Goal: Information Seeking & Learning: Learn about a topic

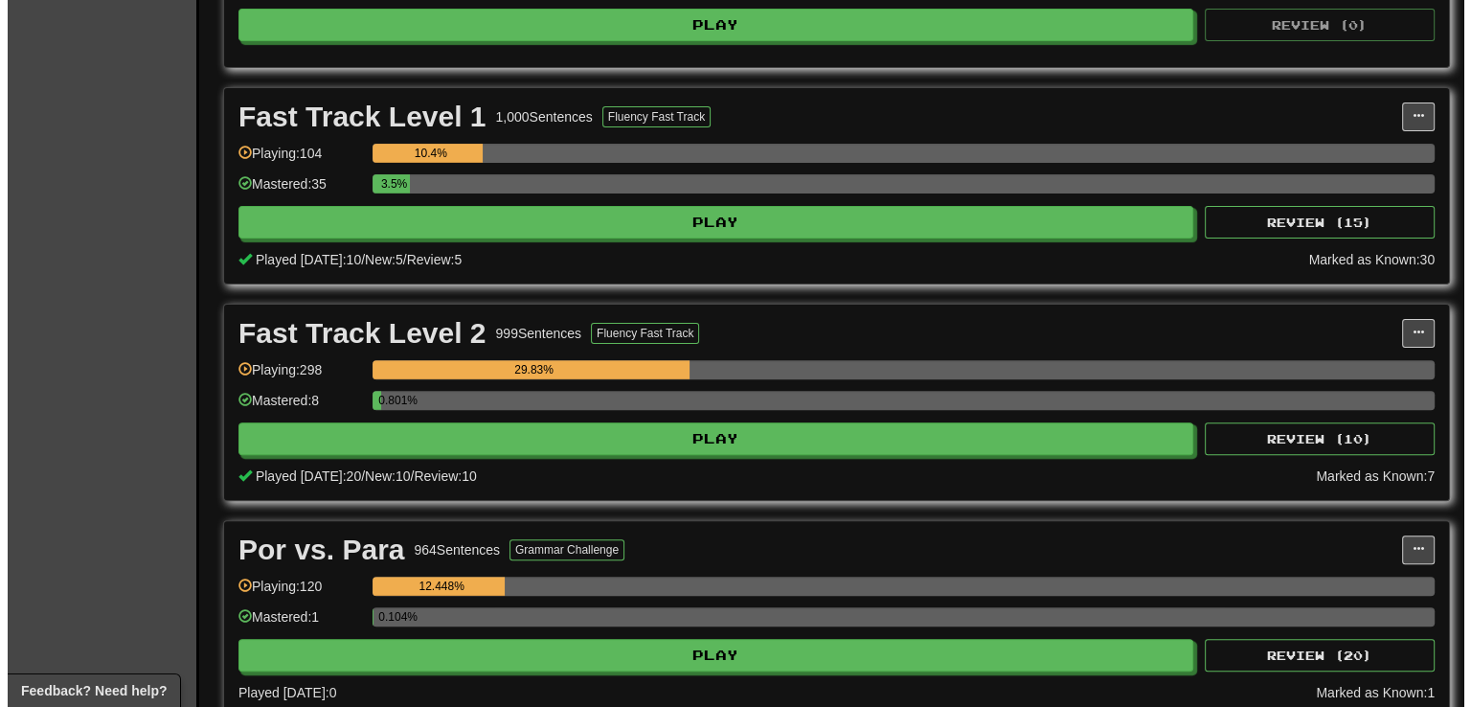
scroll to position [558, 0]
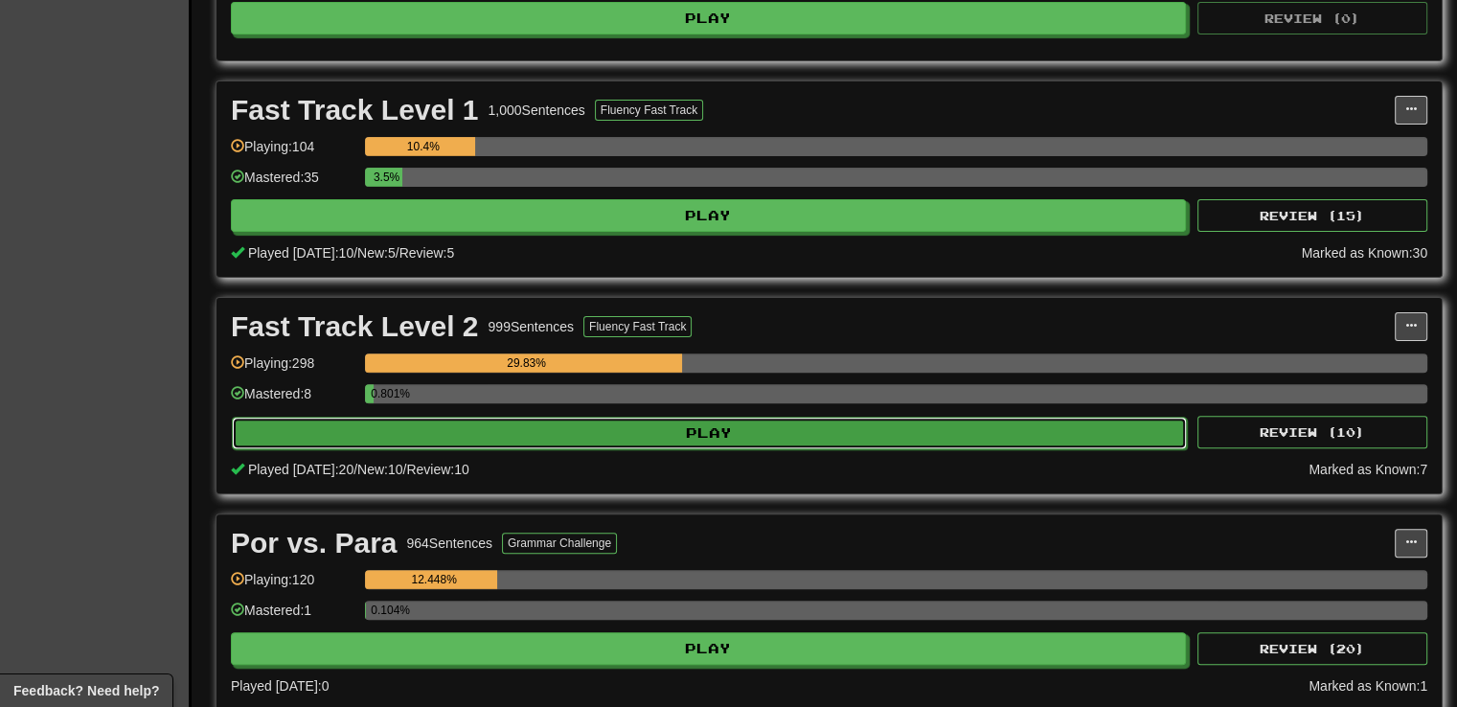
click at [701, 421] on button "Play" at bounding box center [709, 433] width 955 height 33
select select "**"
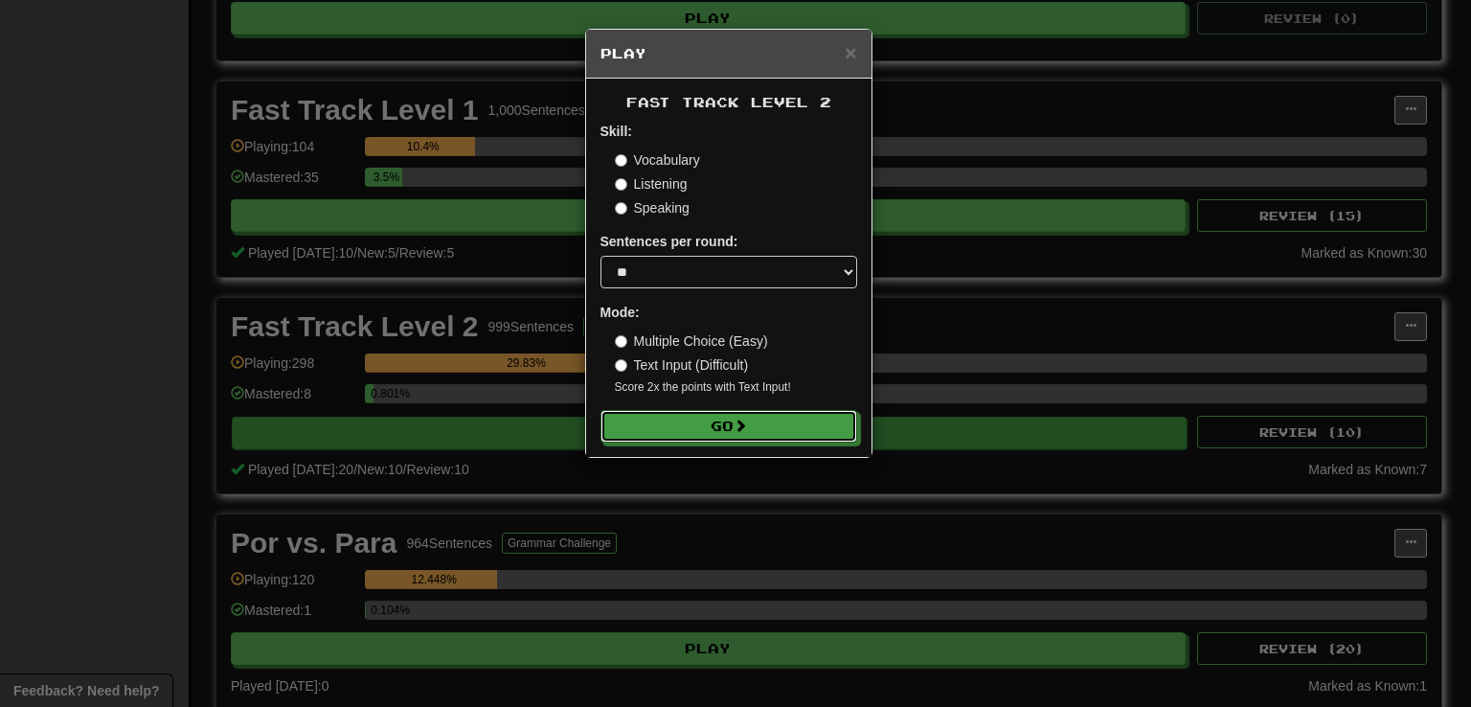
click at [703, 426] on button "Go" at bounding box center [729, 426] width 257 height 33
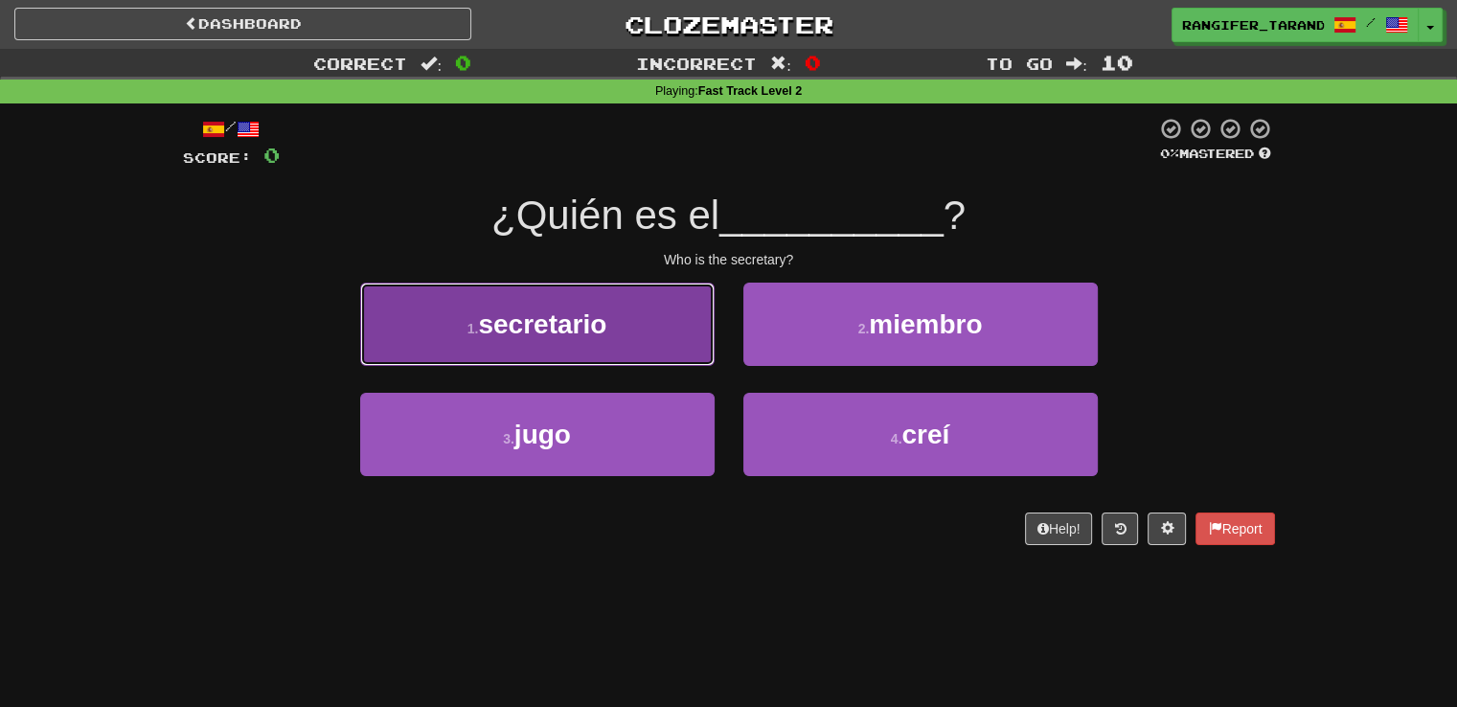
click at [633, 353] on button "1 . secretario" at bounding box center [537, 324] width 354 height 83
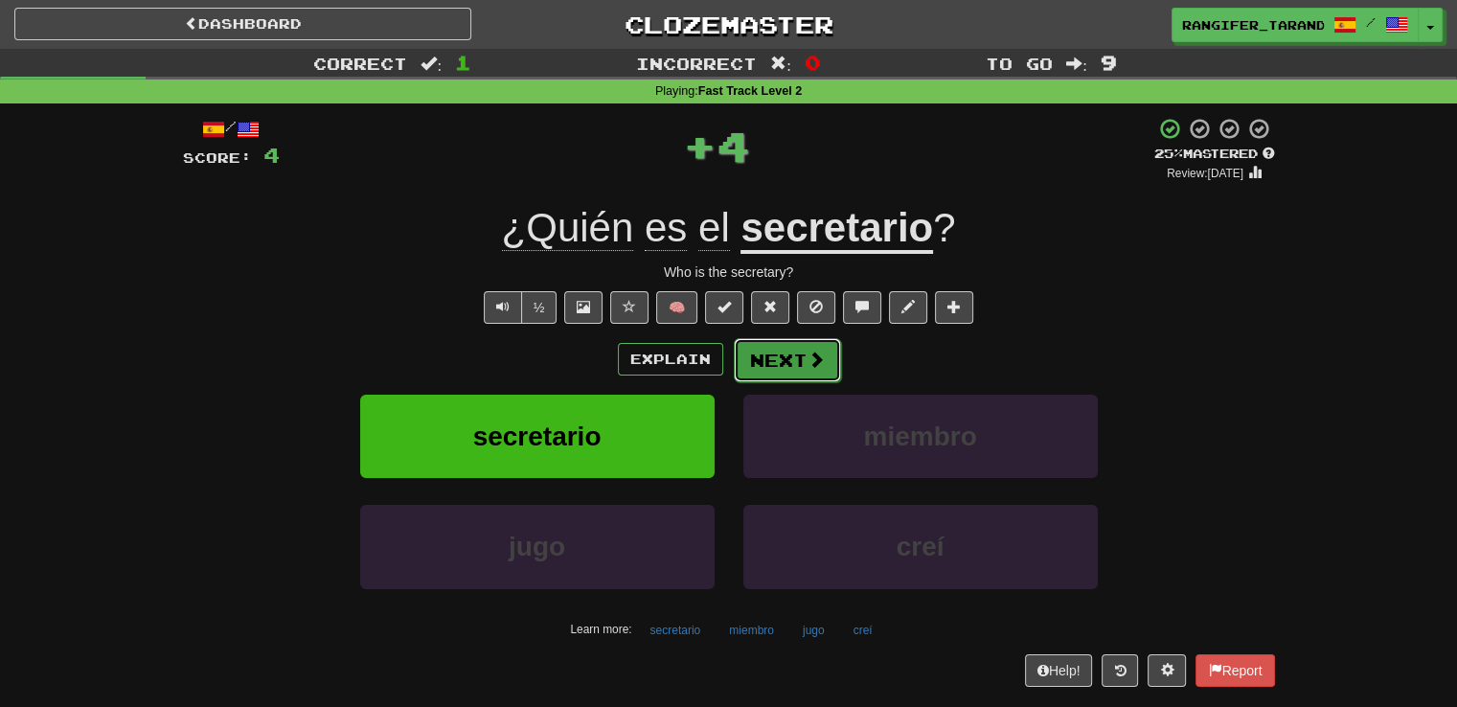
click at [786, 353] on button "Next" at bounding box center [787, 360] width 107 height 44
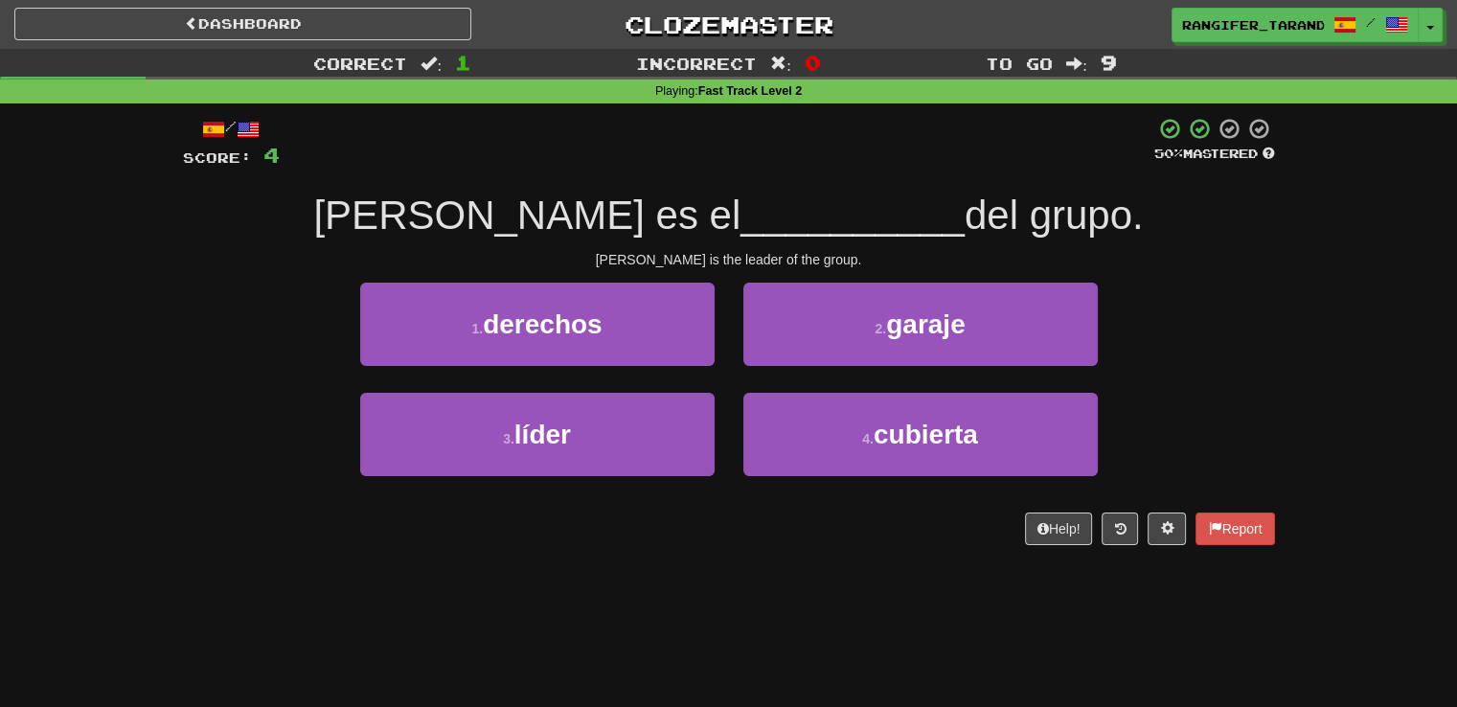
click at [586, 485] on div "3 . líder" at bounding box center [537, 448] width 383 height 110
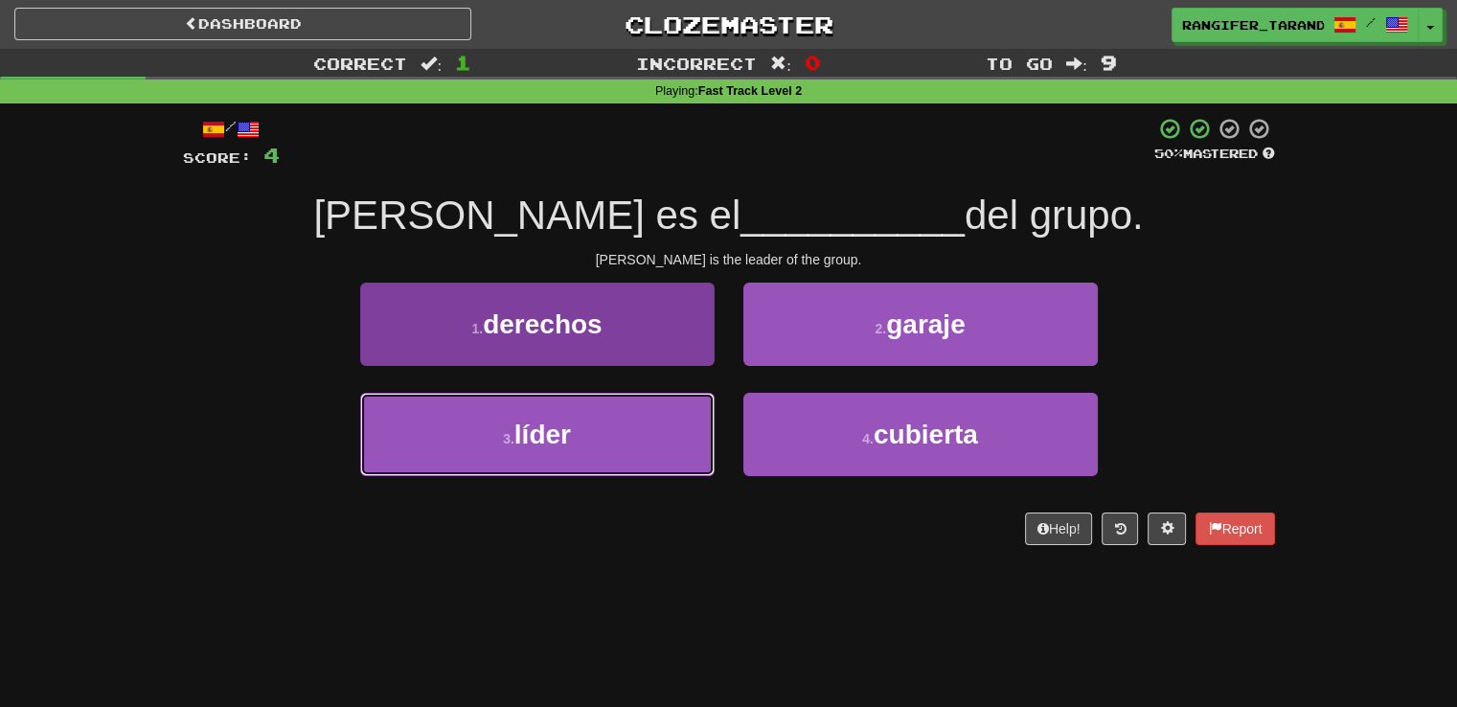
click at [598, 440] on button "3 . líder" at bounding box center [537, 434] width 354 height 83
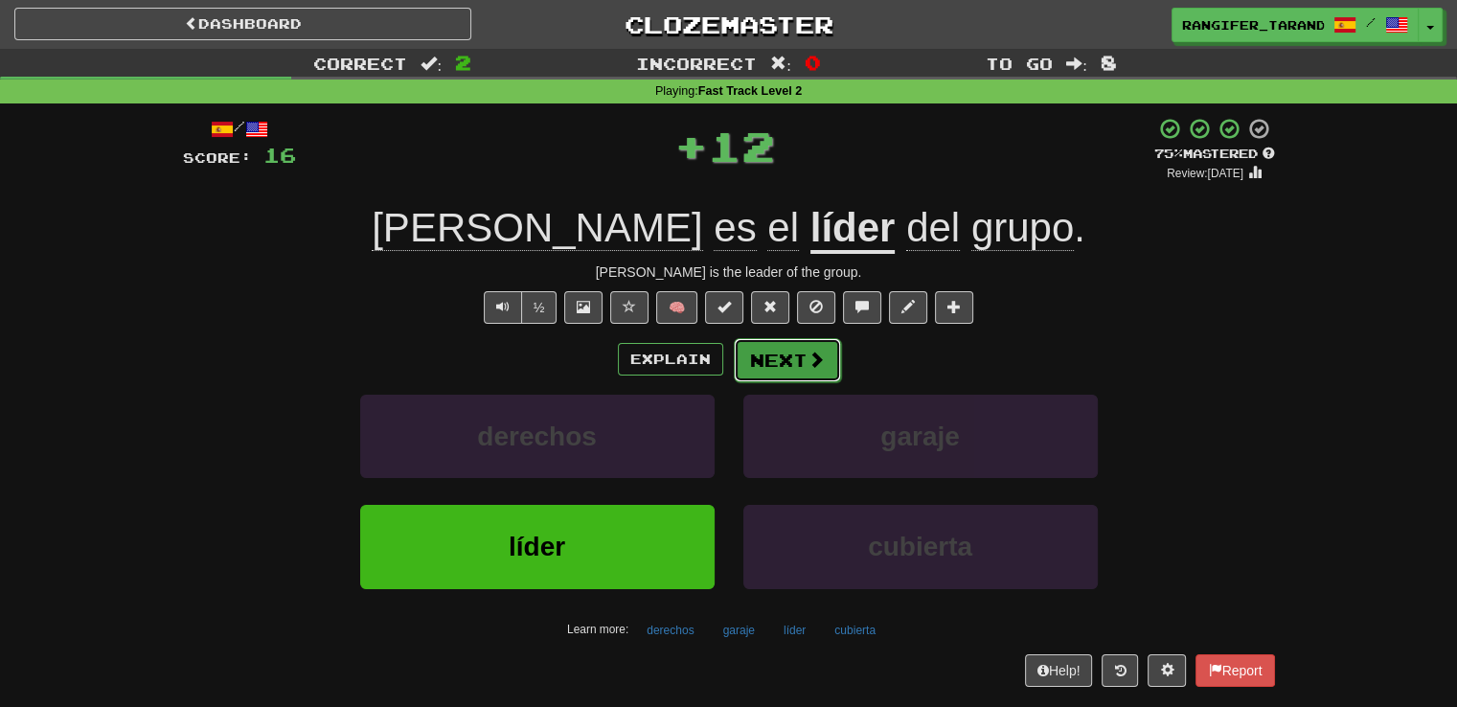
click at [774, 361] on button "Next" at bounding box center [787, 360] width 107 height 44
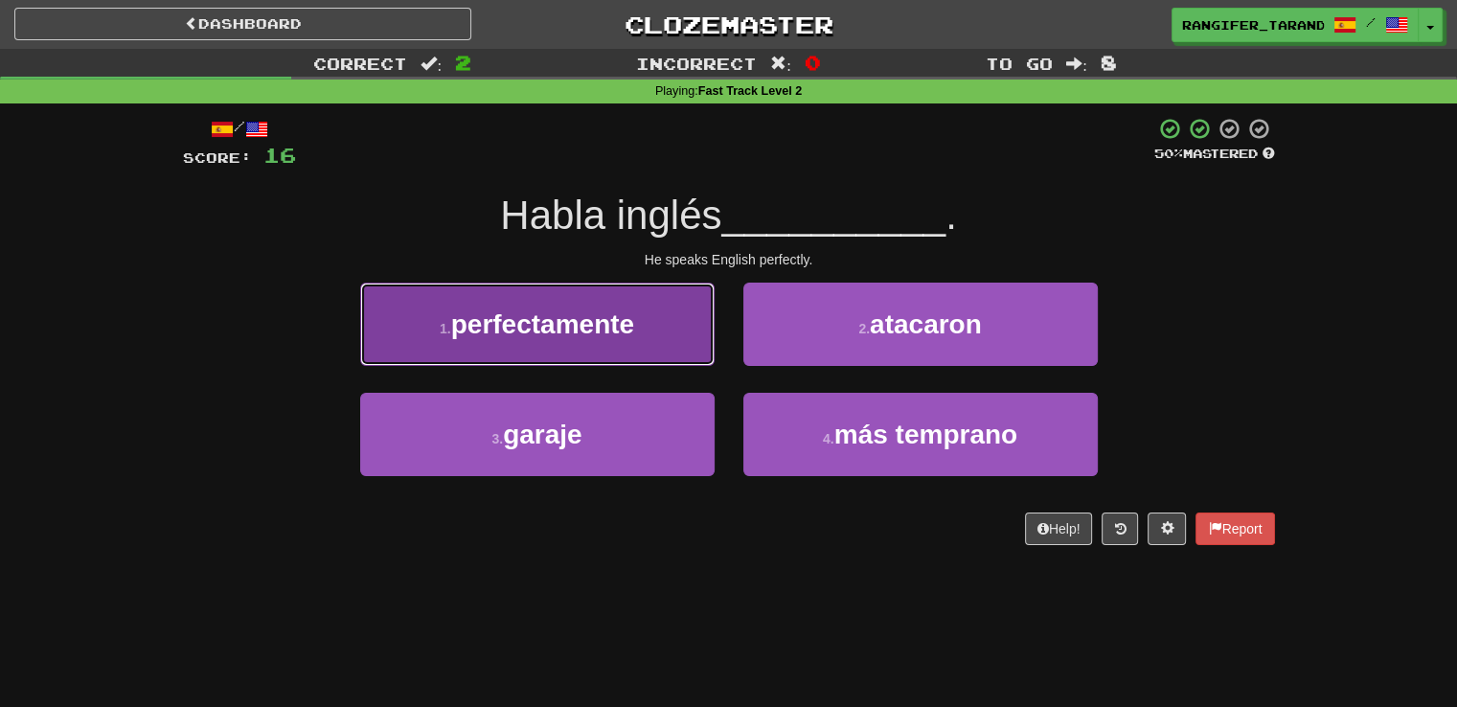
click at [602, 342] on button "1 . perfectamente" at bounding box center [537, 324] width 354 height 83
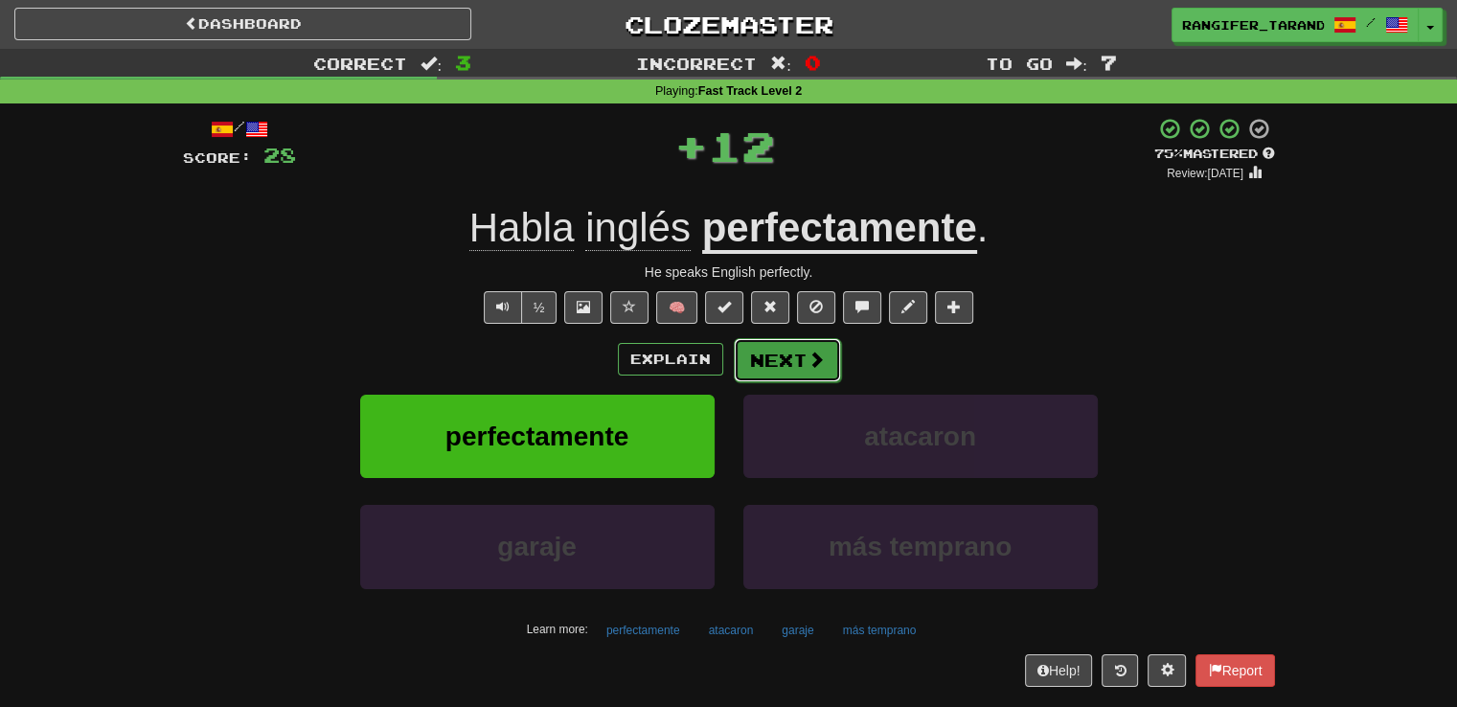
click at [750, 352] on button "Next" at bounding box center [787, 360] width 107 height 44
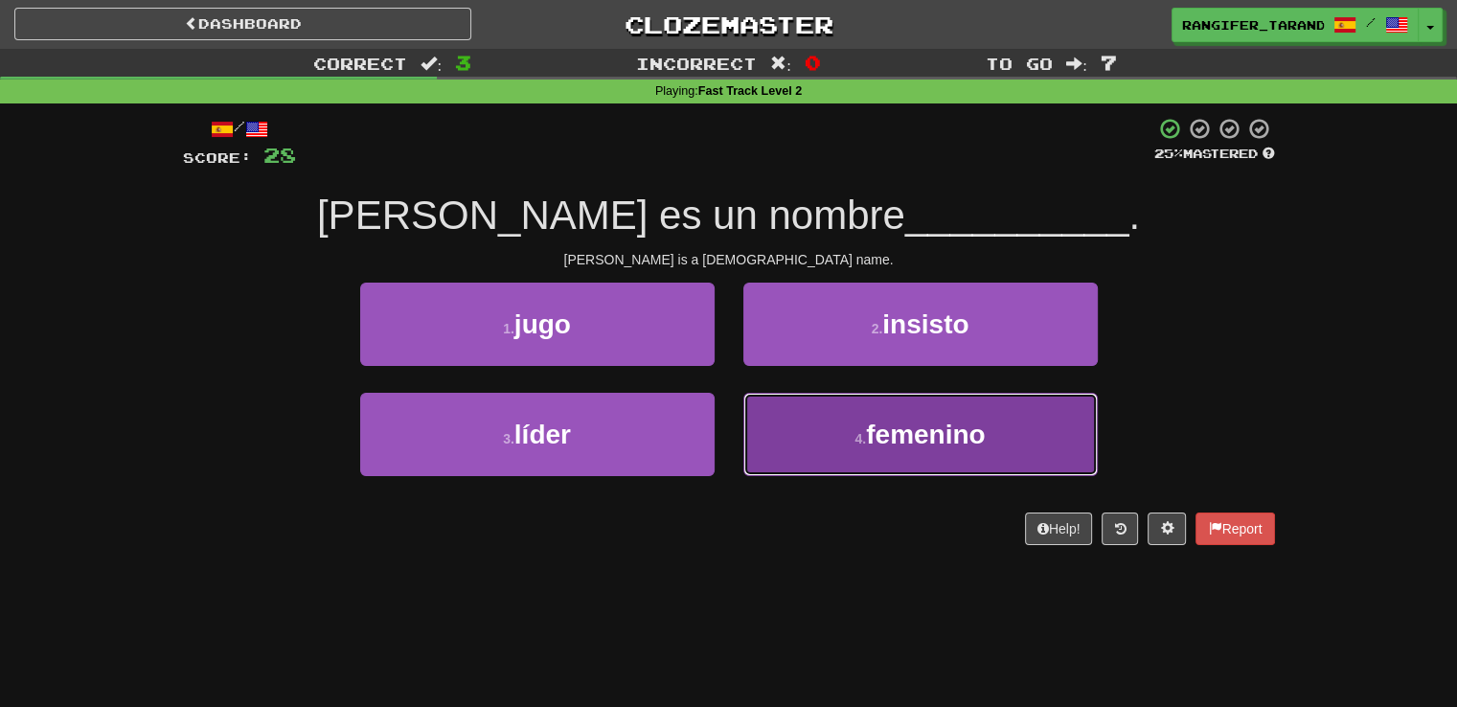
click at [787, 421] on button "4 . femenino" at bounding box center [920, 434] width 354 height 83
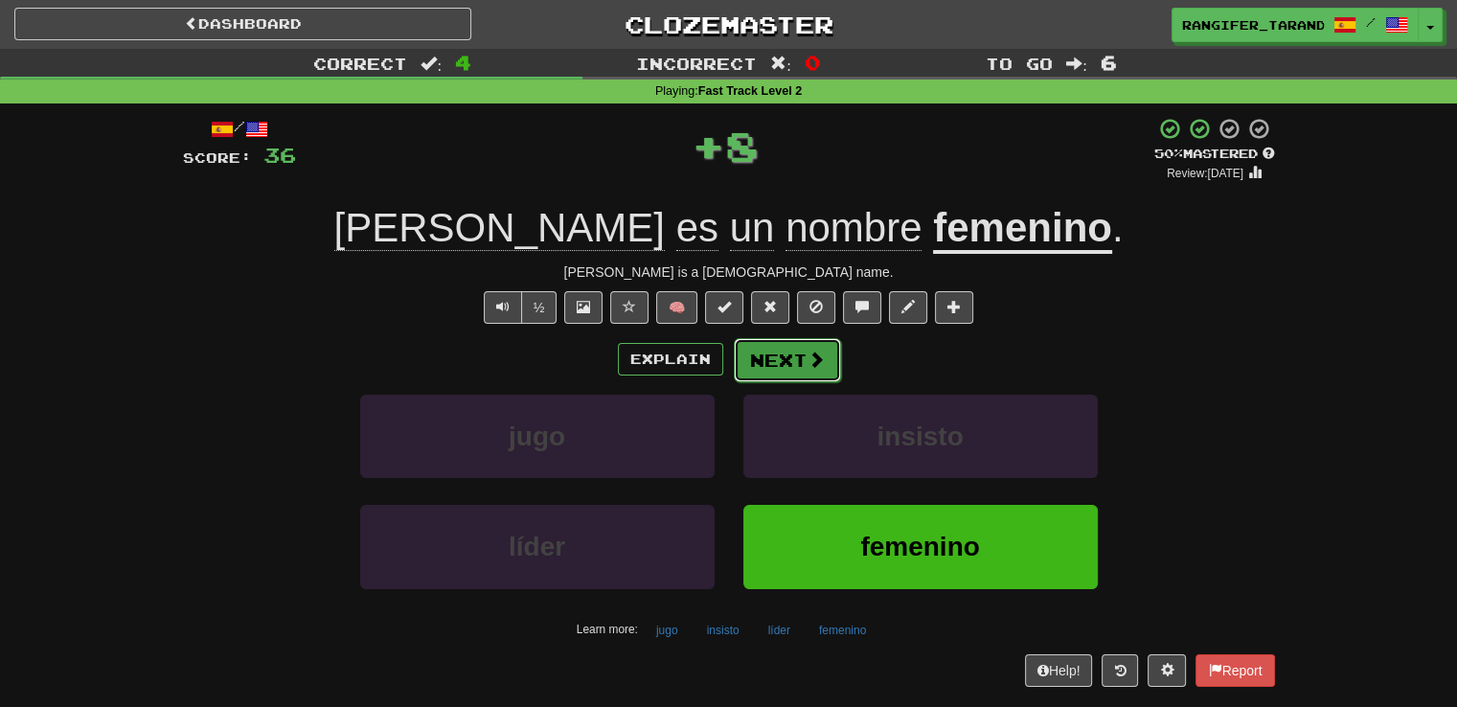
click at [776, 359] on button "Next" at bounding box center [787, 360] width 107 height 44
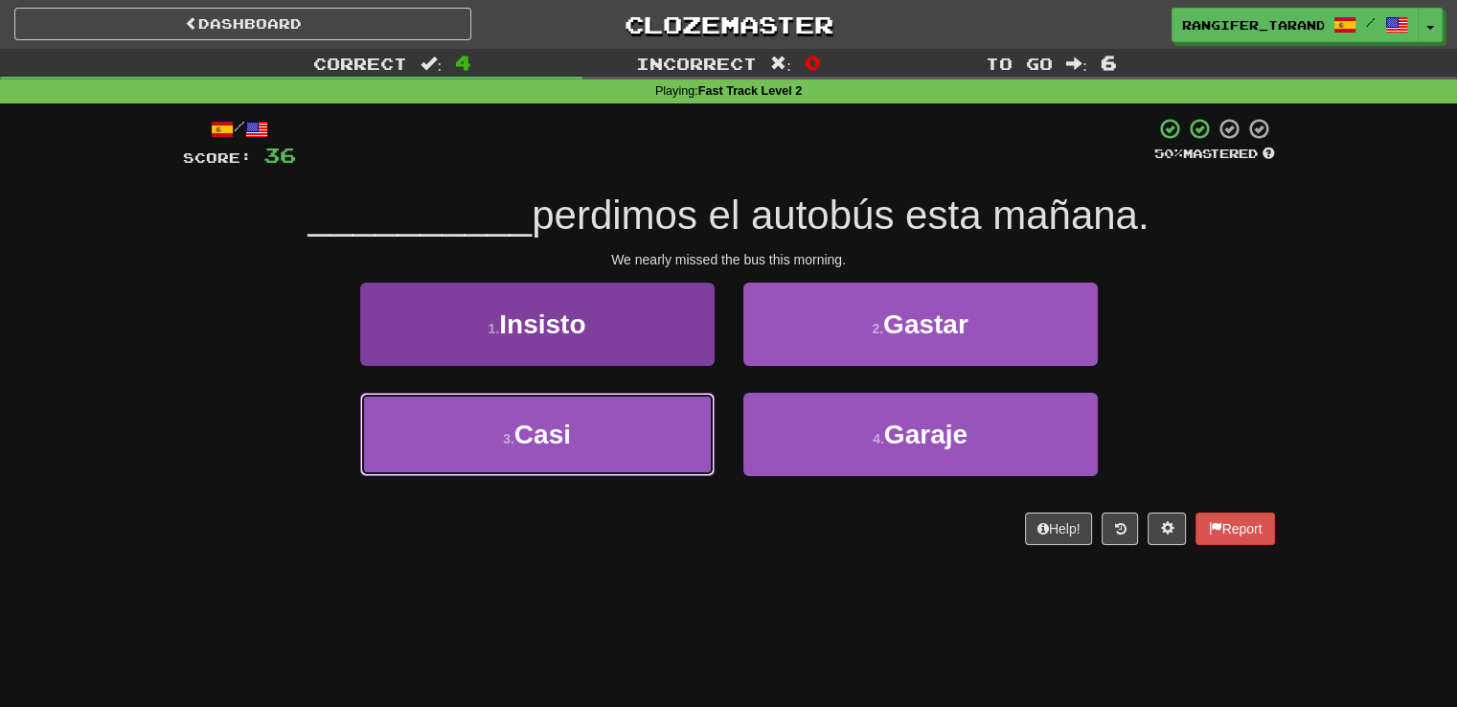
click at [623, 448] on button "3 . Casi" at bounding box center [537, 434] width 354 height 83
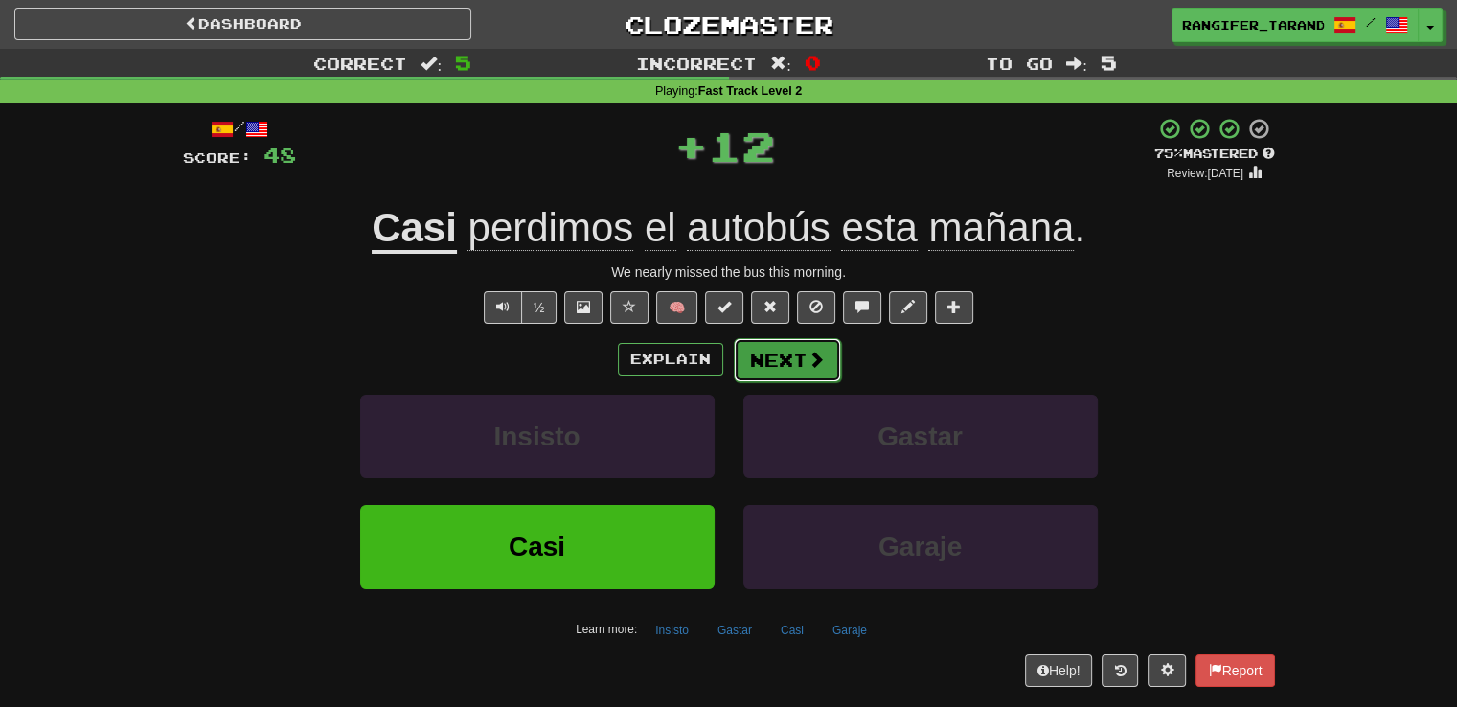
click at [770, 359] on button "Next" at bounding box center [787, 360] width 107 height 44
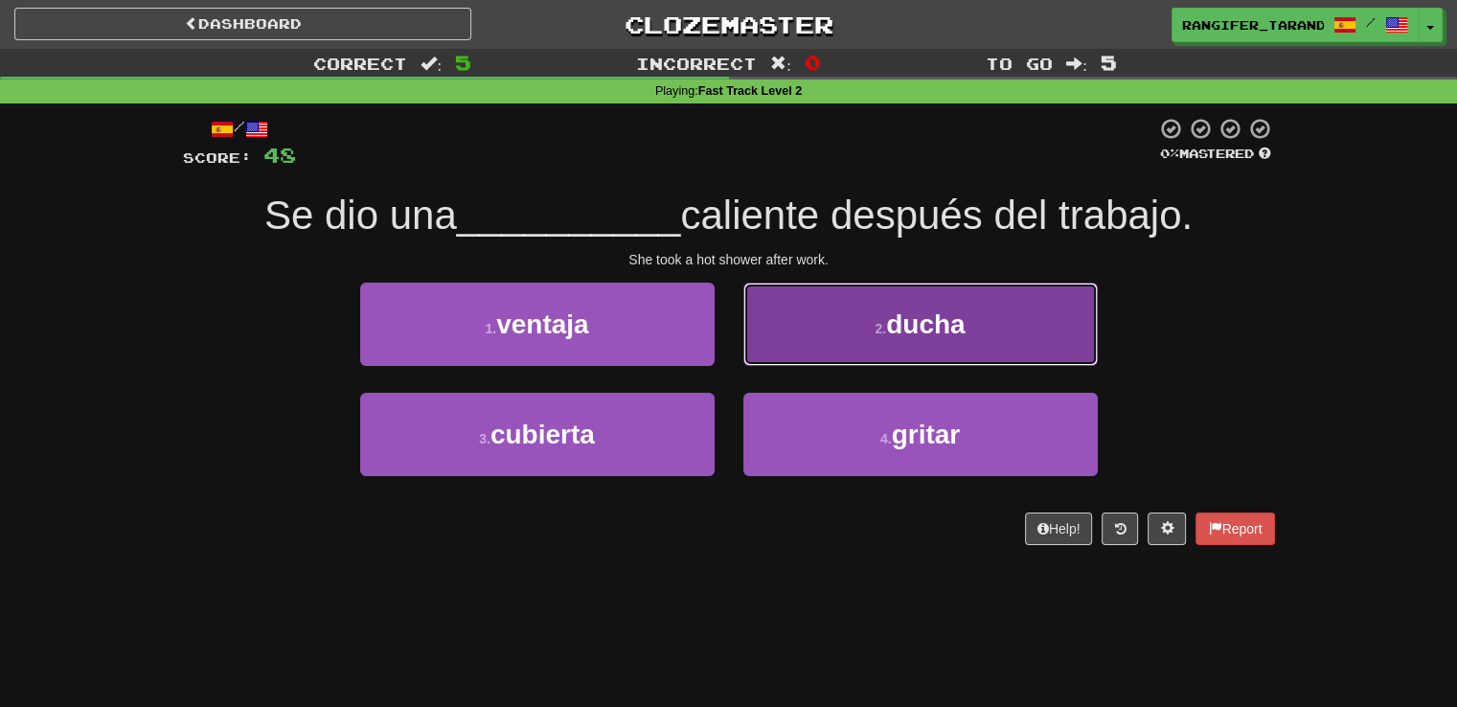
click at [835, 312] on button "2 . ducha" at bounding box center [920, 324] width 354 height 83
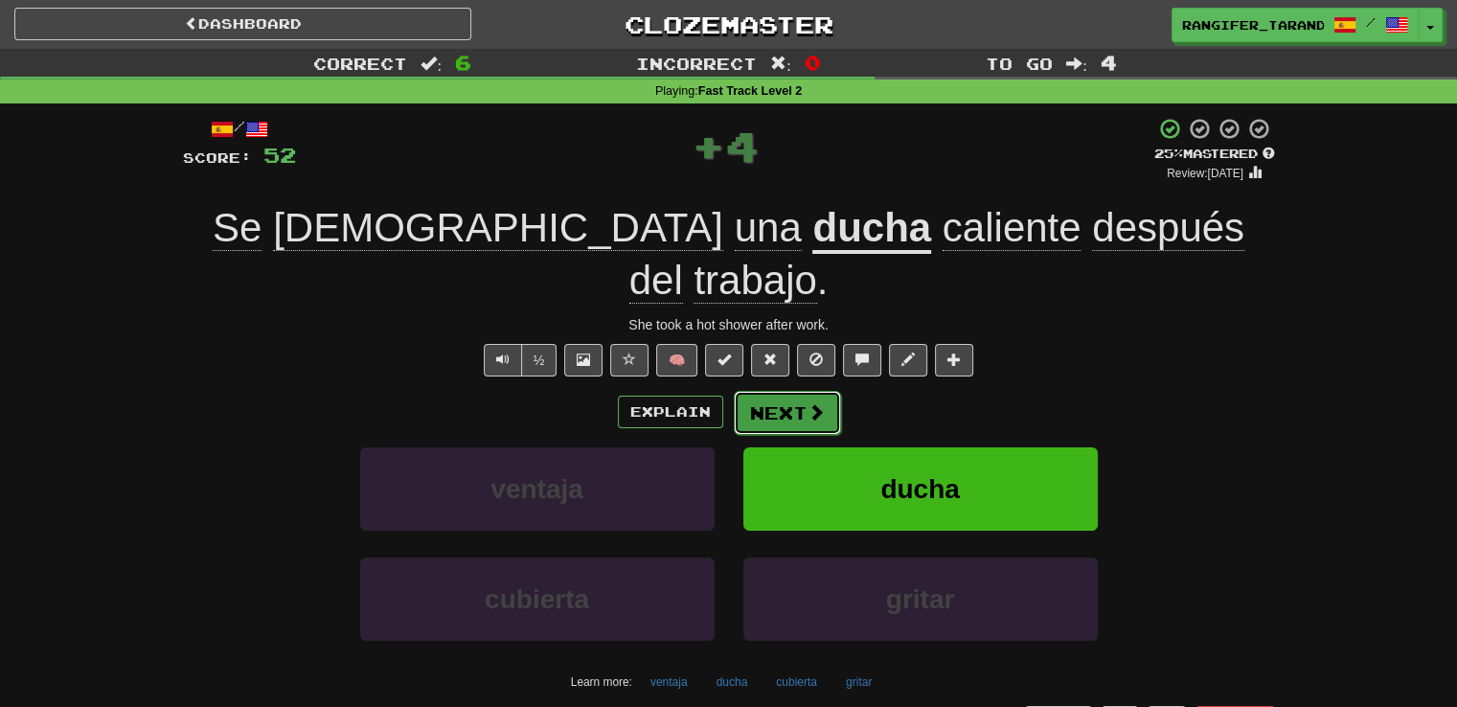
click at [807, 403] on span at bounding box center [815, 411] width 17 height 17
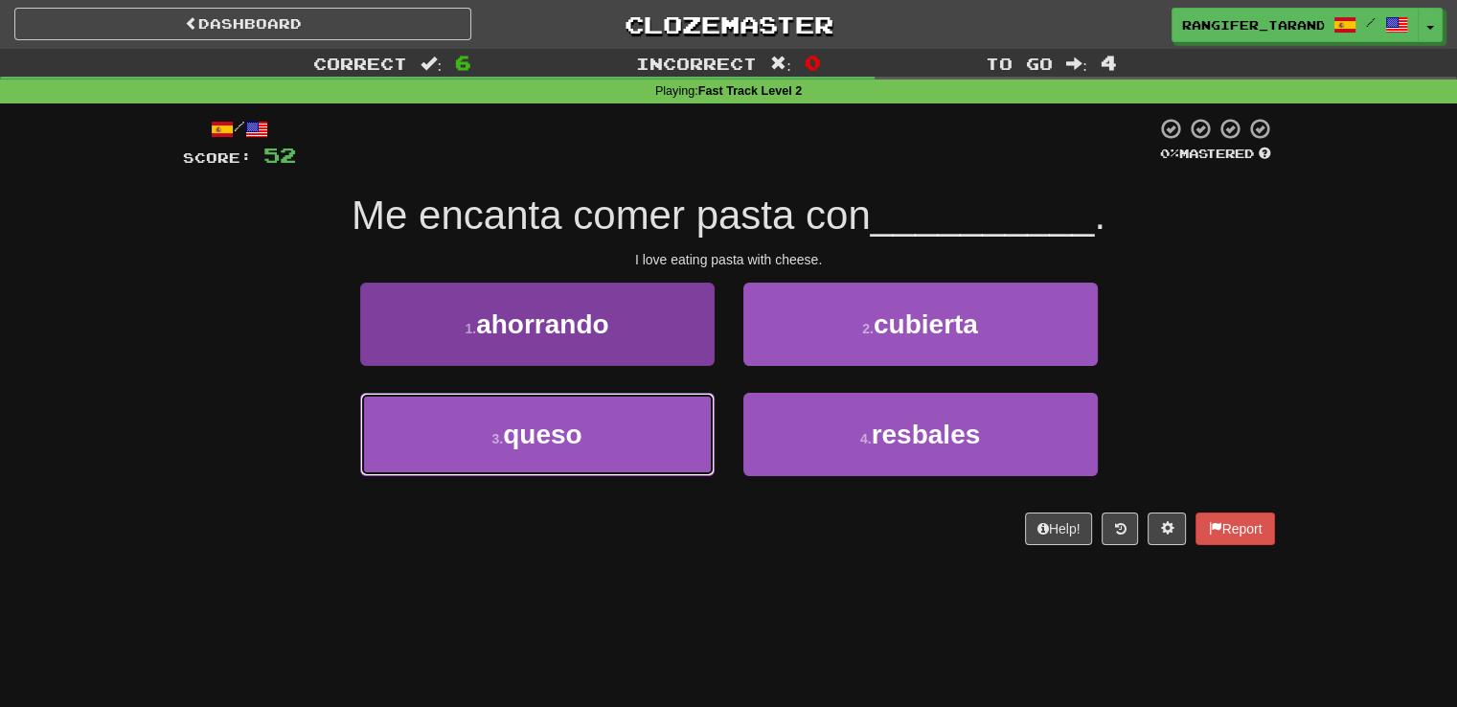
click at [580, 437] on span "queso" at bounding box center [542, 435] width 79 height 30
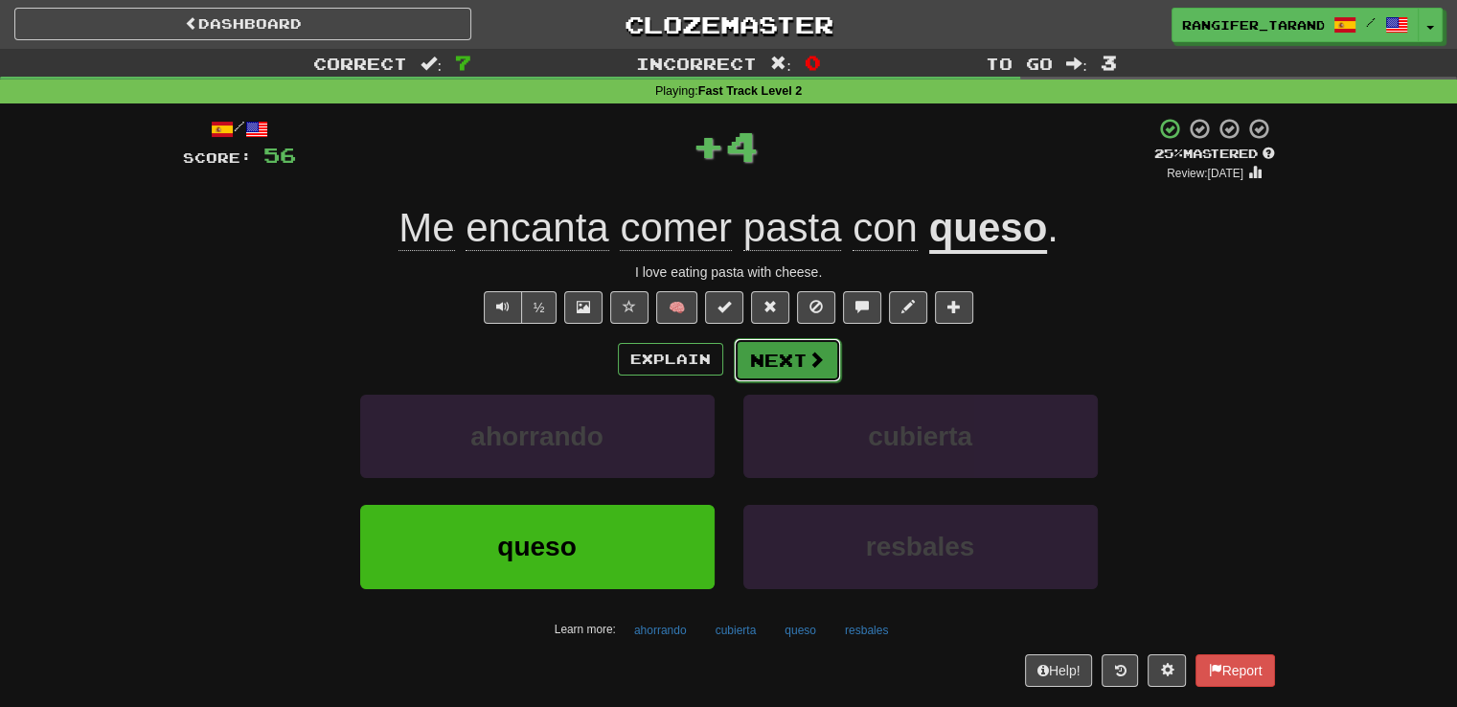
click at [791, 350] on button "Next" at bounding box center [787, 360] width 107 height 44
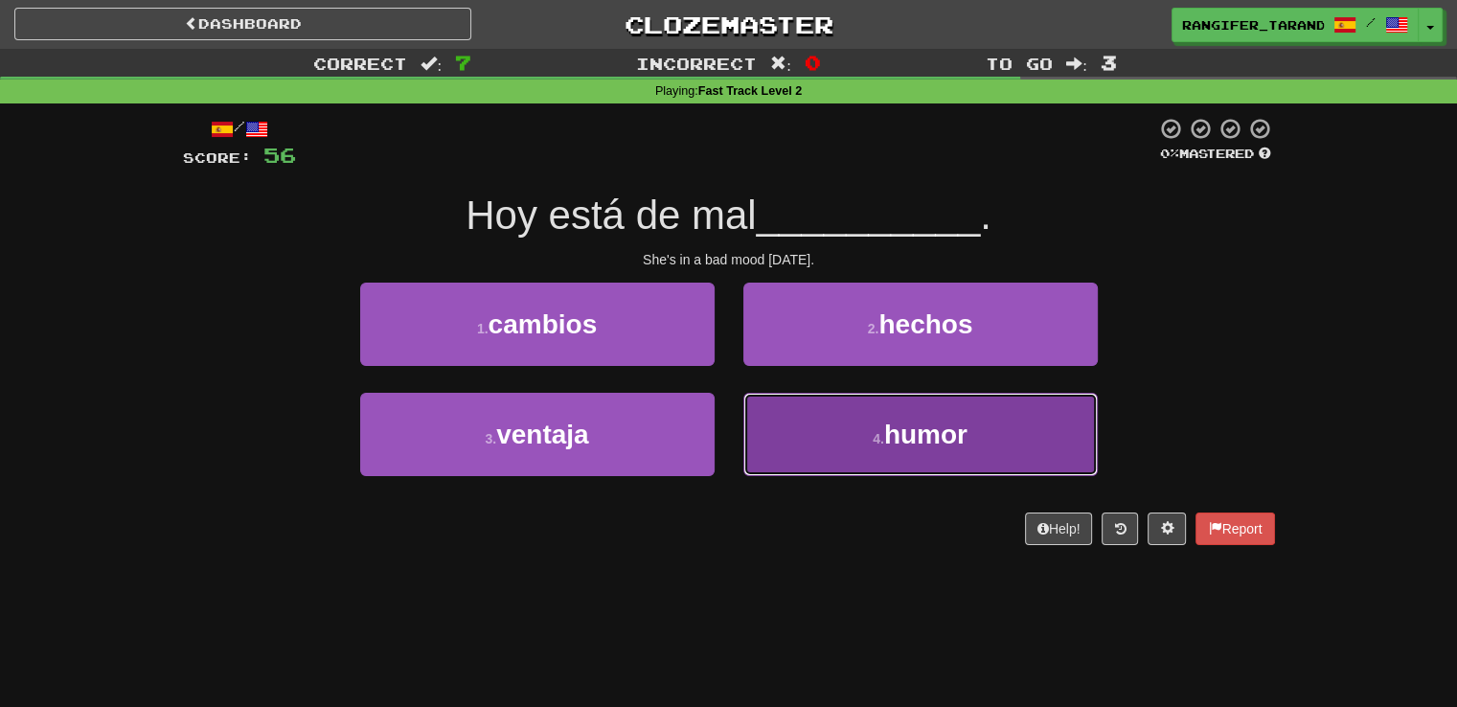
click at [800, 411] on button "4 . humor" at bounding box center [920, 434] width 354 height 83
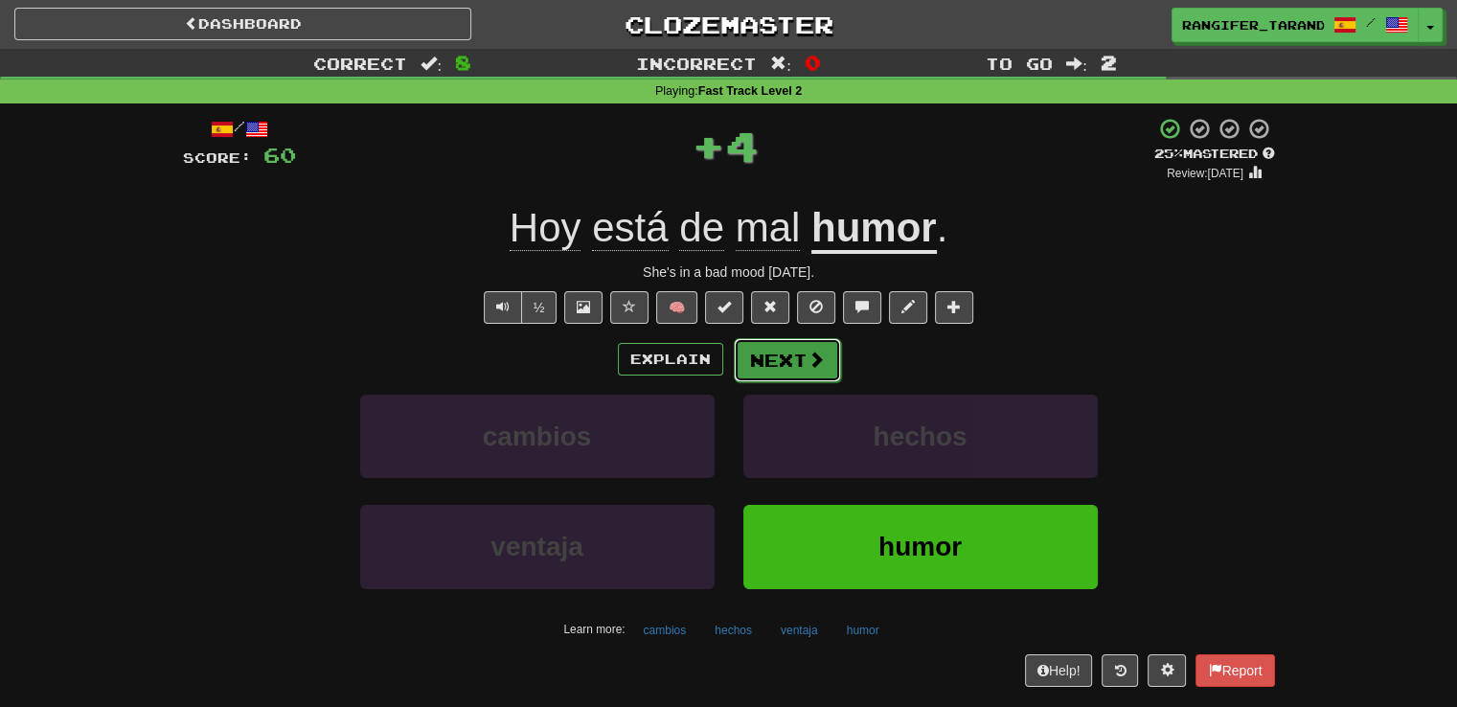
click at [753, 365] on button "Next" at bounding box center [787, 360] width 107 height 44
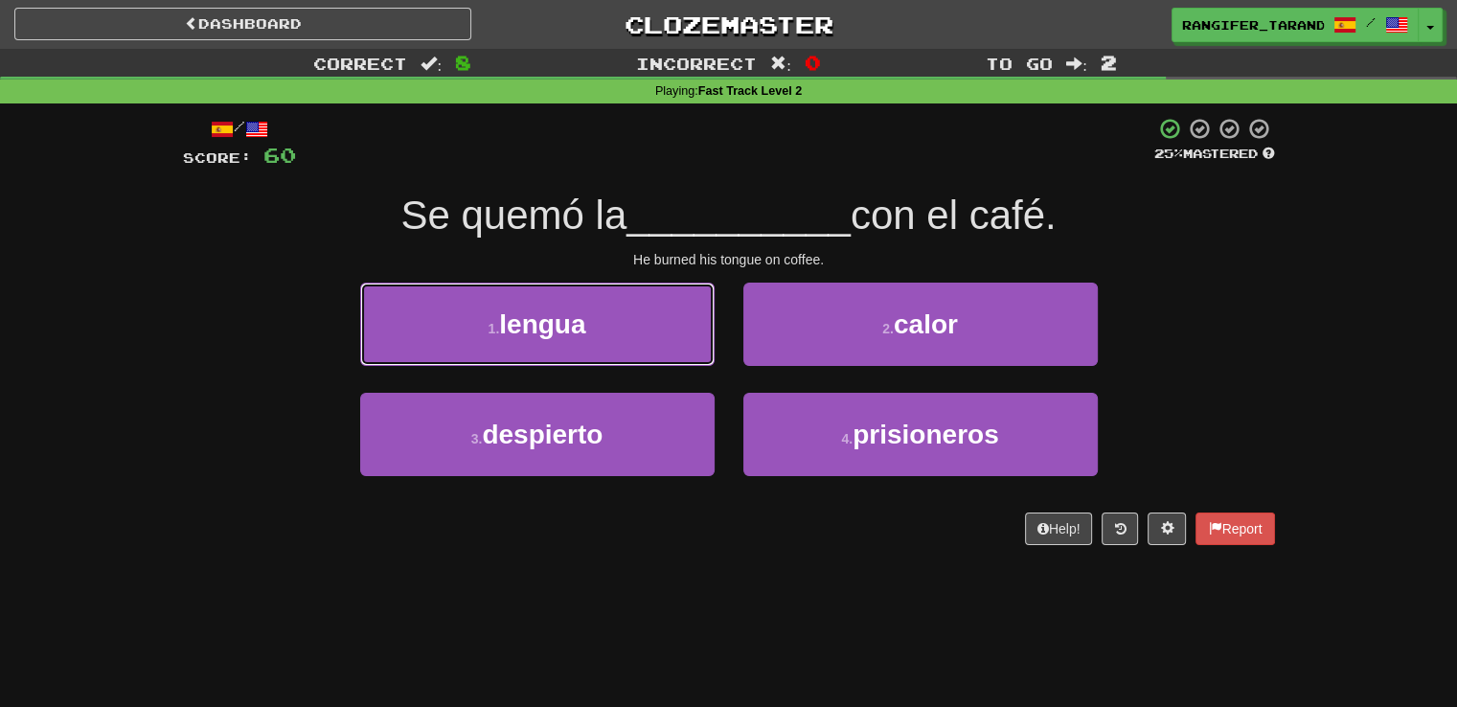
click at [646, 331] on button "1 . lengua" at bounding box center [537, 324] width 354 height 83
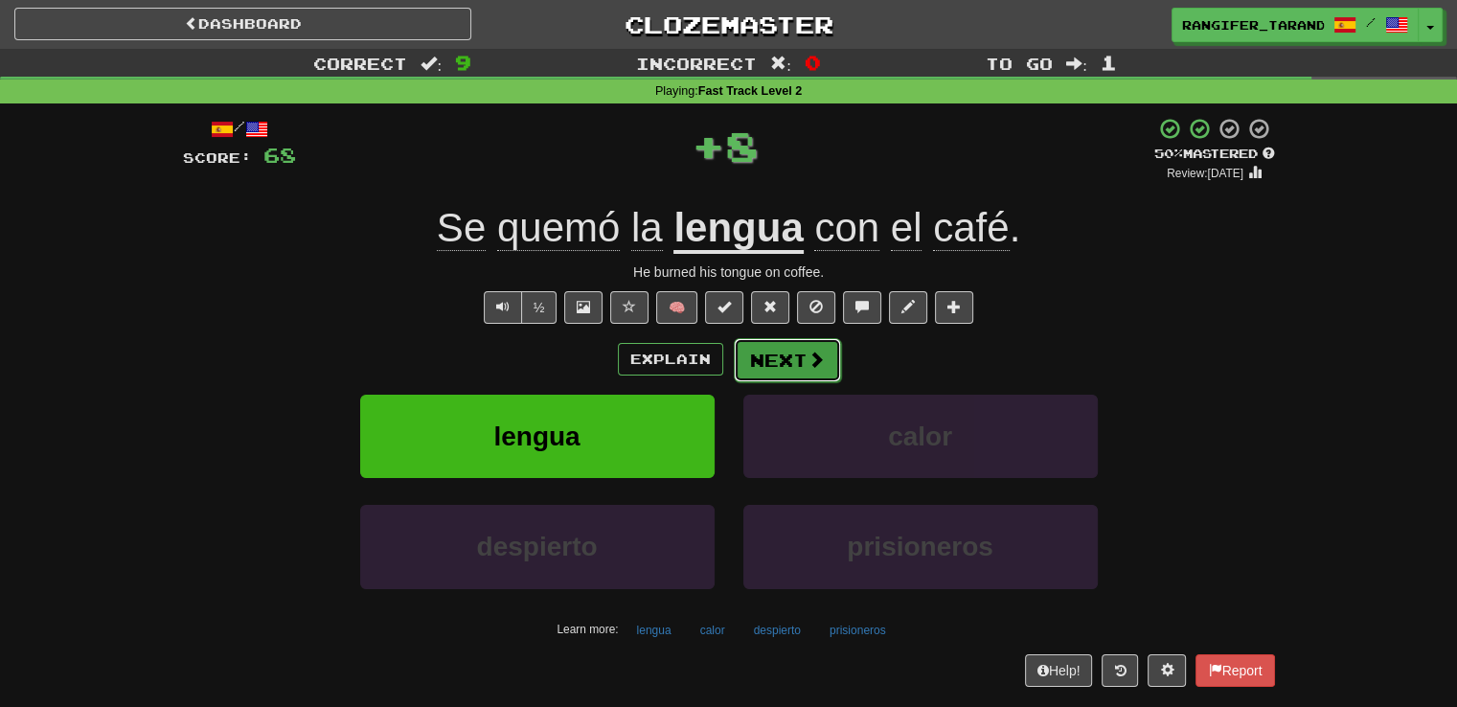
click at [807, 356] on span at bounding box center [815, 359] width 17 height 17
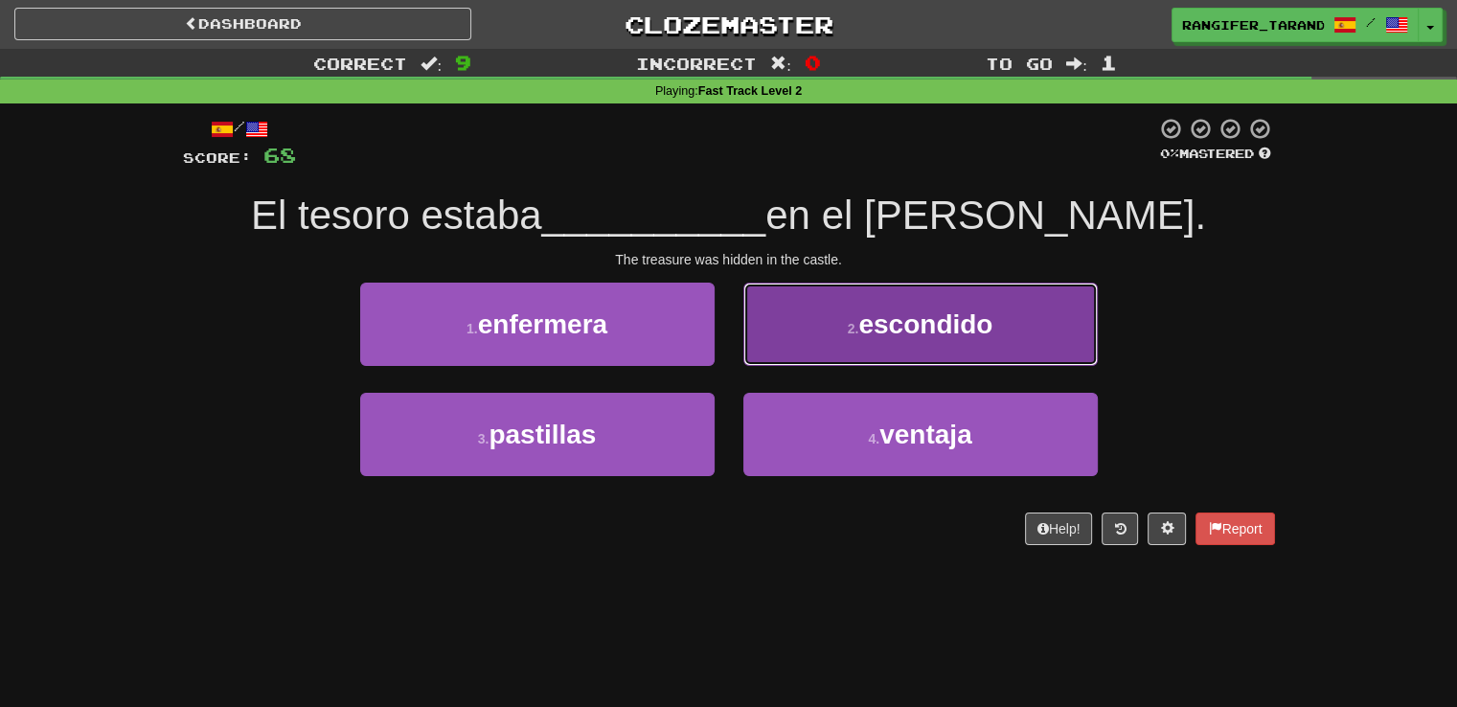
click at [798, 341] on button "2 . escondido" at bounding box center [920, 324] width 354 height 83
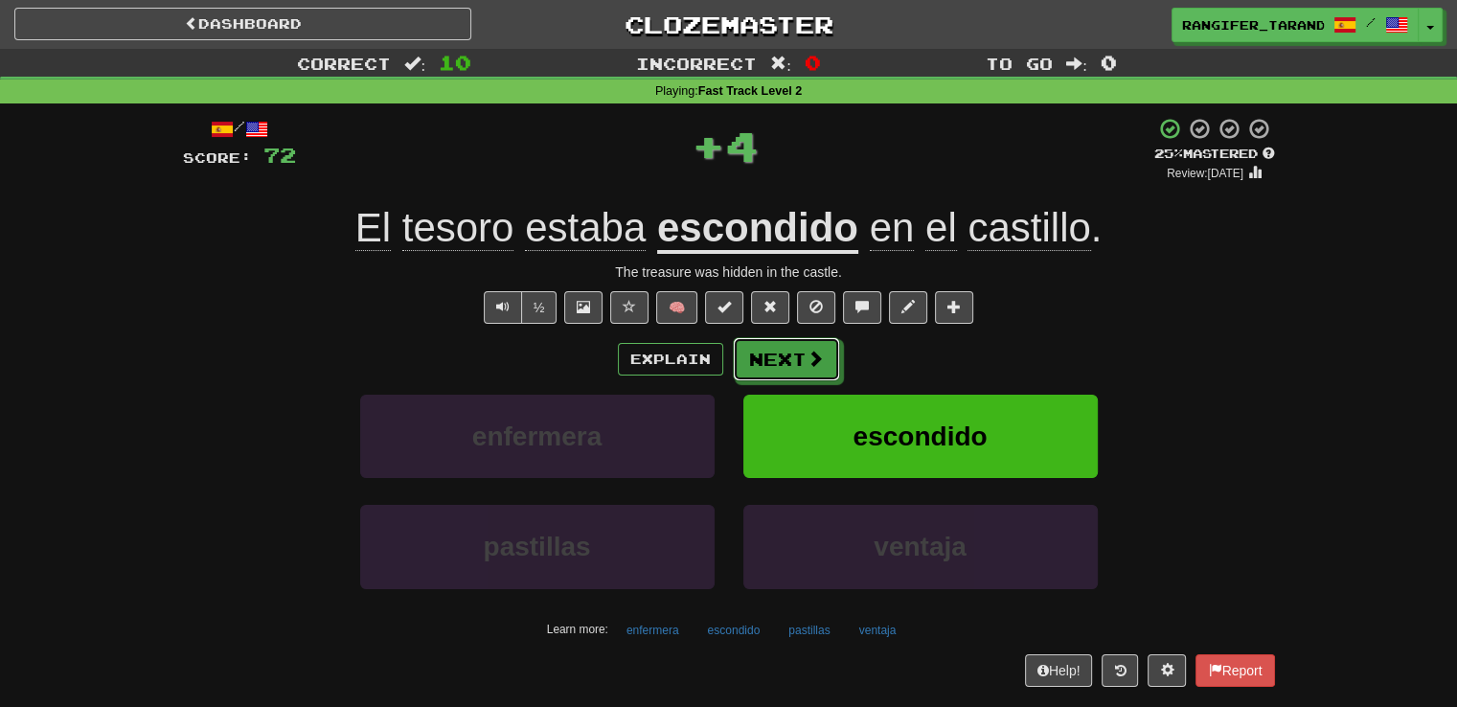
click at [797, 369] on button "Next" at bounding box center [786, 359] width 107 height 44
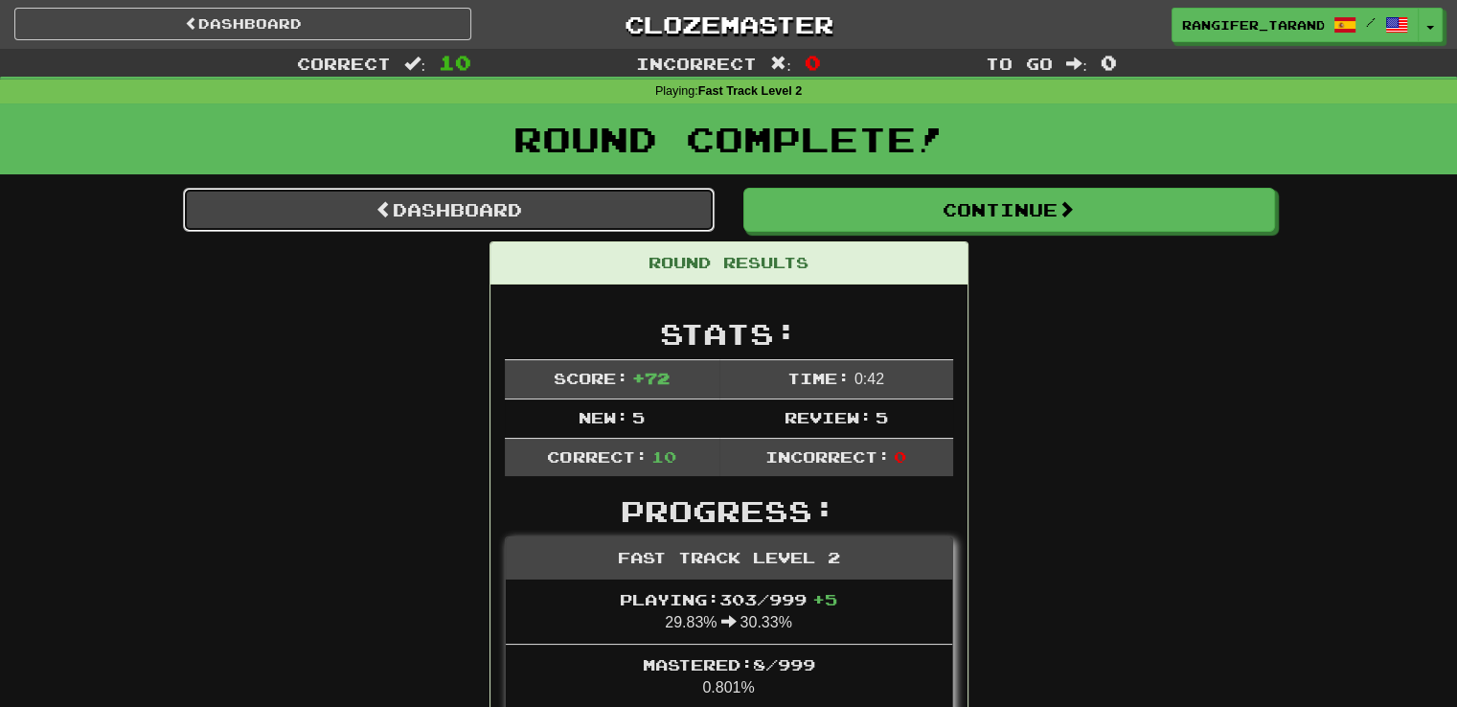
click at [605, 215] on link "Dashboard" at bounding box center [449, 210] width 532 height 44
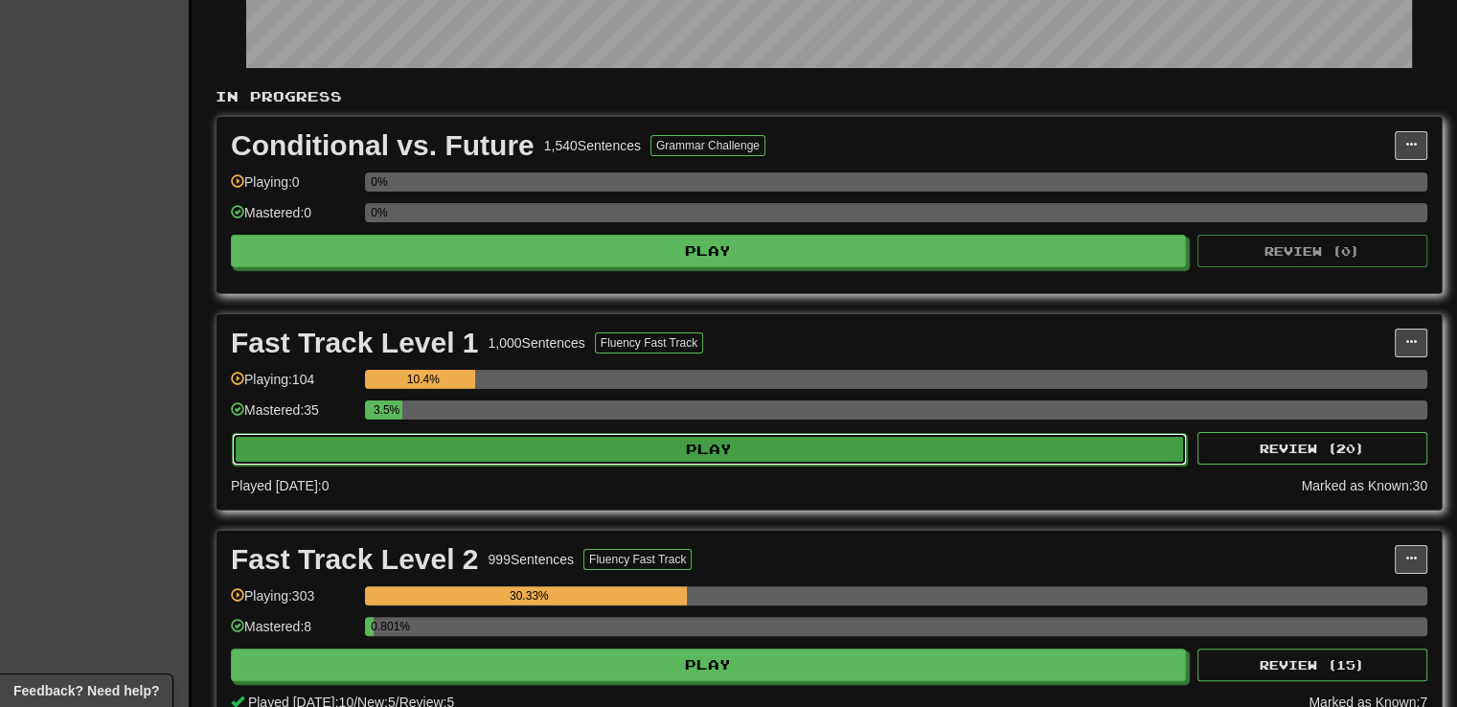
click at [816, 444] on button "Play" at bounding box center [709, 449] width 955 height 33
select select "**"
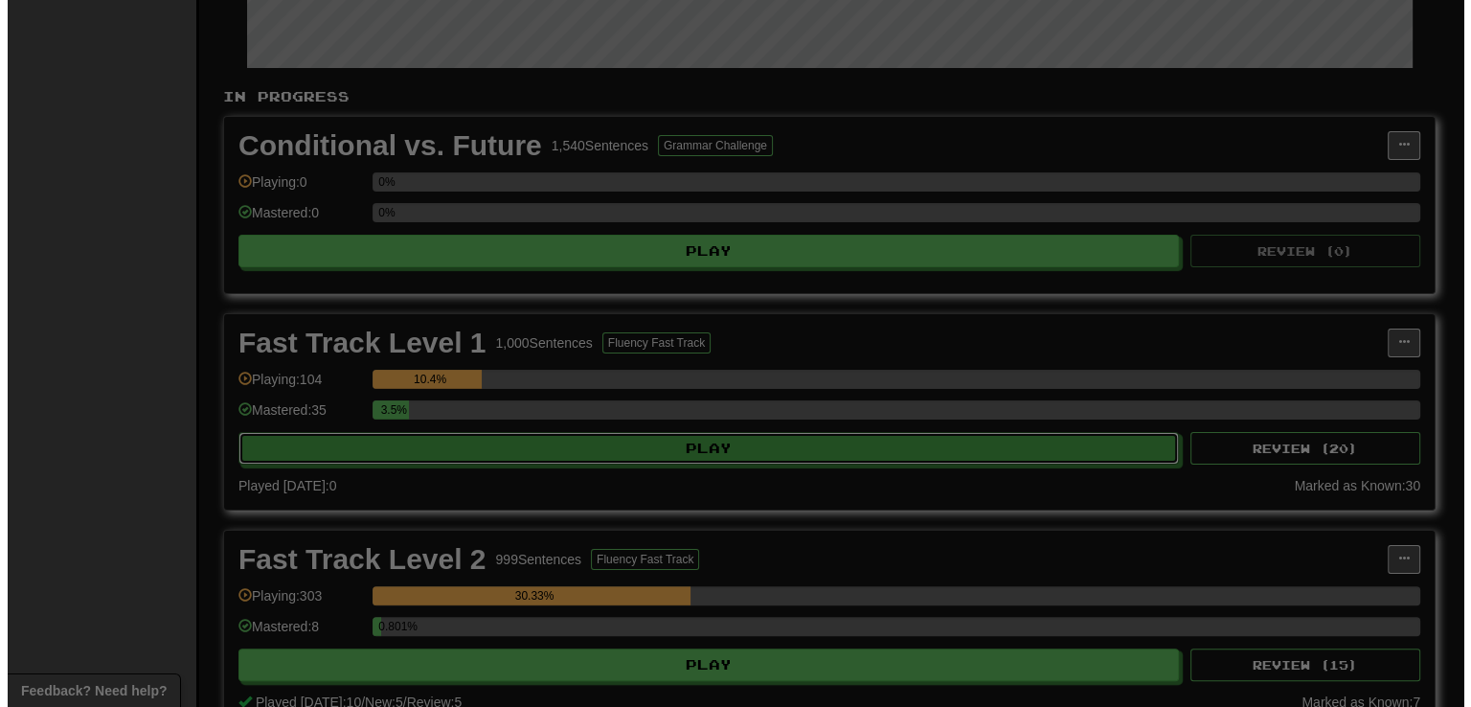
scroll to position [326, 0]
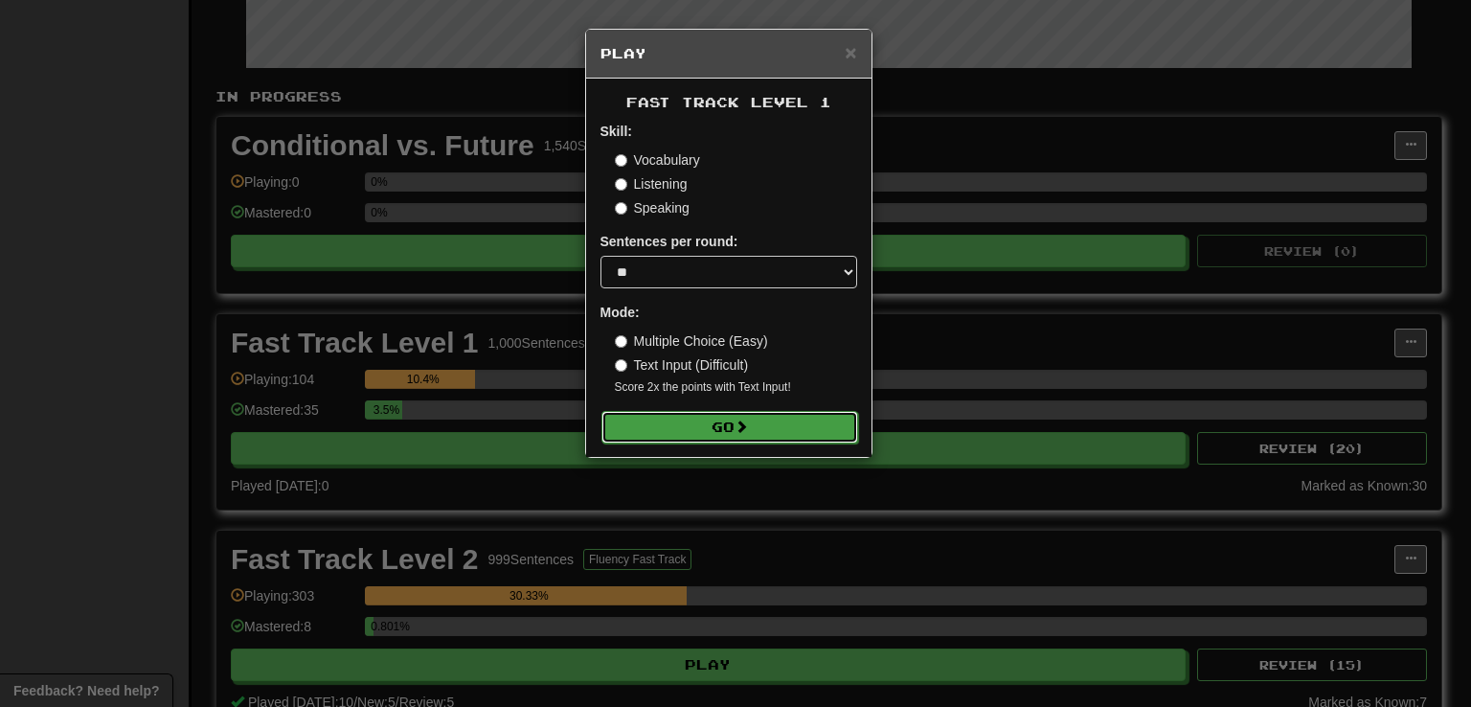
click at [808, 430] on button "Go" at bounding box center [730, 427] width 257 height 33
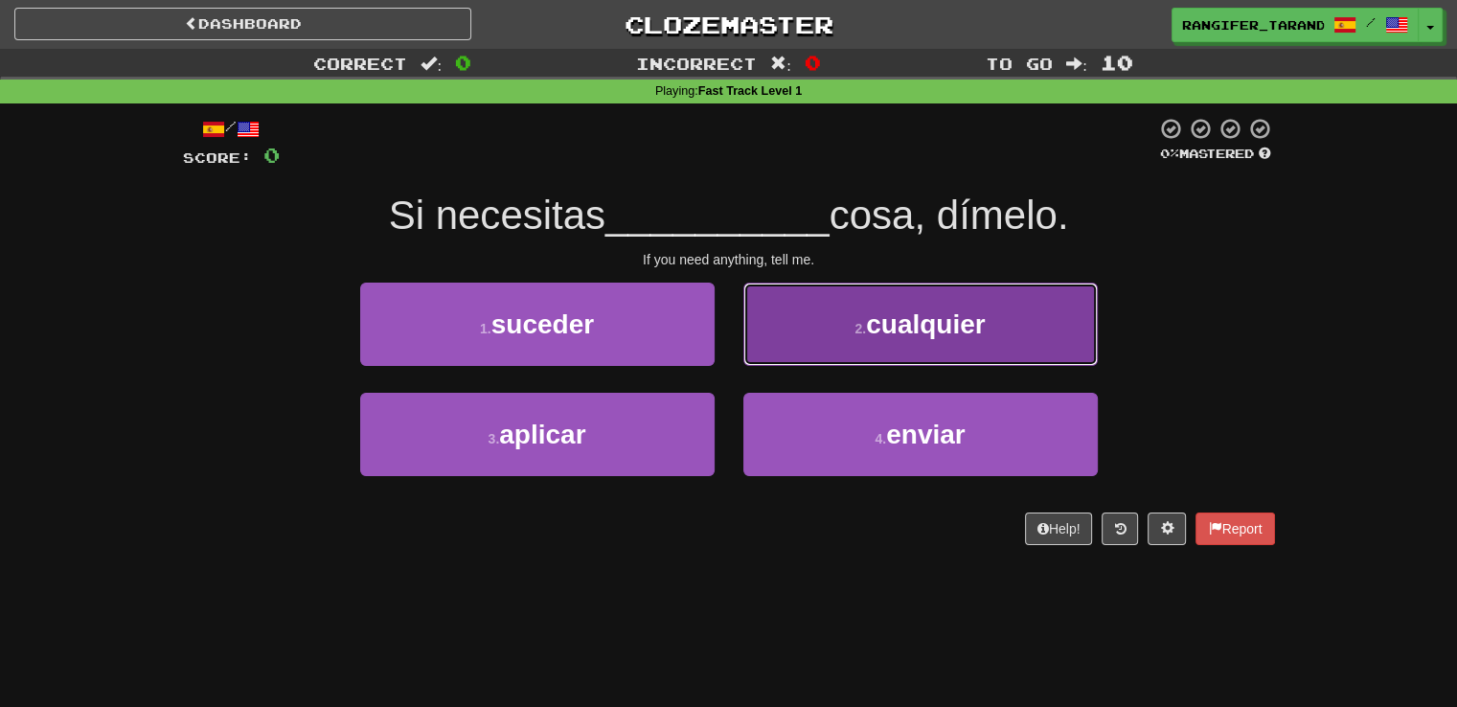
click at [811, 339] on button "2 . cualquier" at bounding box center [920, 324] width 354 height 83
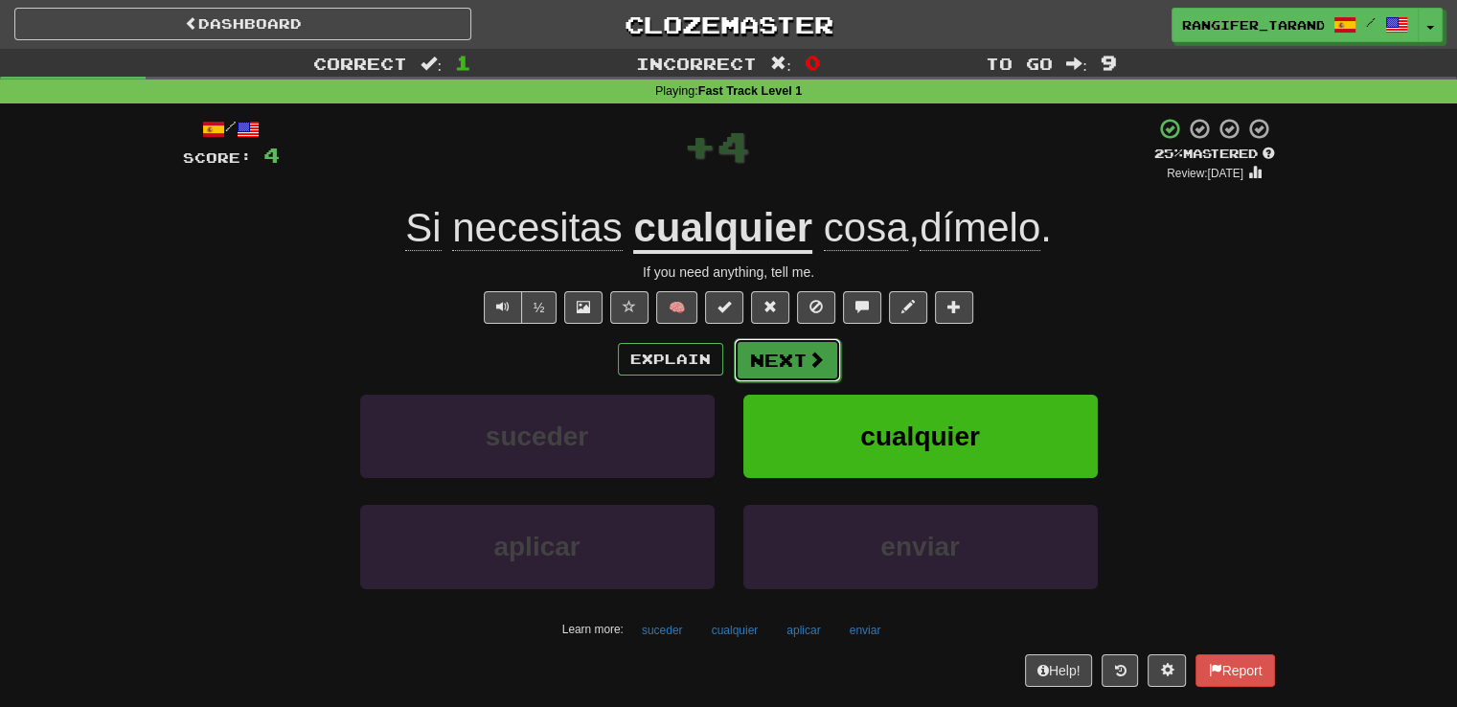
click at [804, 366] on button "Next" at bounding box center [787, 360] width 107 height 44
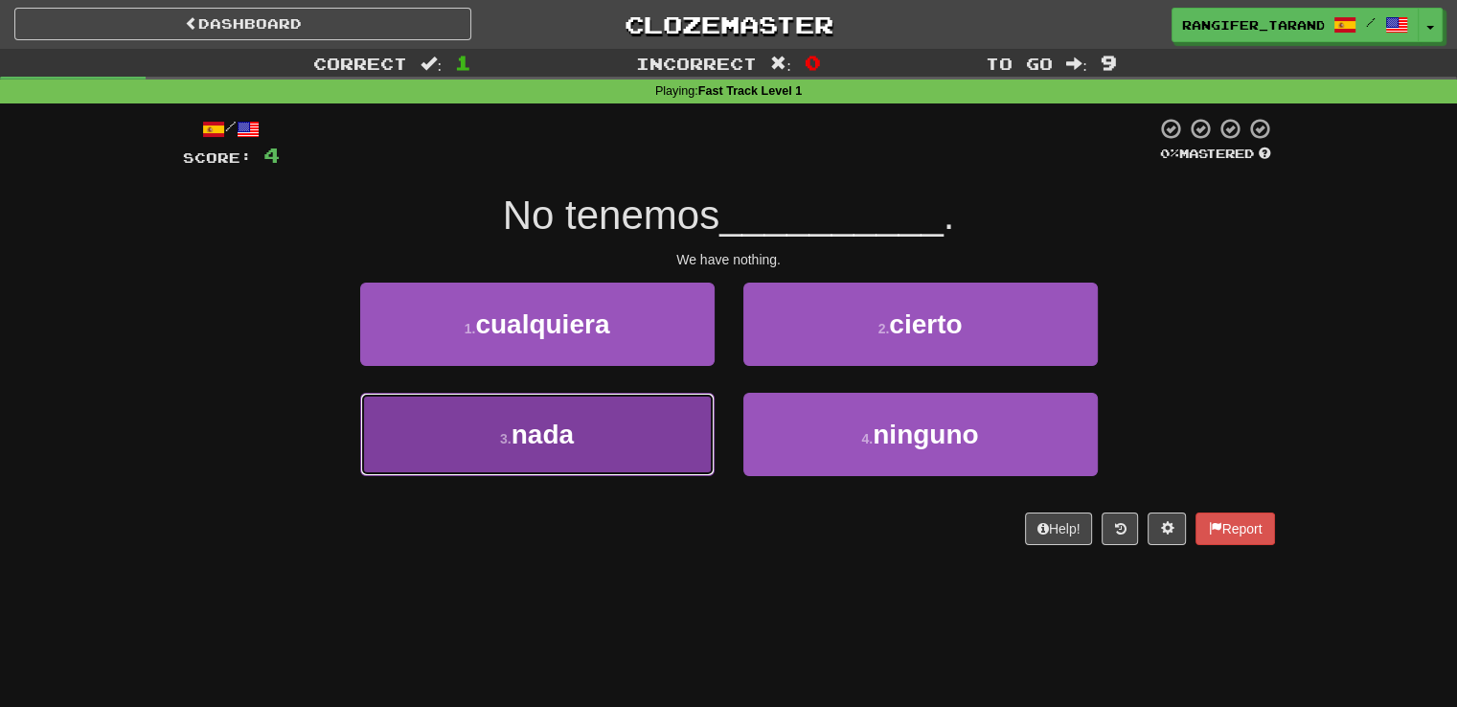
click at [640, 453] on button "3 . nada" at bounding box center [537, 434] width 354 height 83
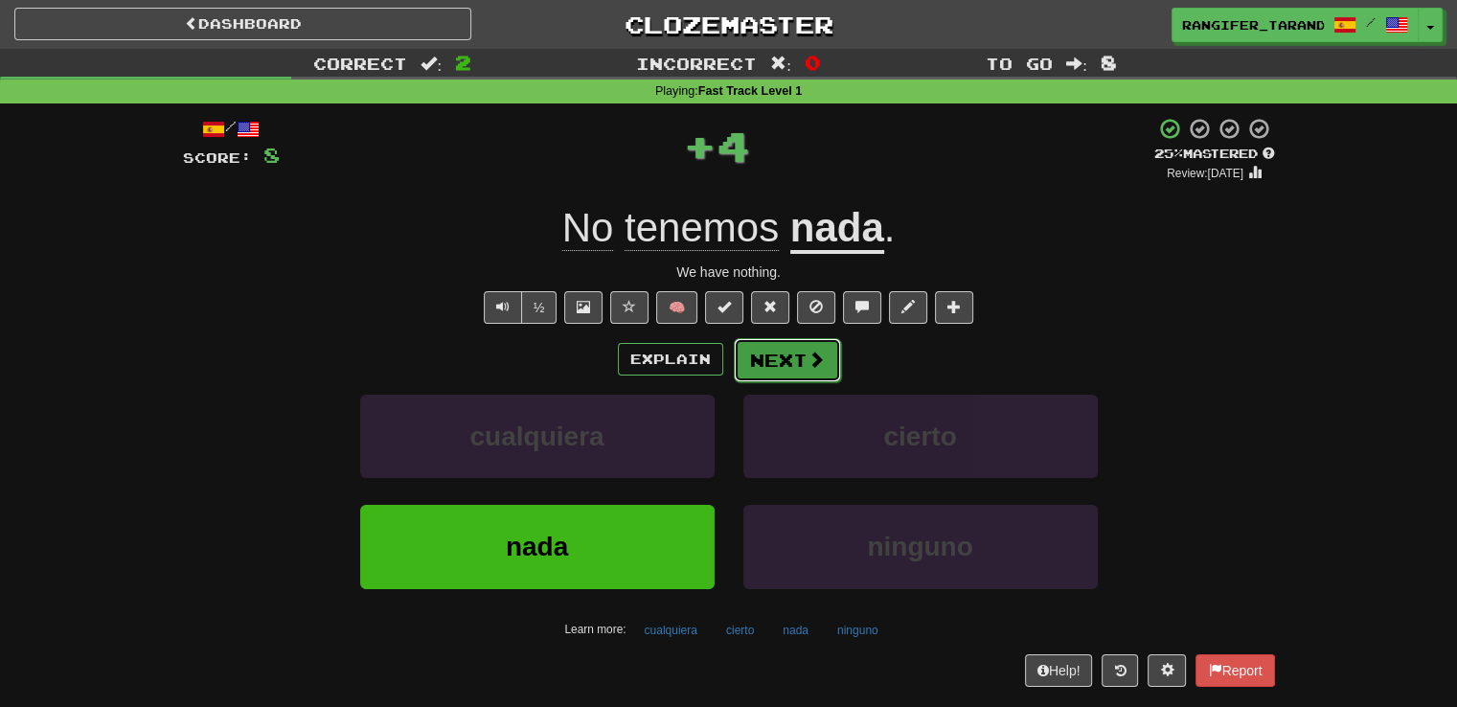
click at [771, 366] on button "Next" at bounding box center [787, 360] width 107 height 44
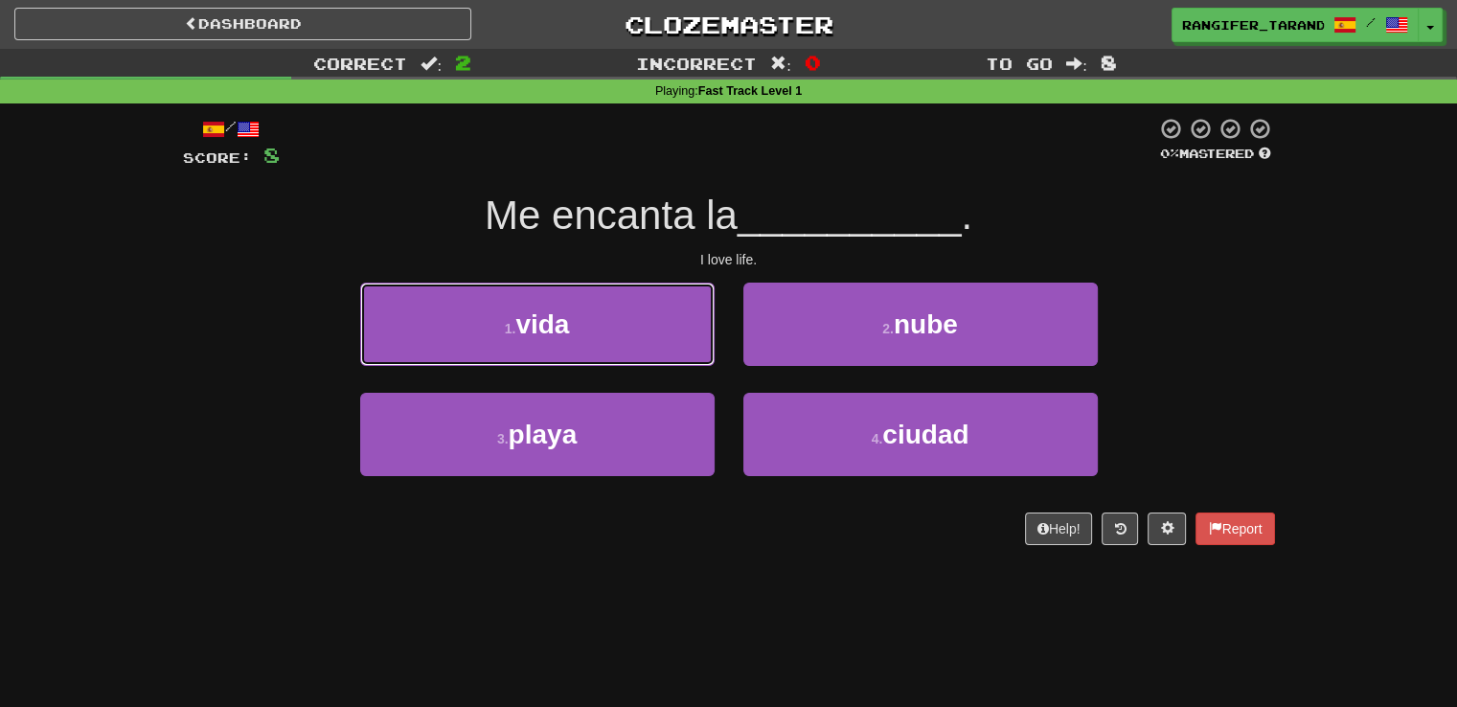
click at [585, 325] on button "1 . vida" at bounding box center [537, 324] width 354 height 83
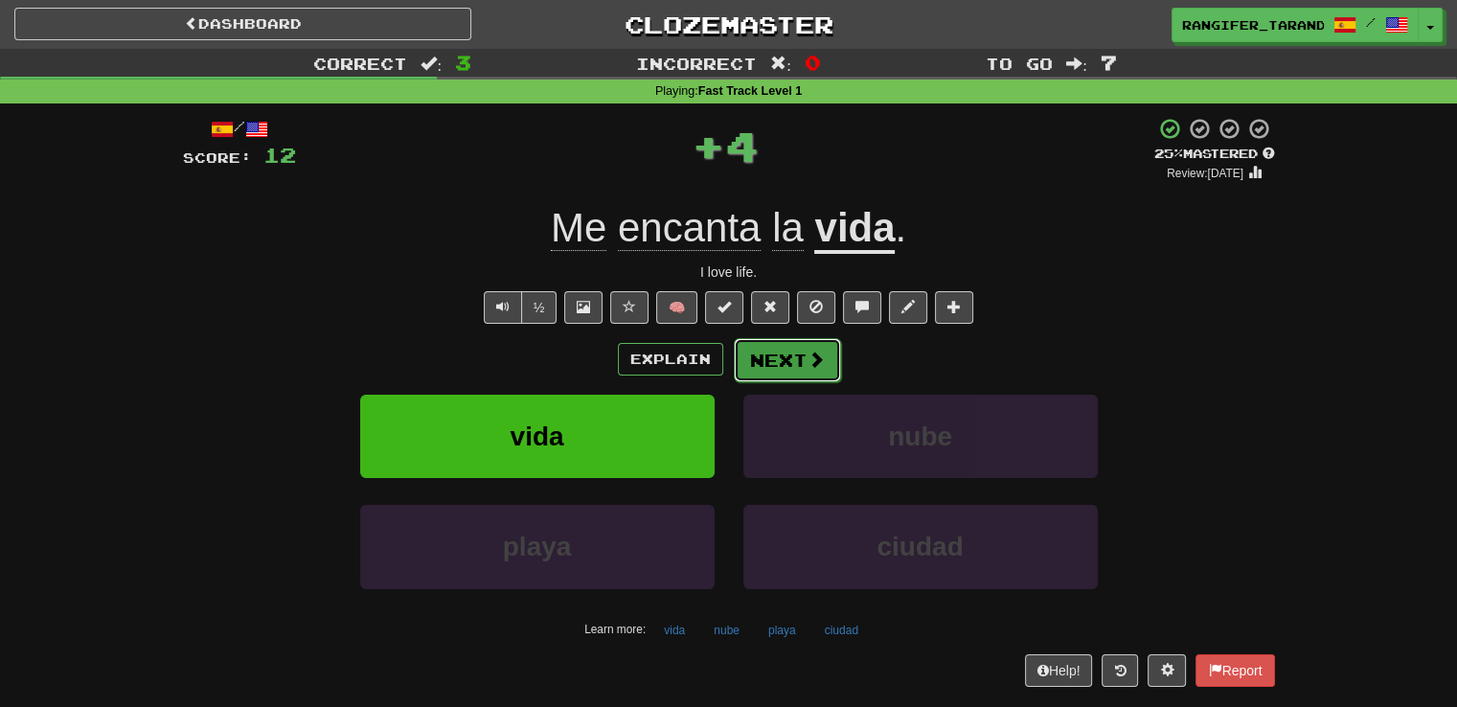
click at [787, 361] on button "Next" at bounding box center [787, 360] width 107 height 44
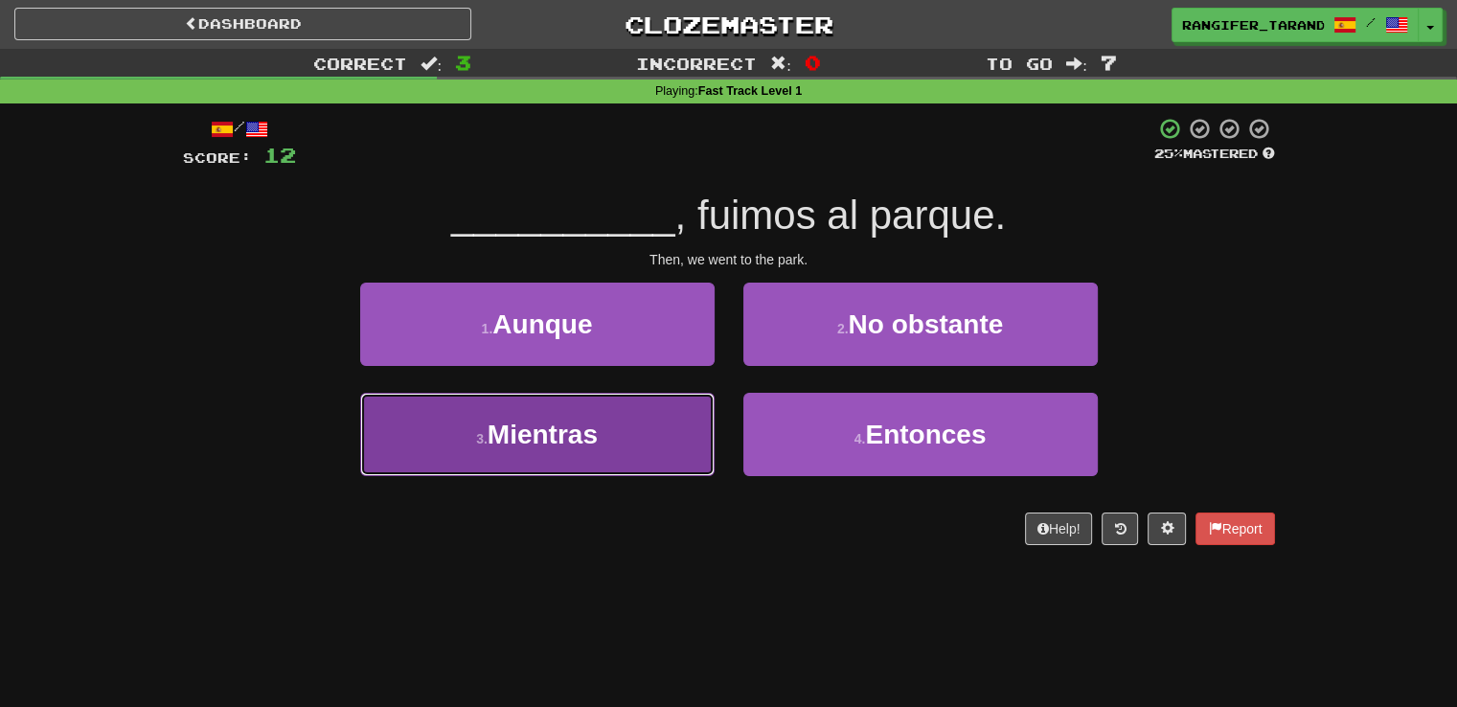
click at [632, 445] on button "3 . Mientras" at bounding box center [537, 434] width 354 height 83
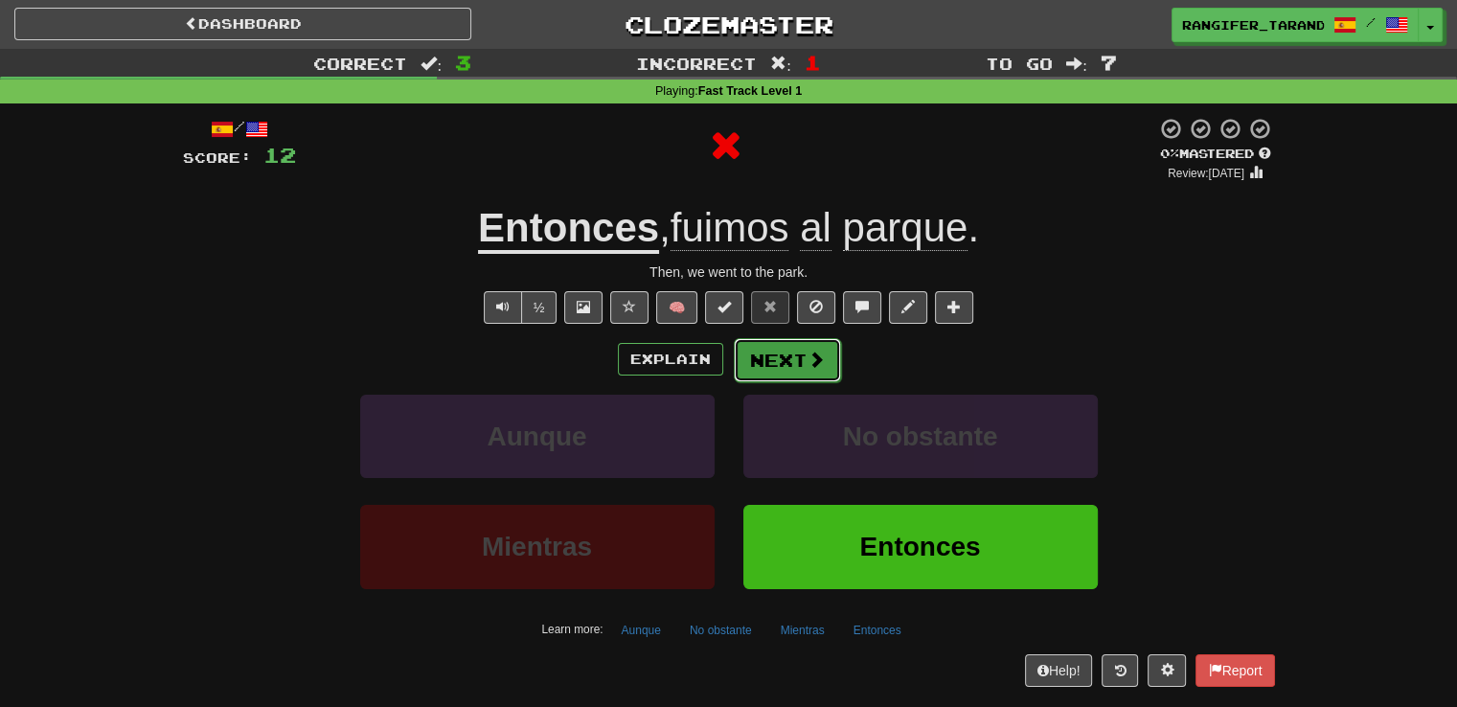
click at [770, 358] on button "Next" at bounding box center [787, 360] width 107 height 44
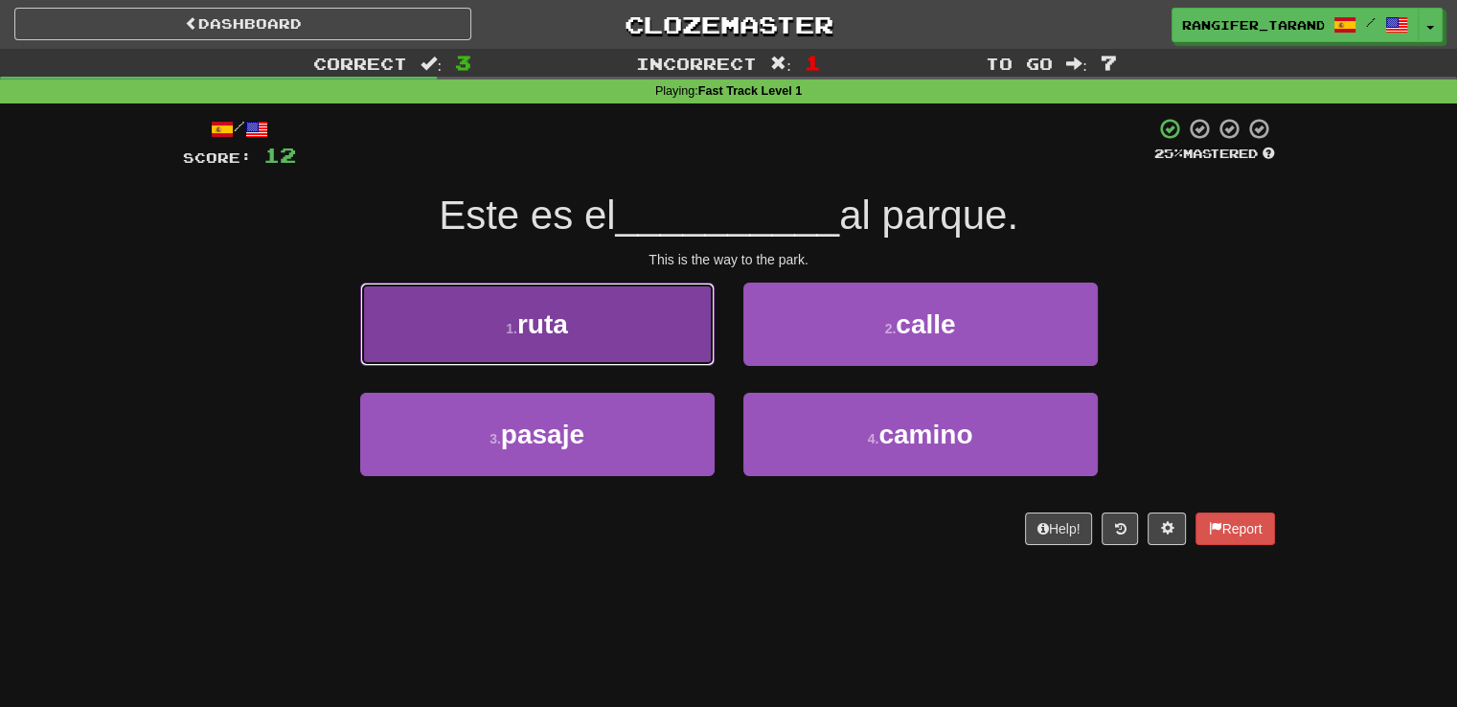
click at [637, 339] on button "1 . ruta" at bounding box center [537, 324] width 354 height 83
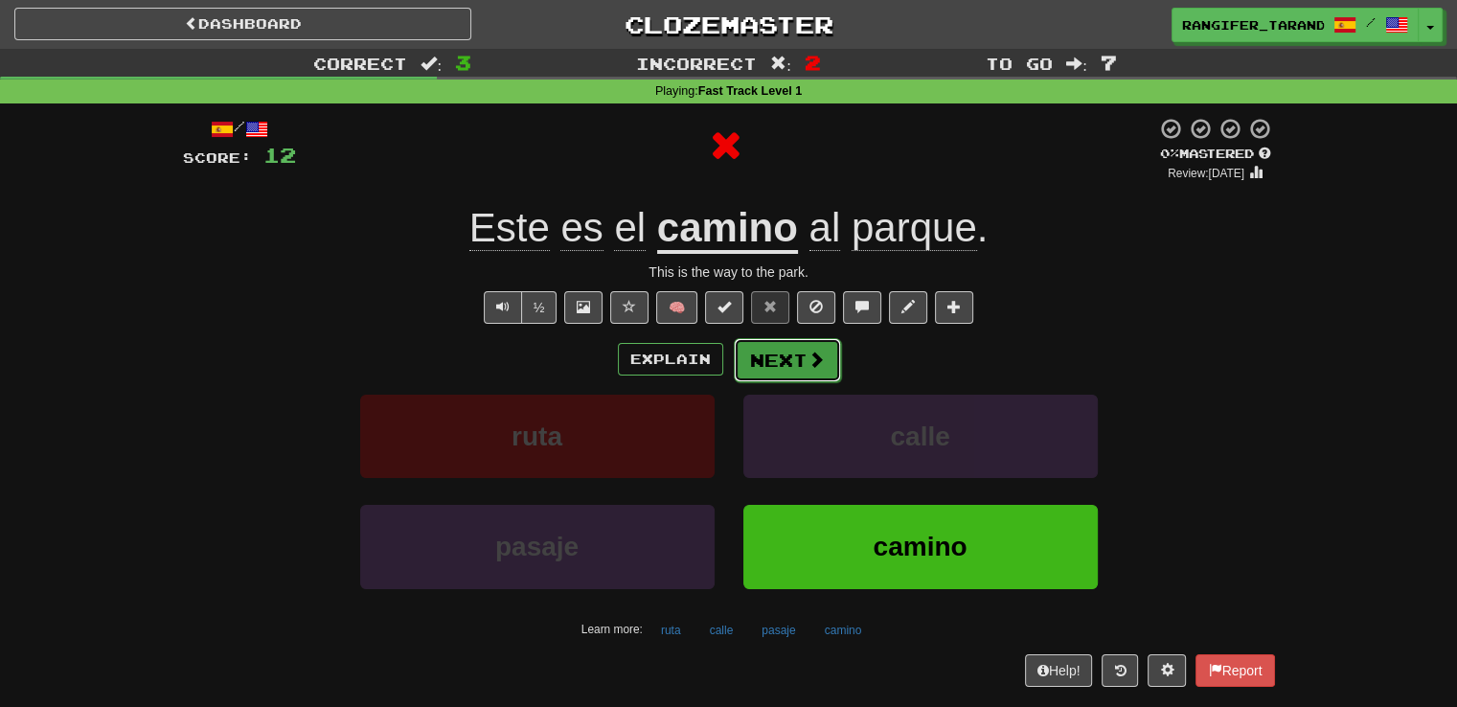
click at [807, 361] on span at bounding box center [815, 359] width 17 height 17
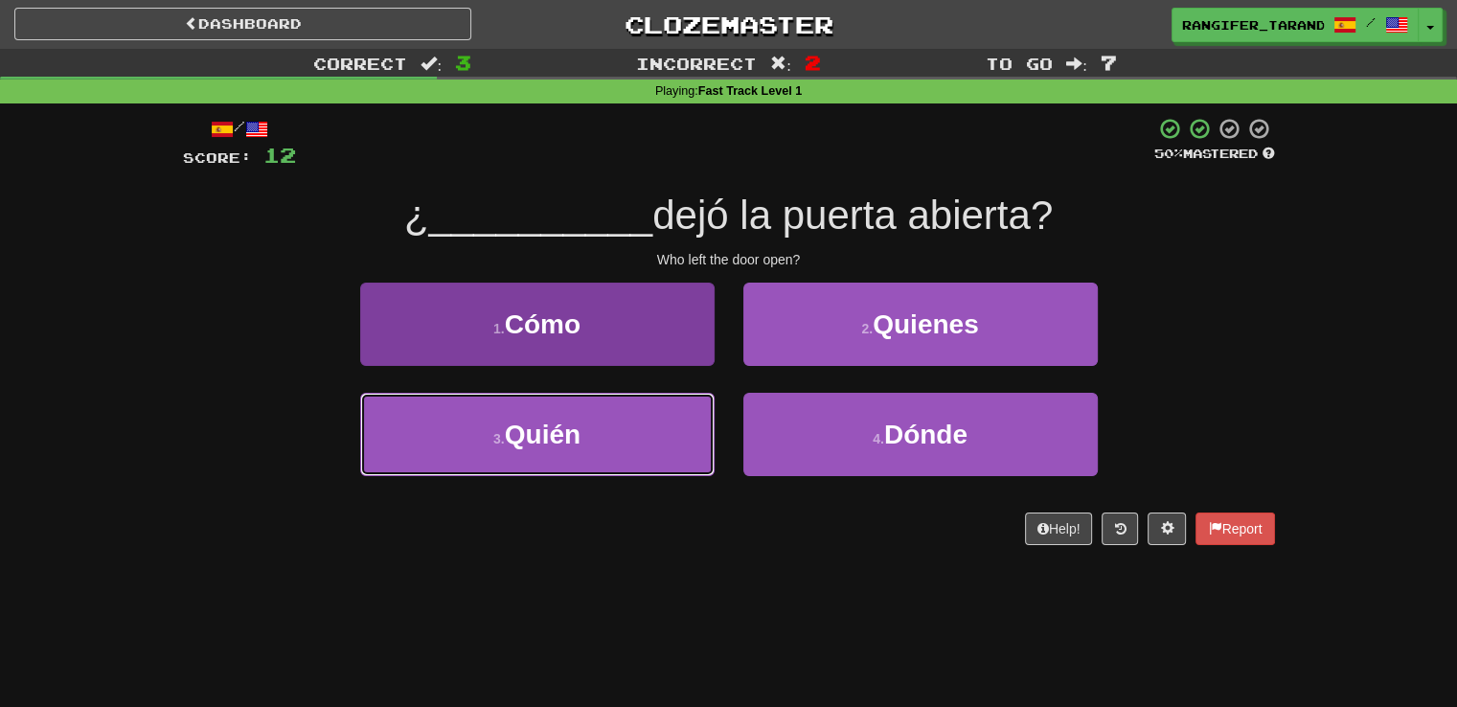
click at [608, 448] on button "3 . Quién" at bounding box center [537, 434] width 354 height 83
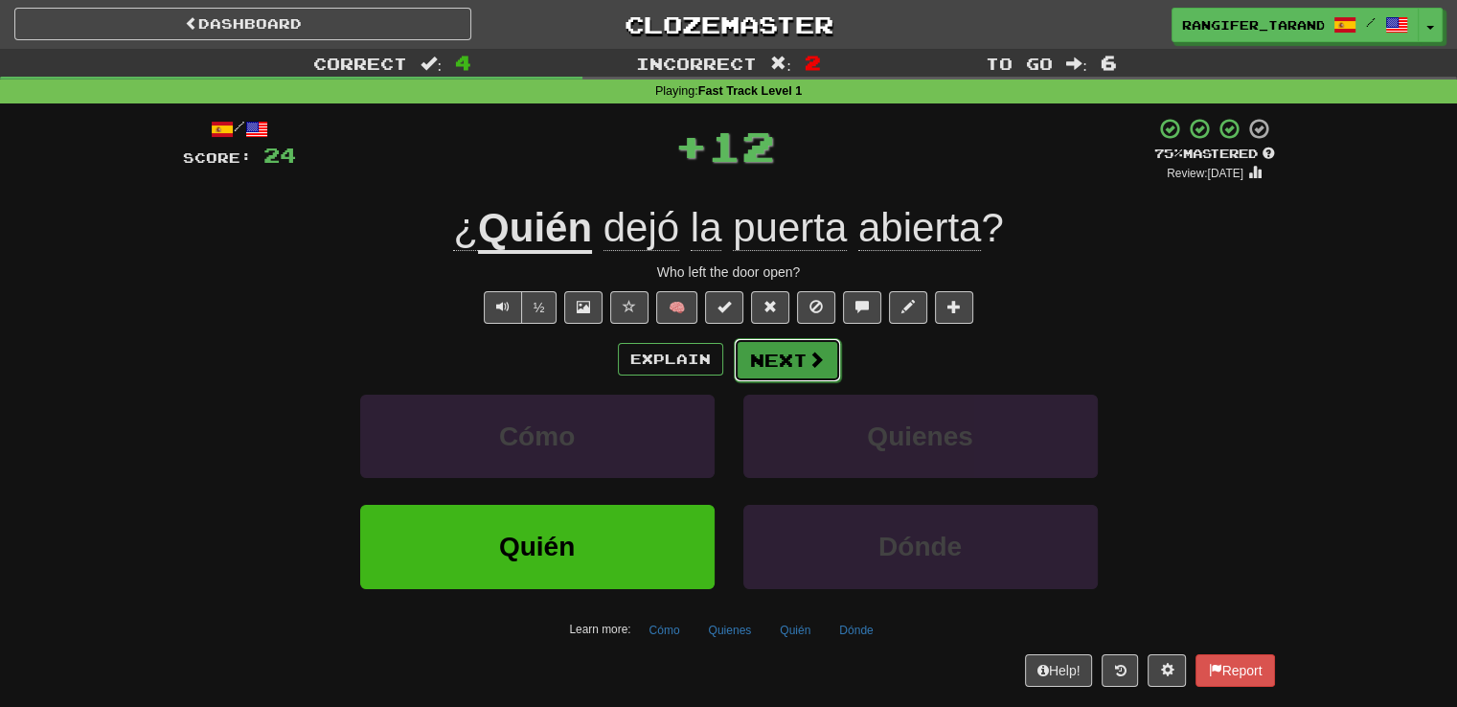
click at [812, 363] on span at bounding box center [815, 359] width 17 height 17
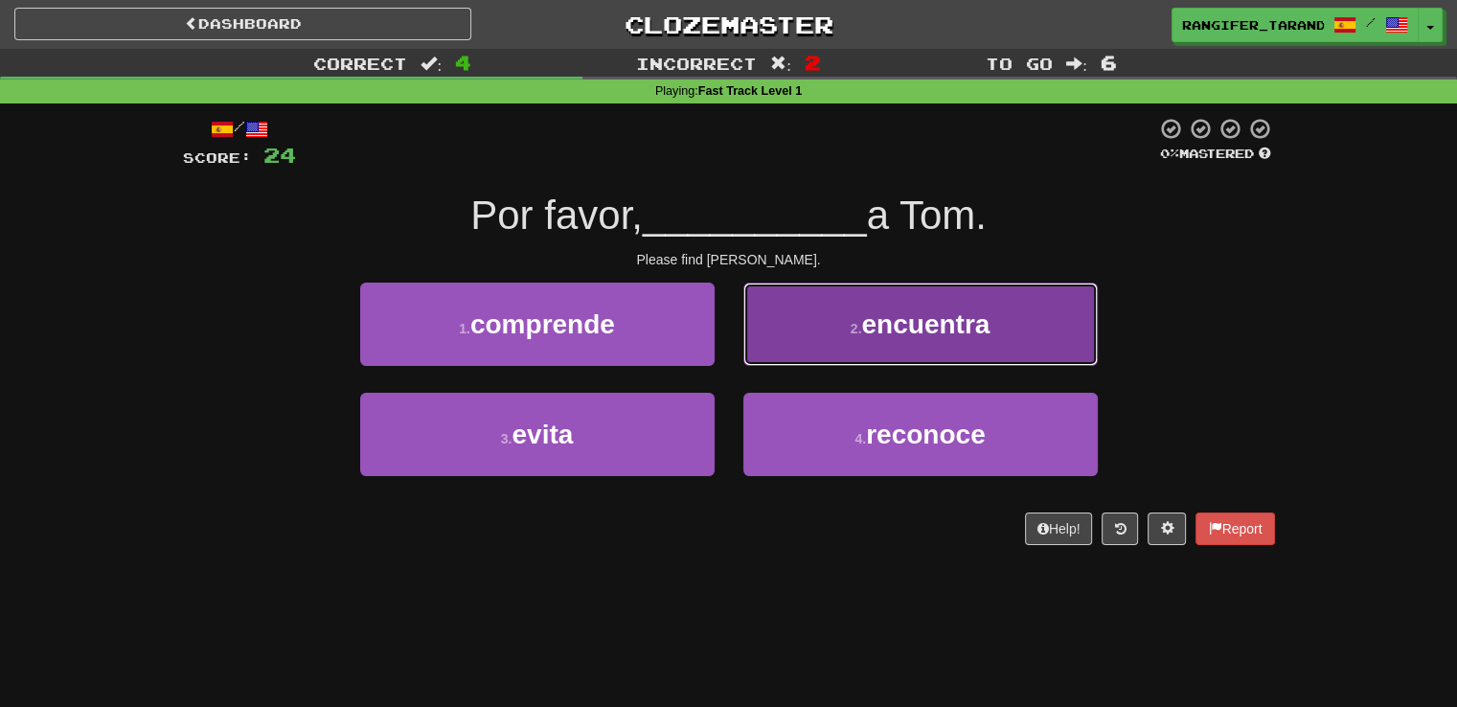
click at [806, 337] on button "2 . encuentra" at bounding box center [920, 324] width 354 height 83
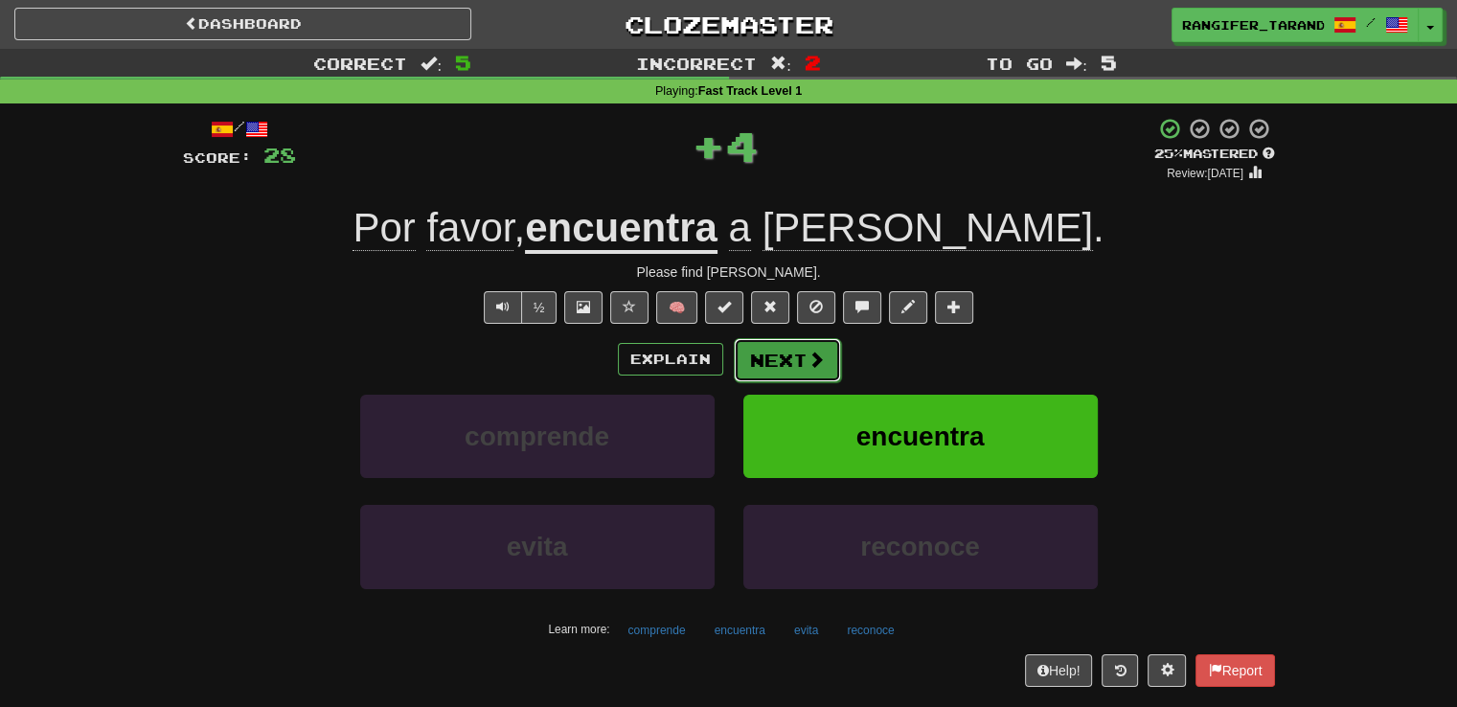
click at [793, 366] on button "Next" at bounding box center [787, 360] width 107 height 44
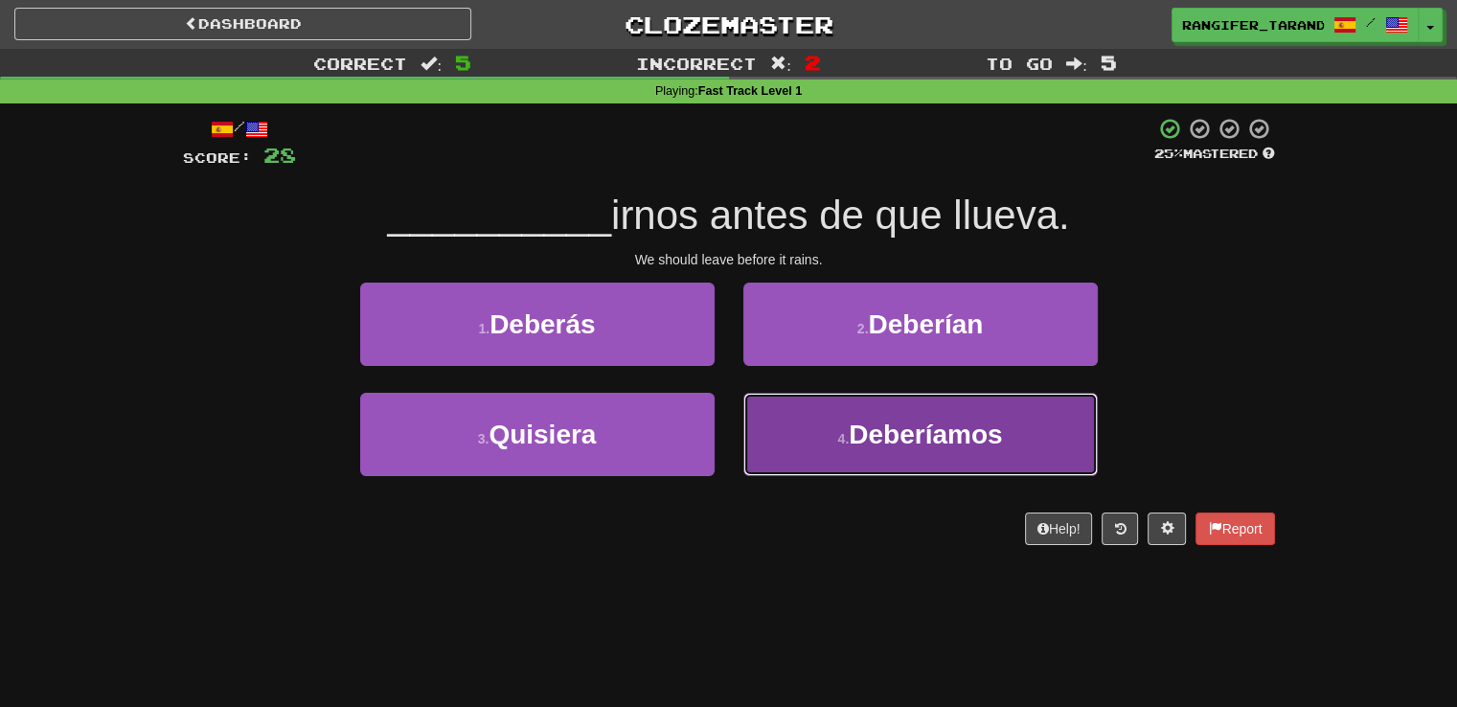
click at [766, 431] on button "4 . Deberíamos" at bounding box center [920, 434] width 354 height 83
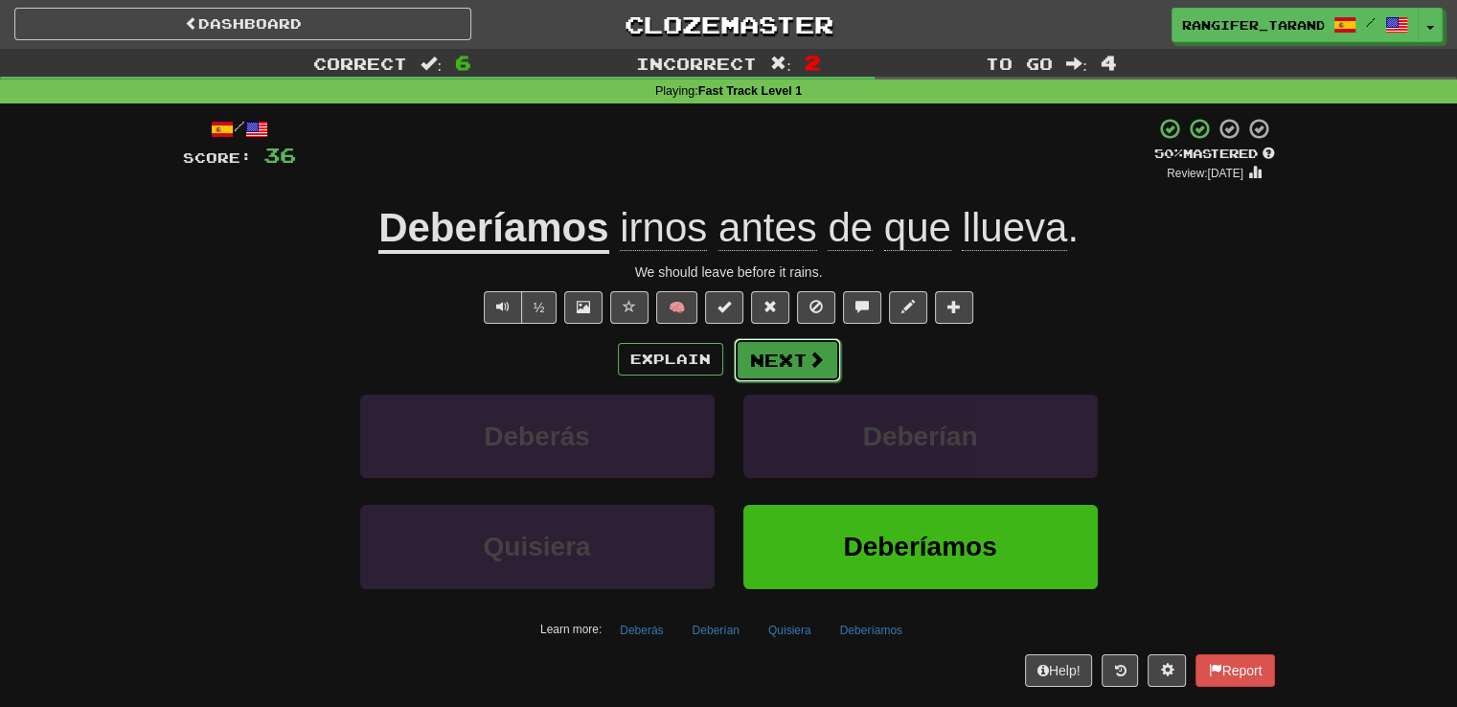
click at [778, 359] on button "Next" at bounding box center [787, 360] width 107 height 44
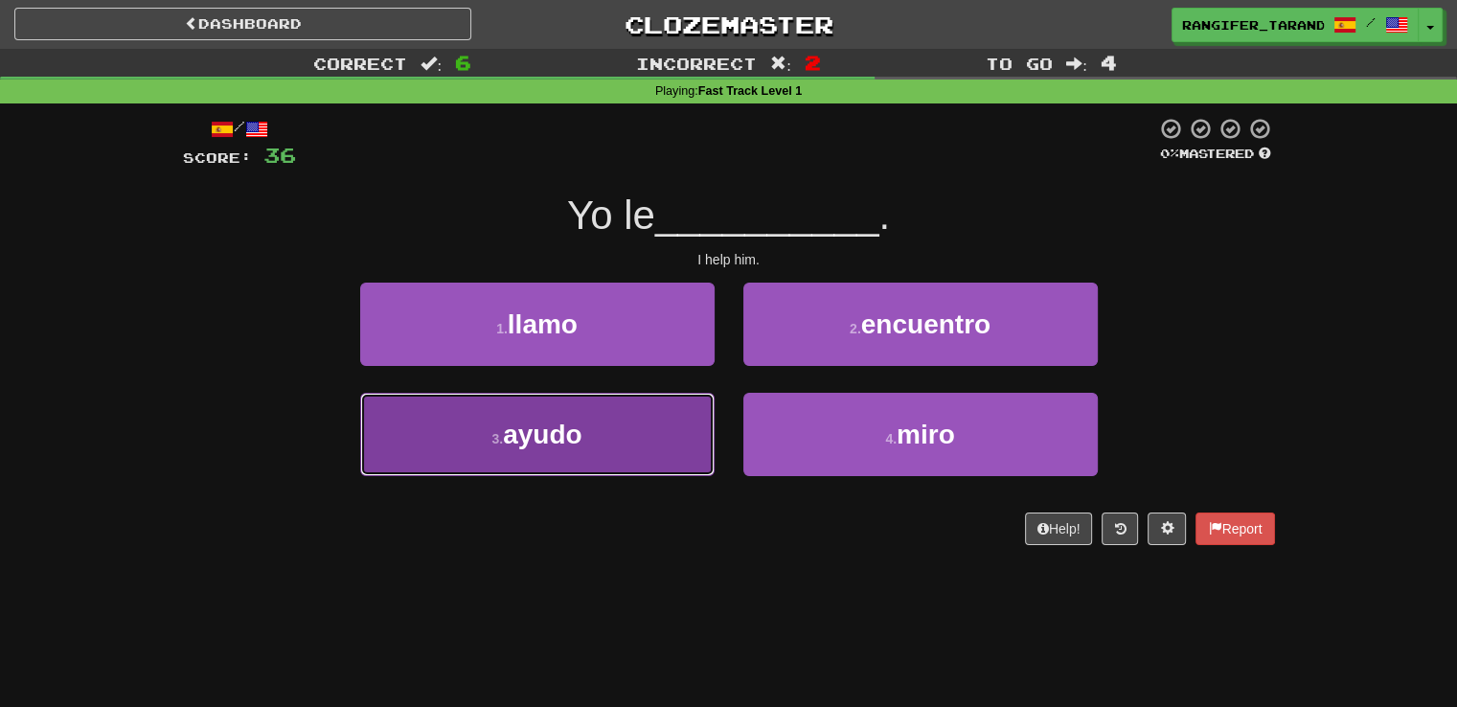
click at [637, 442] on button "3 . ayudo" at bounding box center [537, 434] width 354 height 83
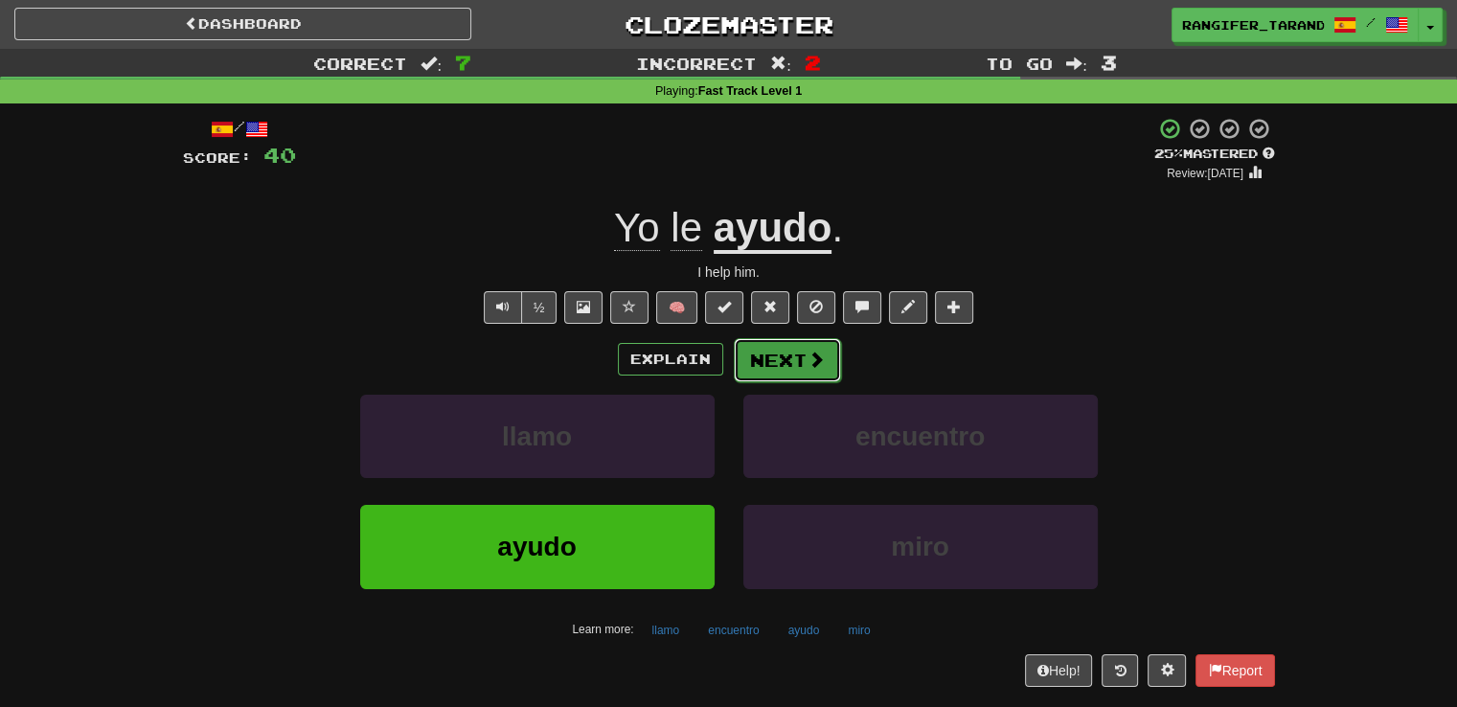
click at [783, 346] on button "Next" at bounding box center [787, 360] width 107 height 44
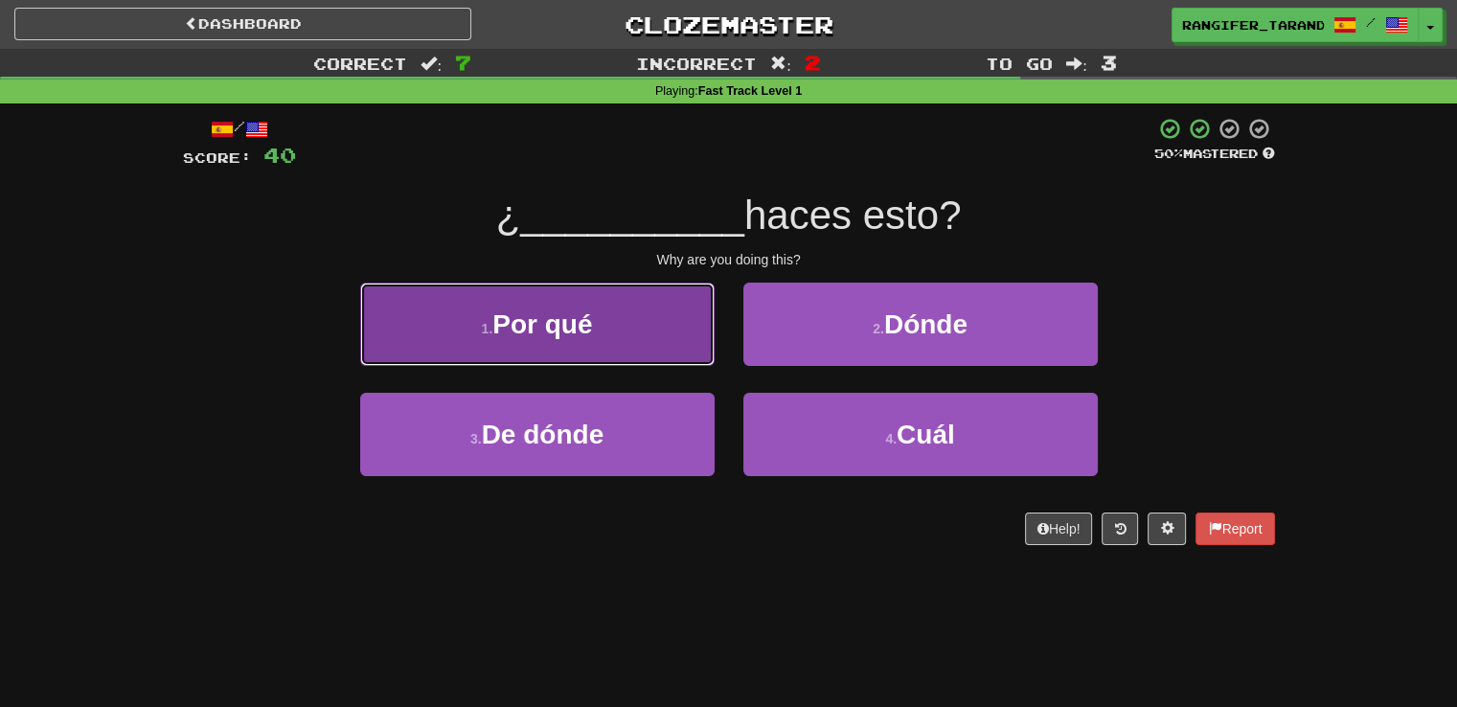
click at [605, 346] on button "1 . Por qué" at bounding box center [537, 324] width 354 height 83
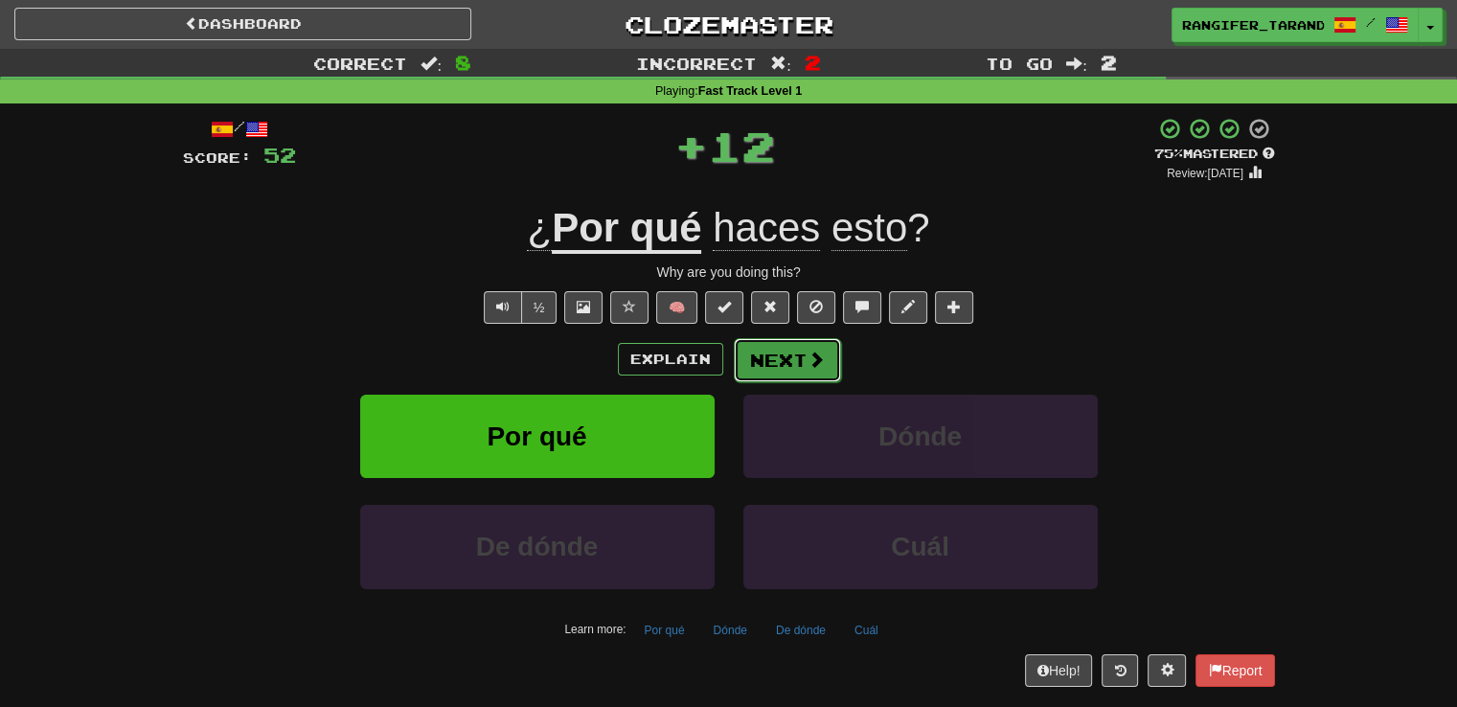
click at [789, 361] on button "Next" at bounding box center [787, 360] width 107 height 44
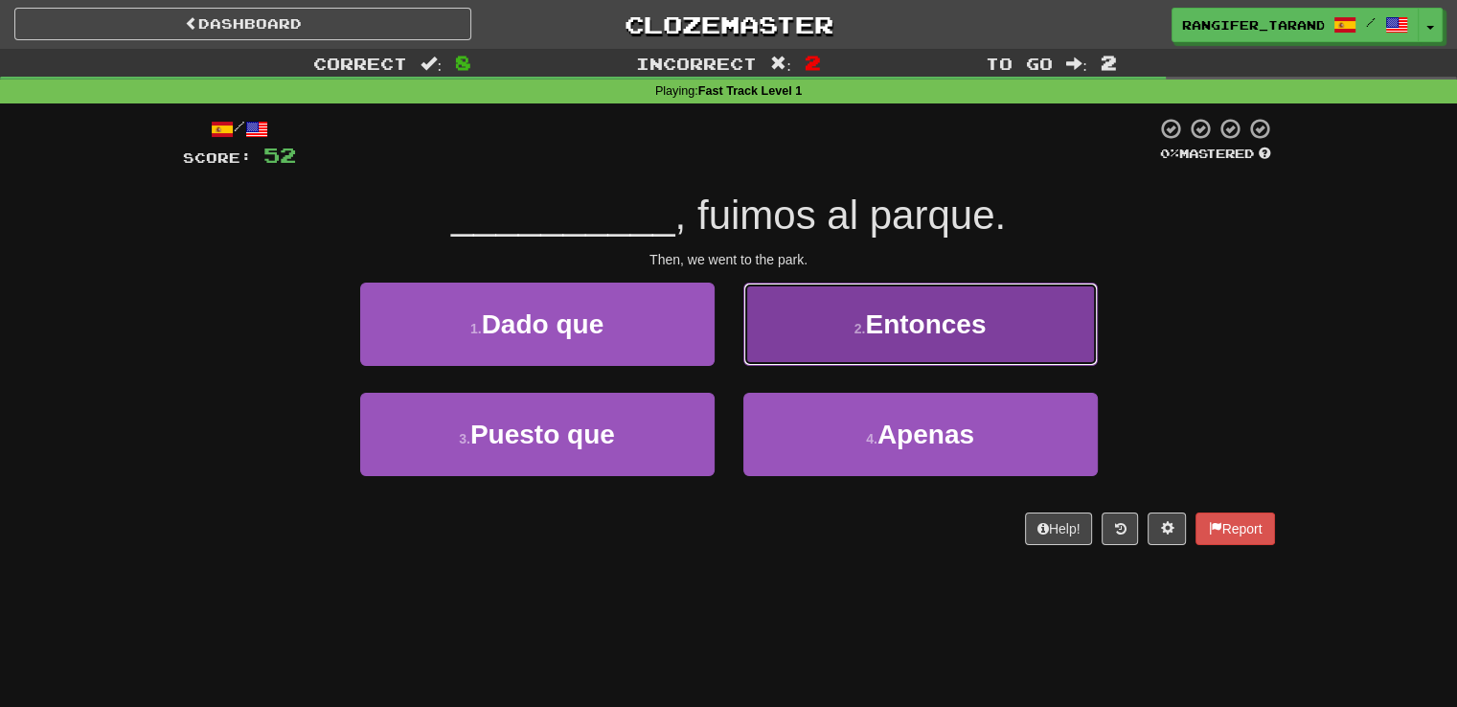
click at [816, 336] on button "2 . Entonces" at bounding box center [920, 324] width 354 height 83
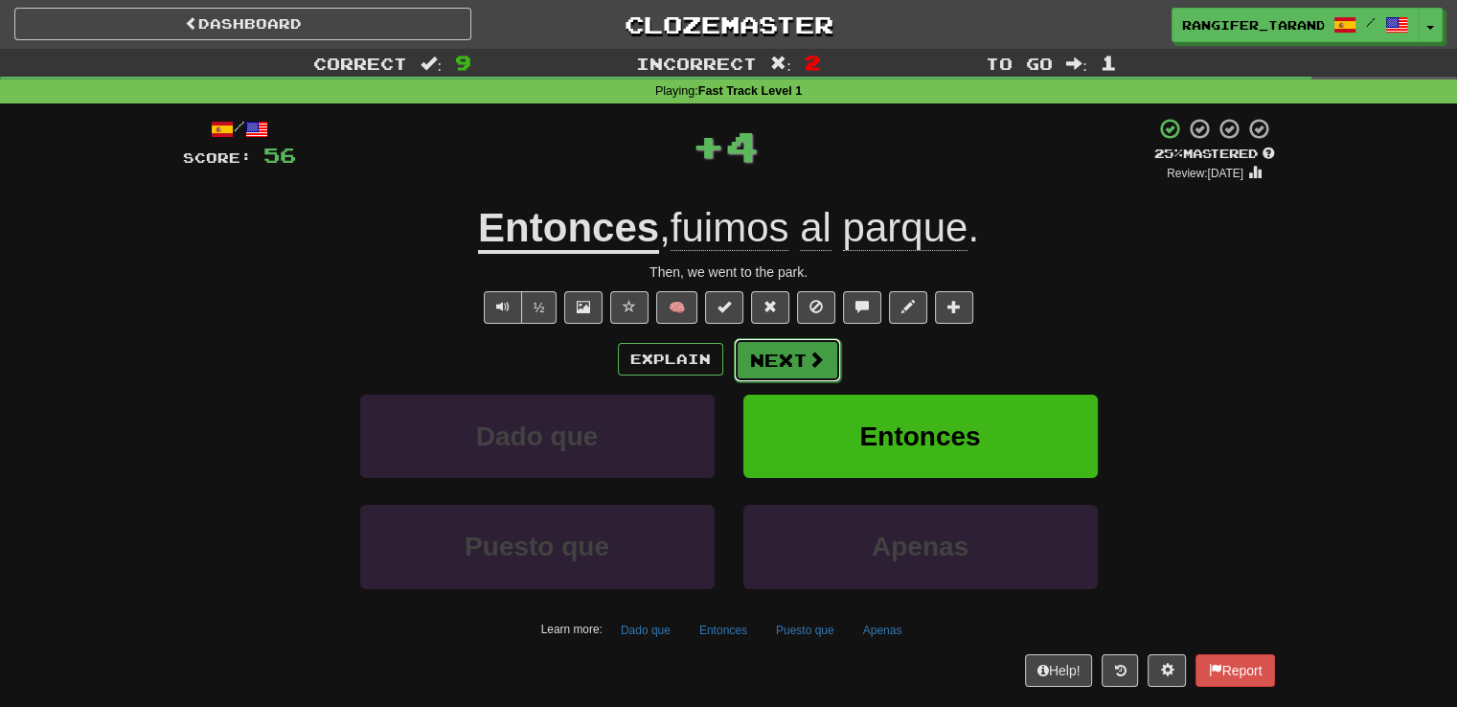
click at [788, 361] on button "Next" at bounding box center [787, 360] width 107 height 44
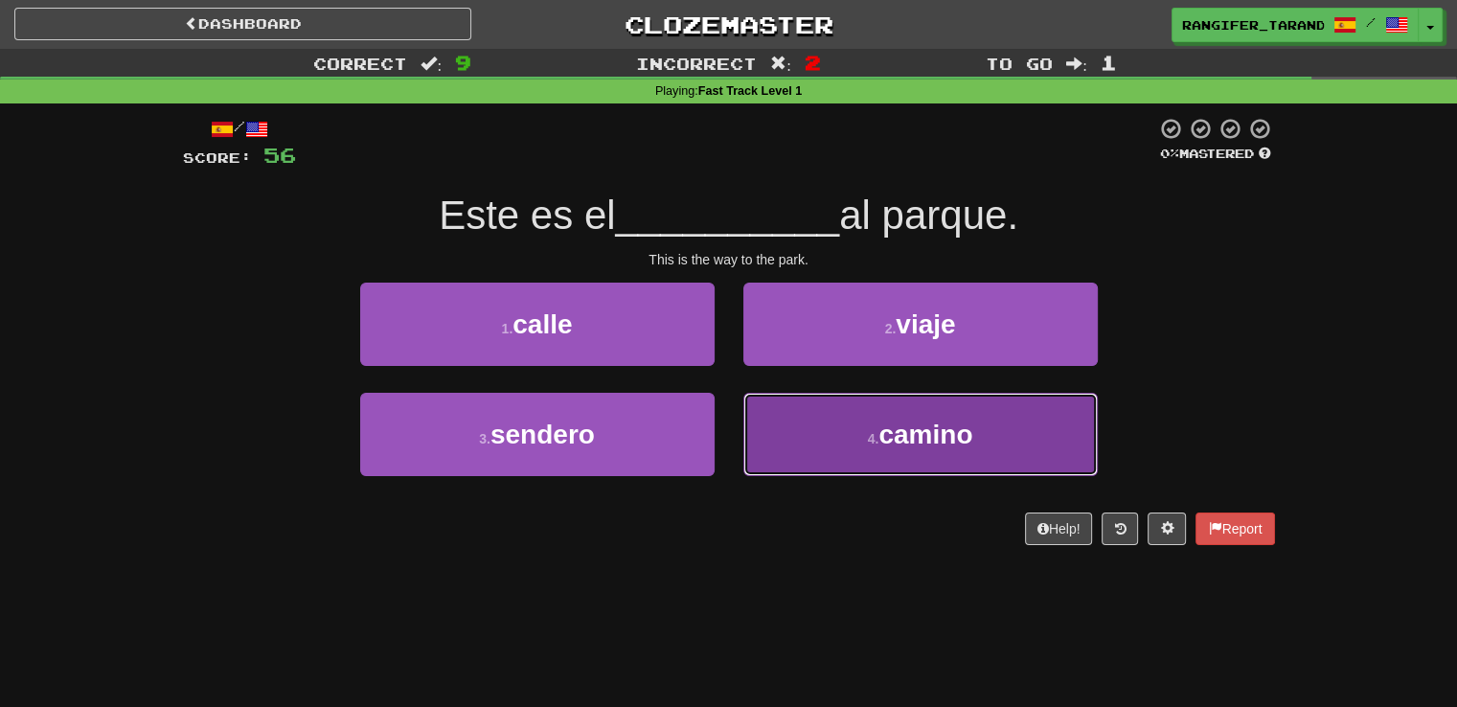
click at [782, 396] on button "4 . camino" at bounding box center [920, 434] width 354 height 83
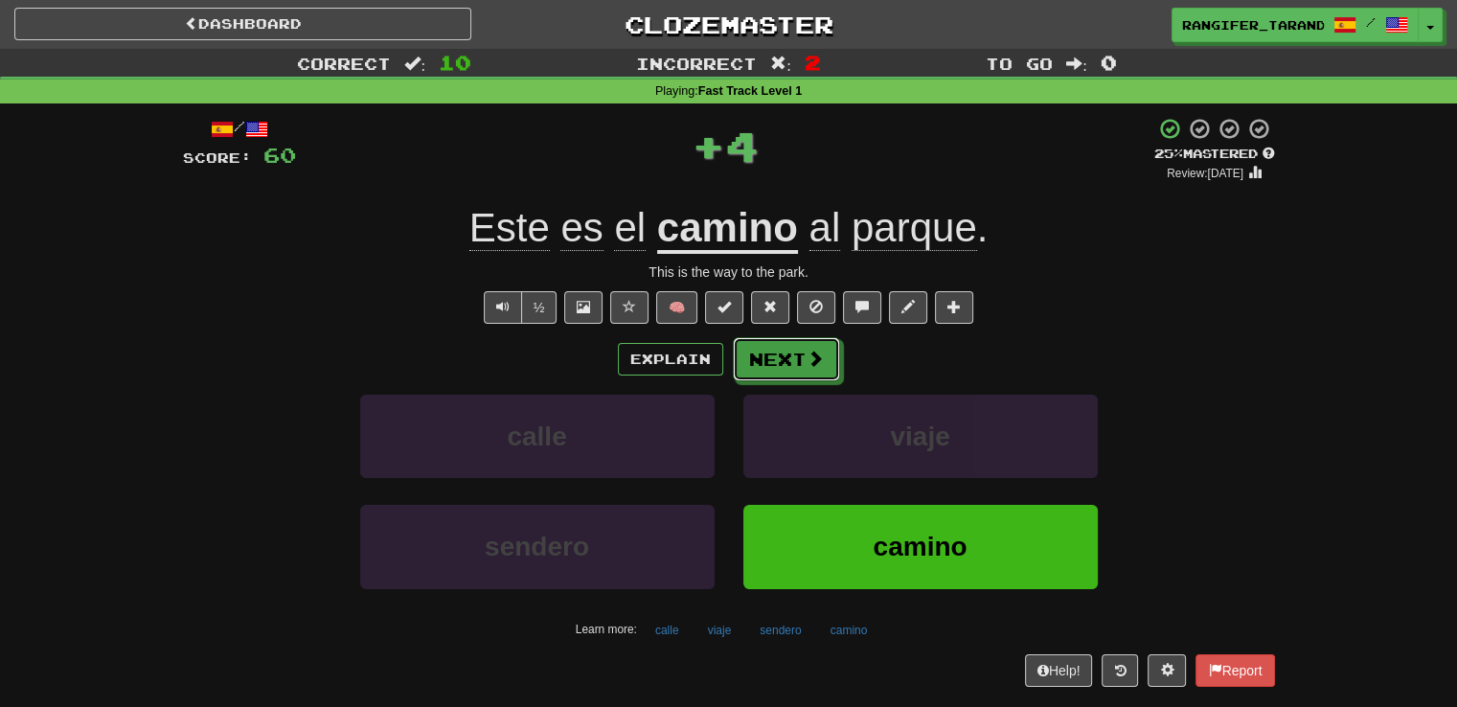
click at [797, 356] on button "Next" at bounding box center [786, 359] width 107 height 44
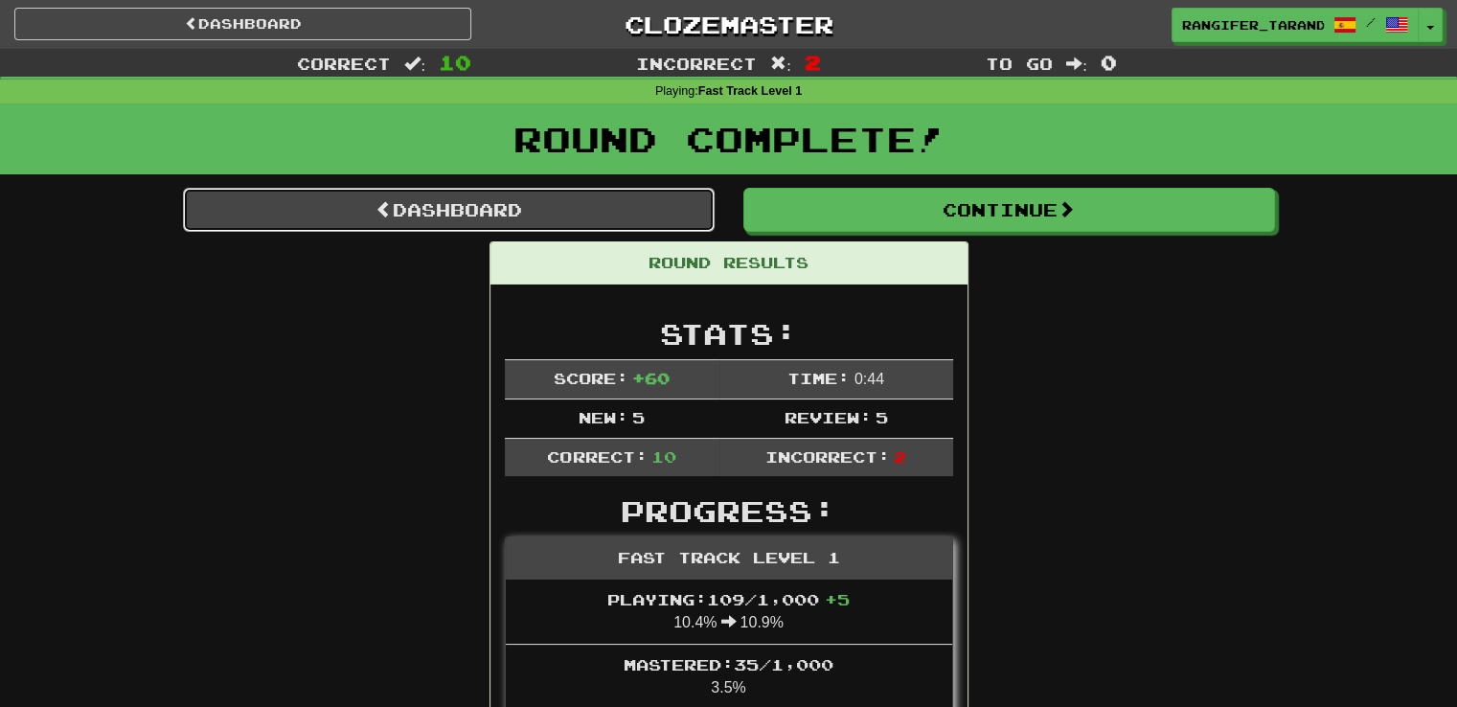
click at [602, 208] on link "Dashboard" at bounding box center [449, 210] width 532 height 44
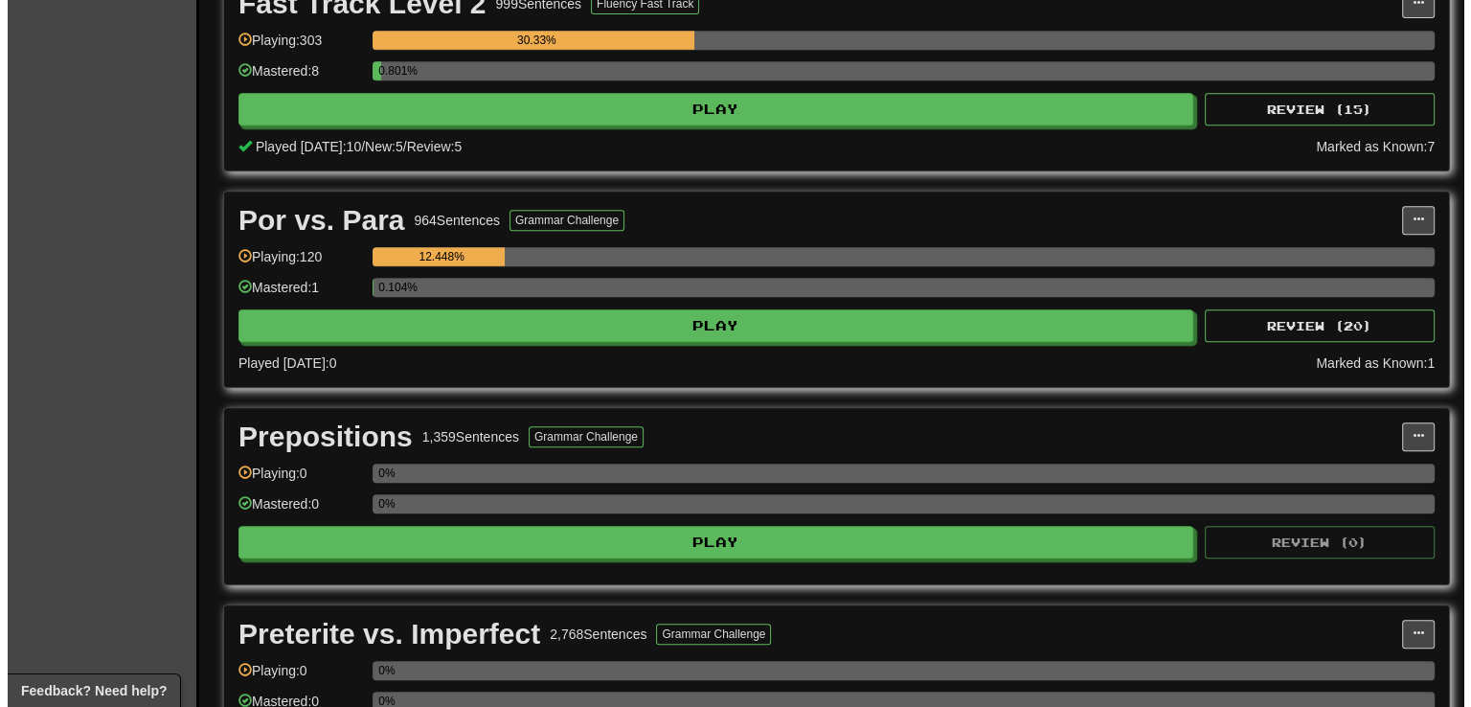
scroll to position [927, 0]
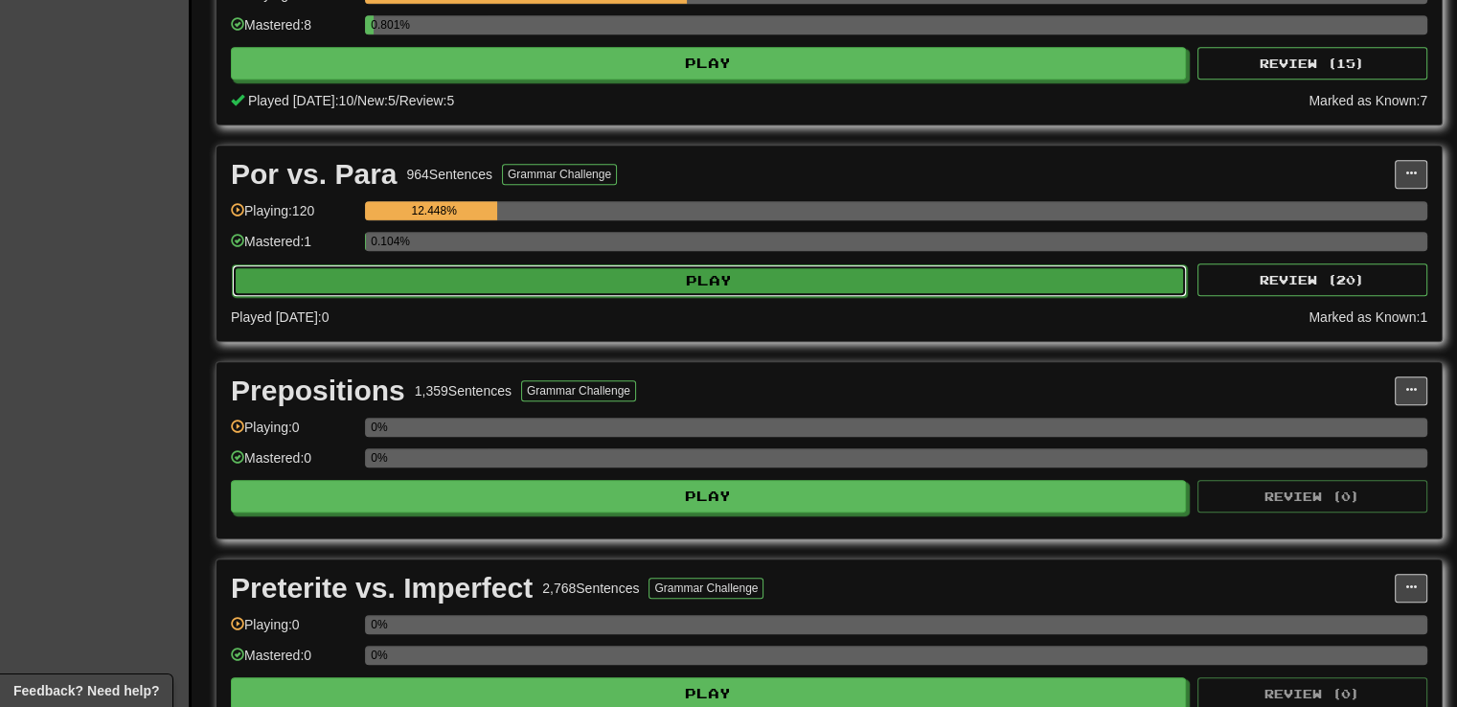
click at [820, 271] on button "Play" at bounding box center [709, 280] width 955 height 33
select select "**"
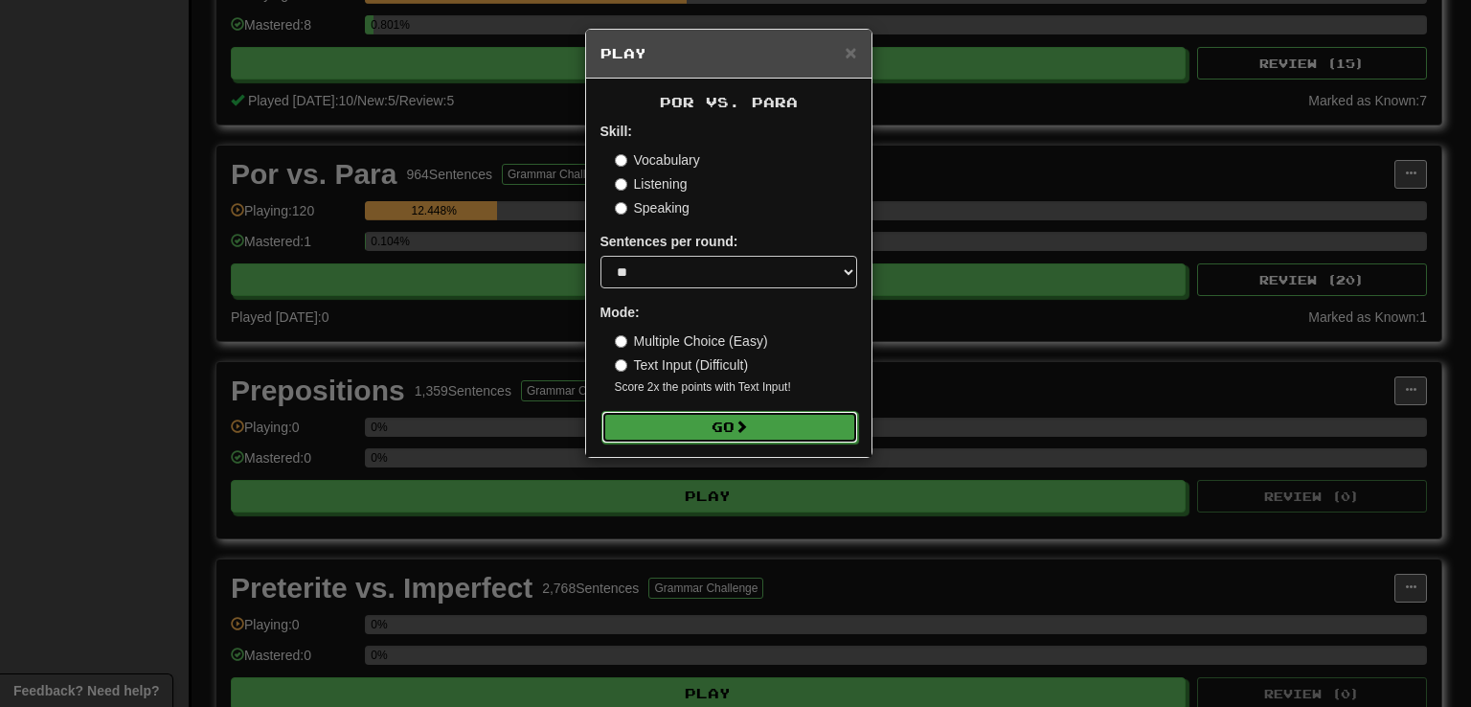
click at [776, 439] on button "Go" at bounding box center [730, 427] width 257 height 33
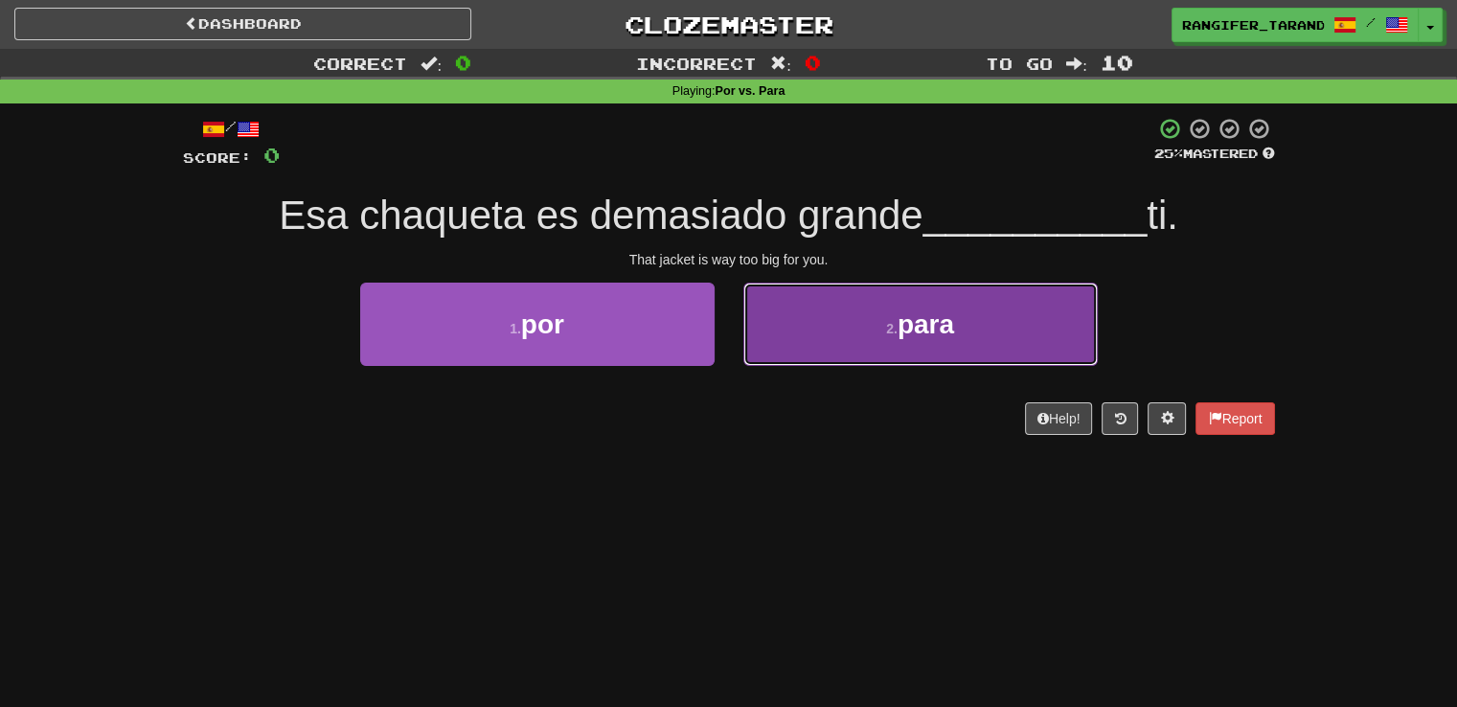
click at [811, 305] on button "2 . para" at bounding box center [920, 324] width 354 height 83
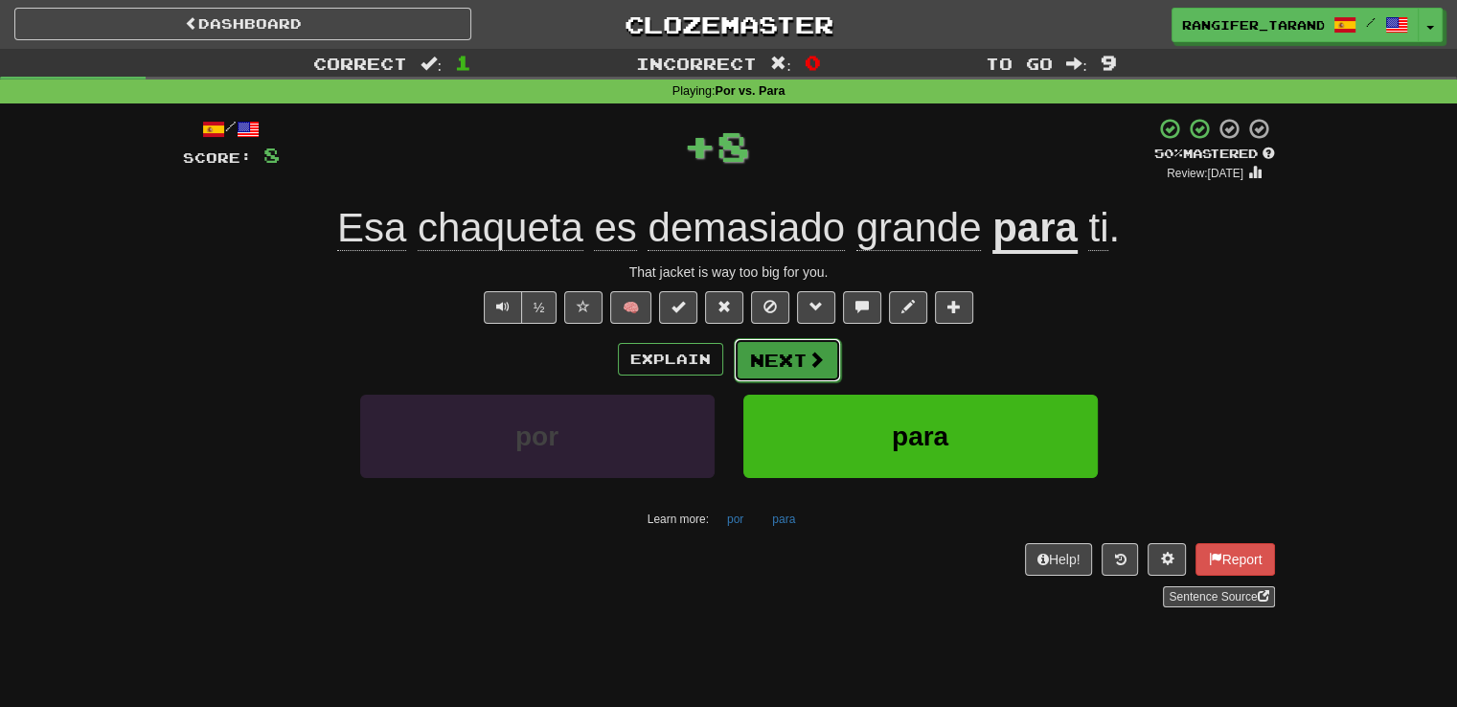
click at [773, 358] on button "Next" at bounding box center [787, 360] width 107 height 44
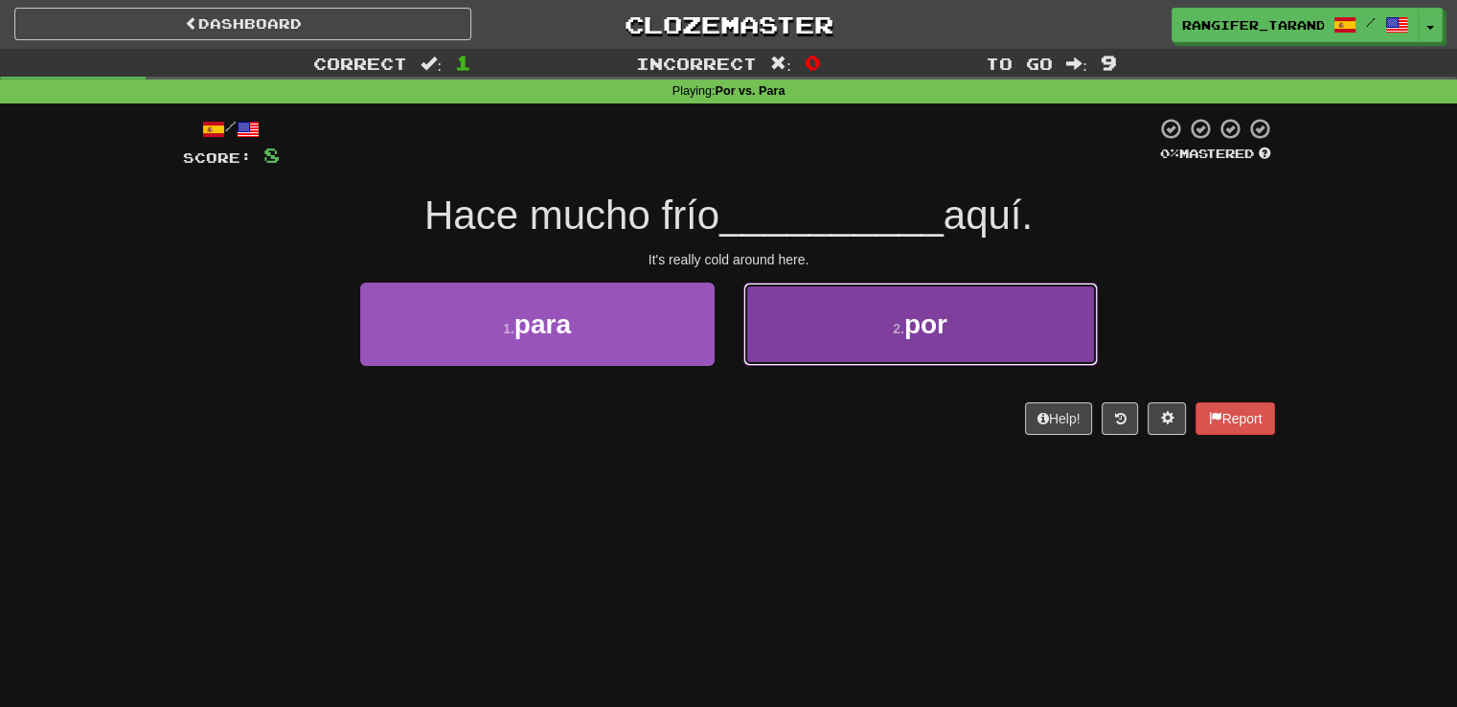
click at [774, 360] on button "2 . por" at bounding box center [920, 324] width 354 height 83
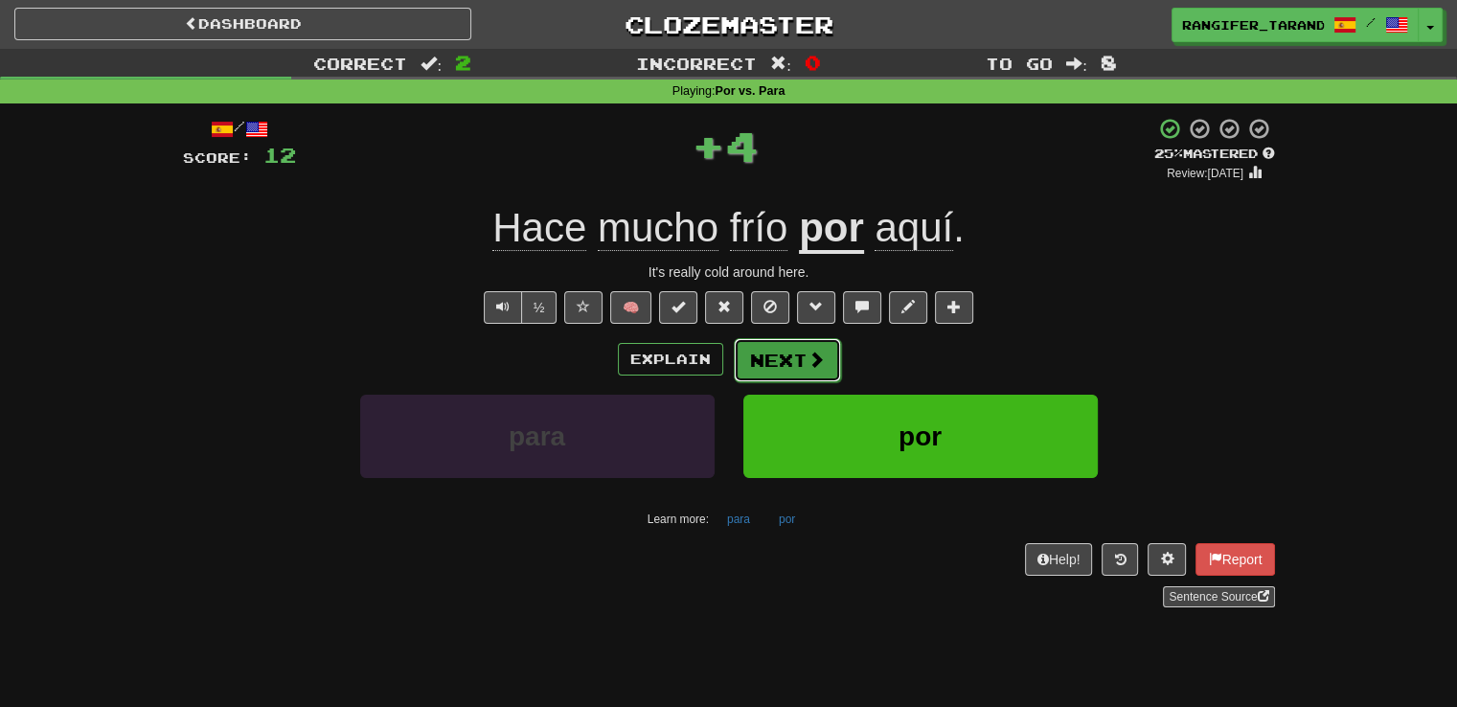
click at [776, 357] on button "Next" at bounding box center [787, 360] width 107 height 44
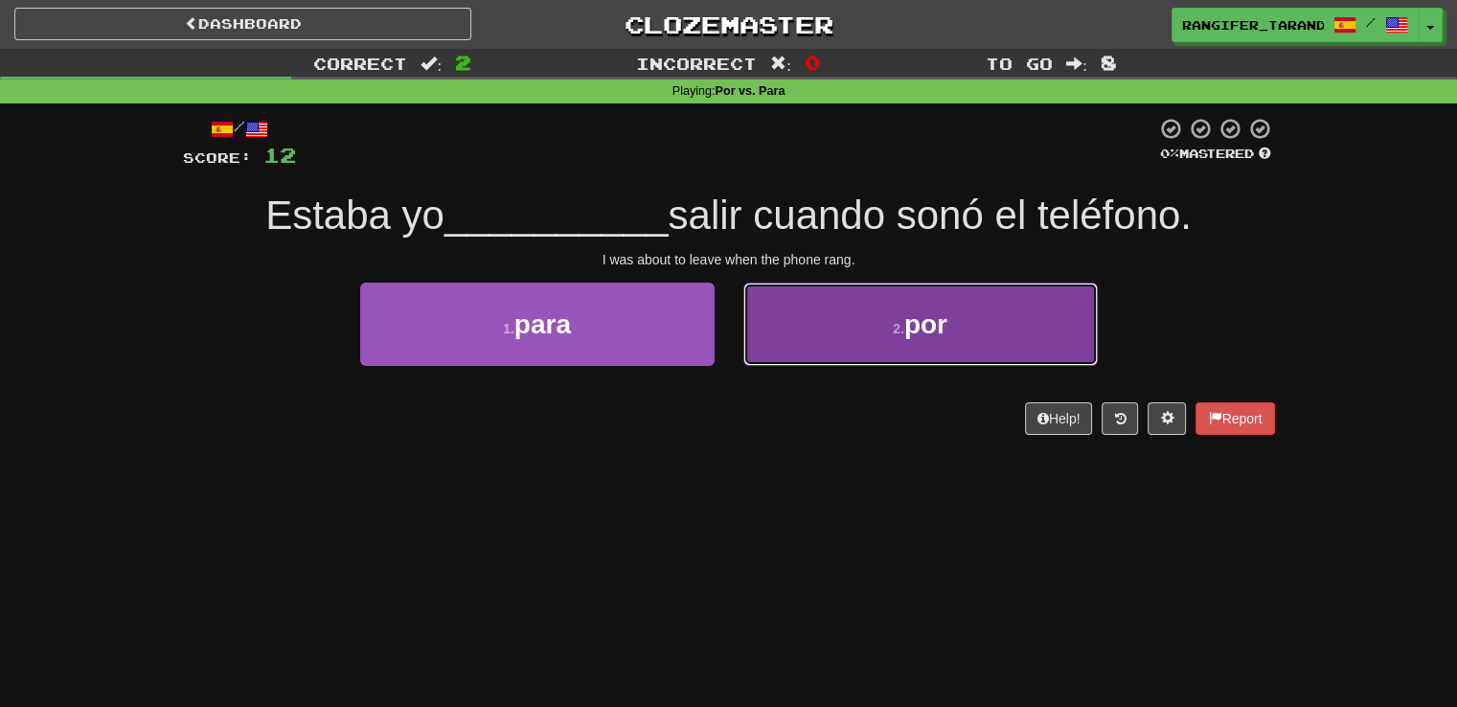
click at [786, 330] on button "2 . por" at bounding box center [920, 324] width 354 height 83
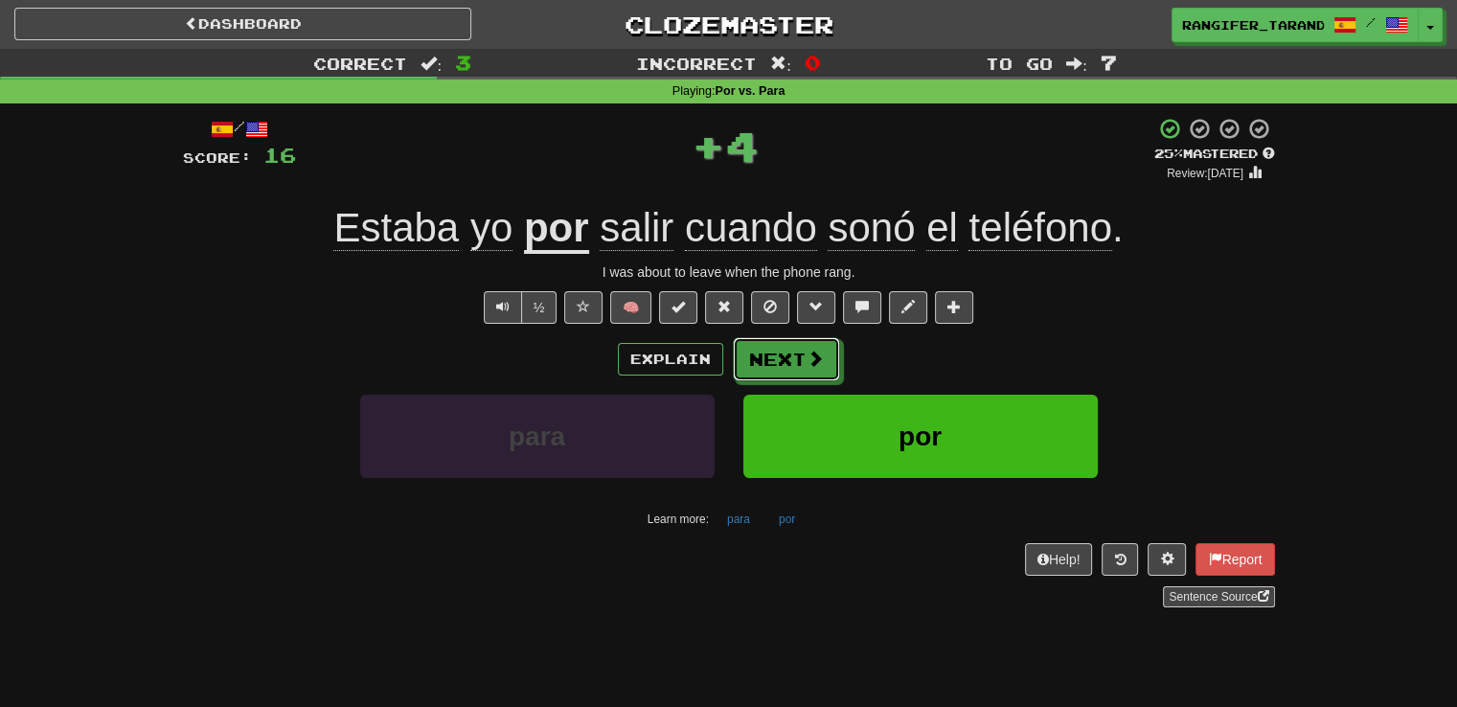
click at [793, 354] on button "Next" at bounding box center [786, 359] width 107 height 44
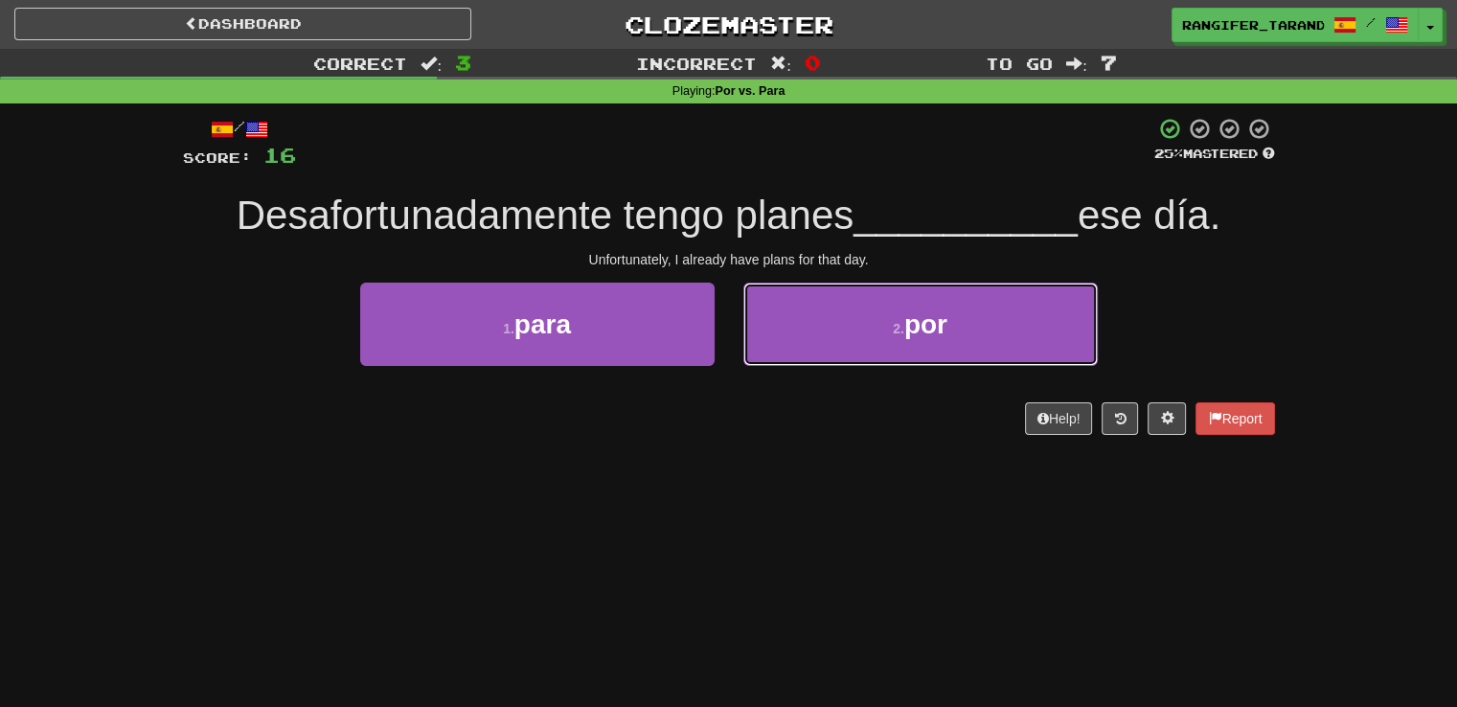
click at [847, 332] on button "2 . por" at bounding box center [920, 324] width 354 height 83
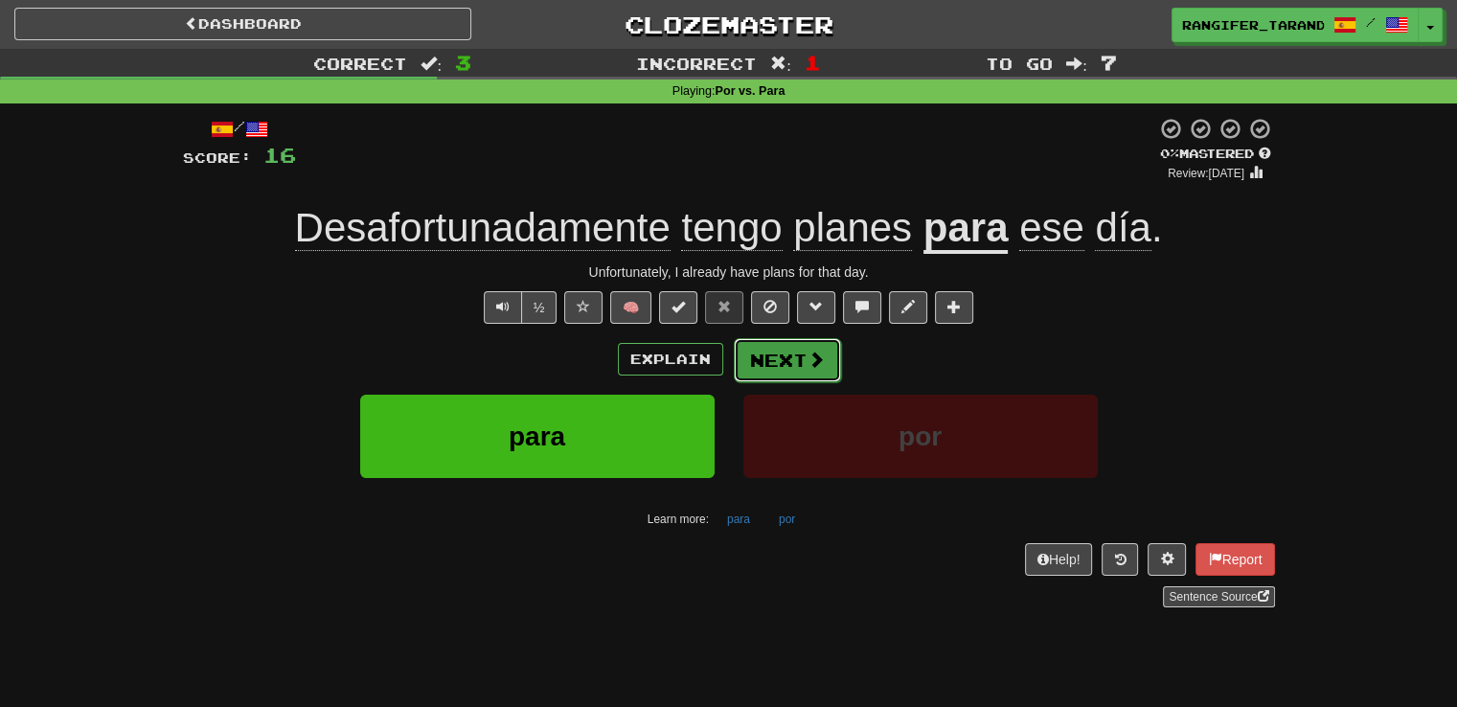
click at [785, 362] on button "Next" at bounding box center [787, 360] width 107 height 44
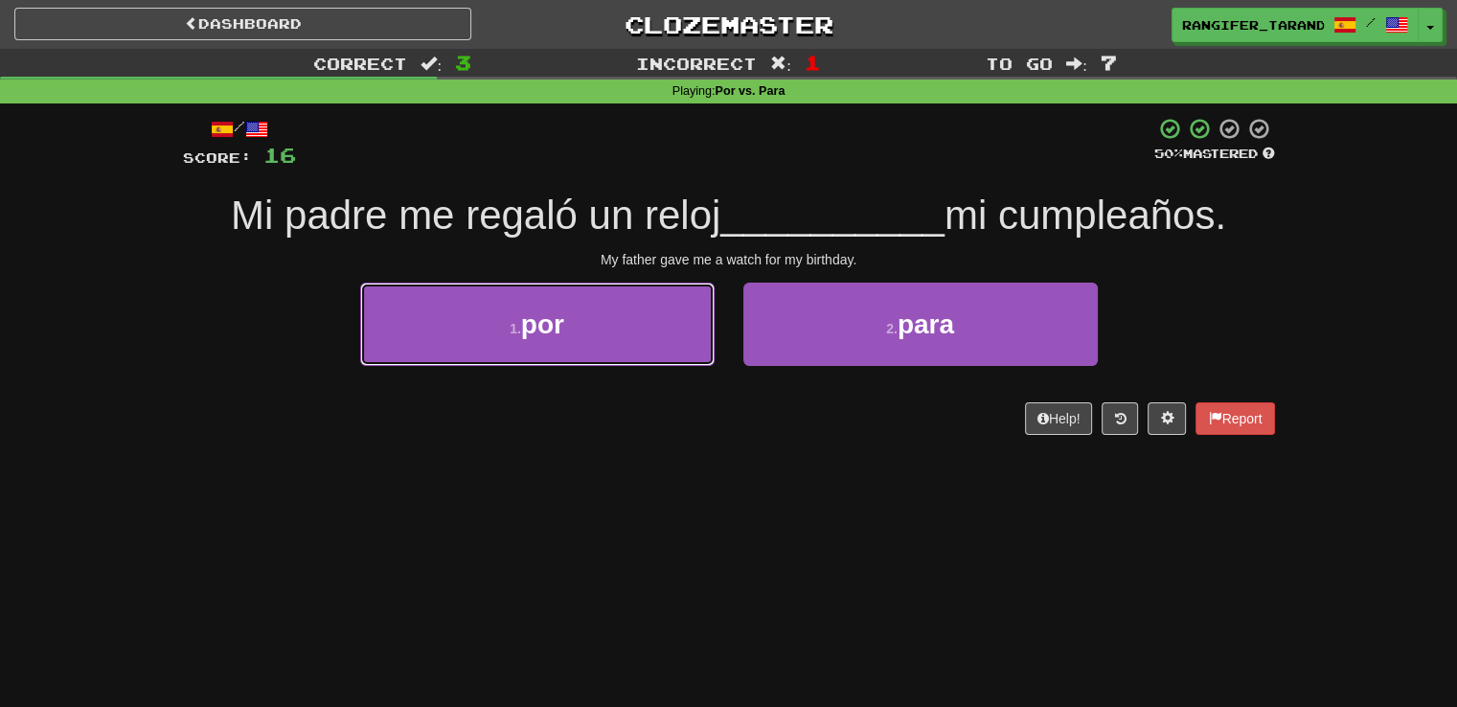
click at [636, 343] on button "1 . por" at bounding box center [537, 324] width 354 height 83
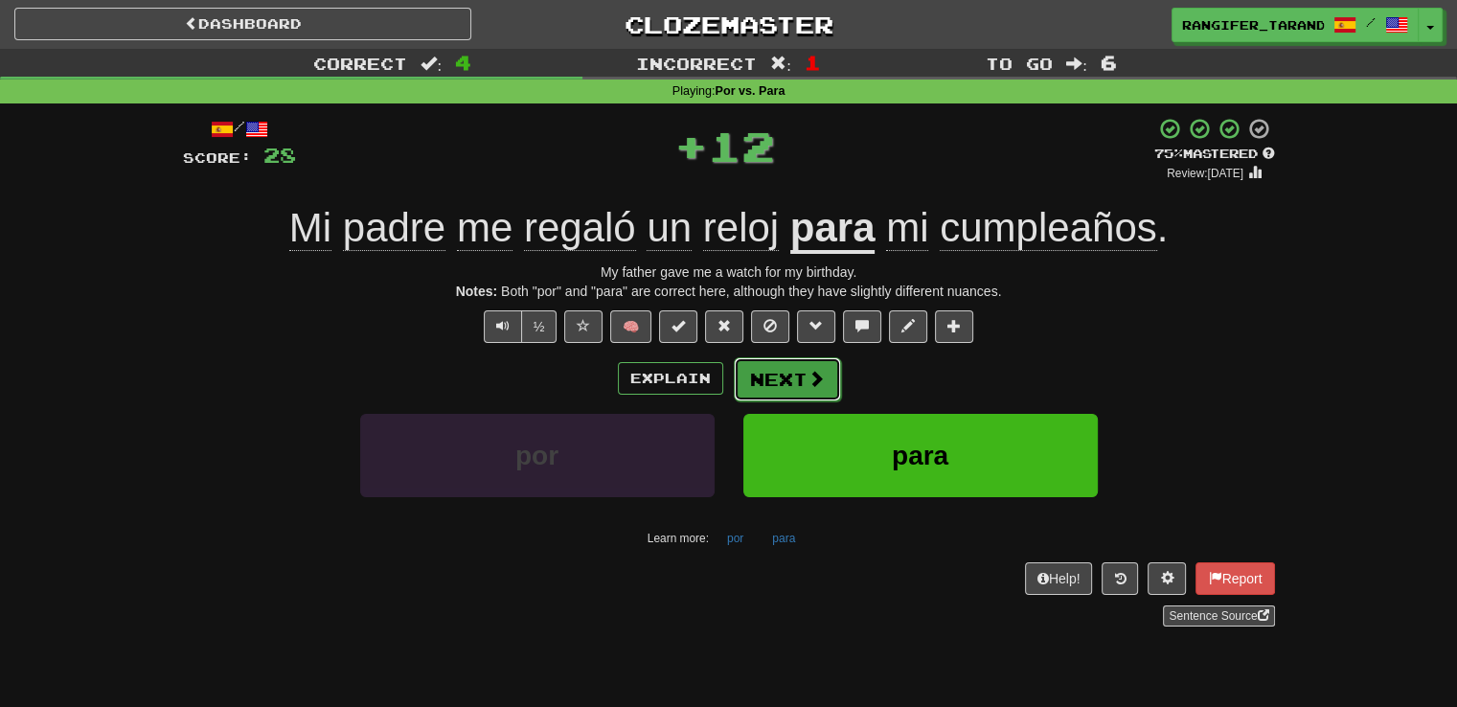
click at [782, 377] on button "Next" at bounding box center [787, 379] width 107 height 44
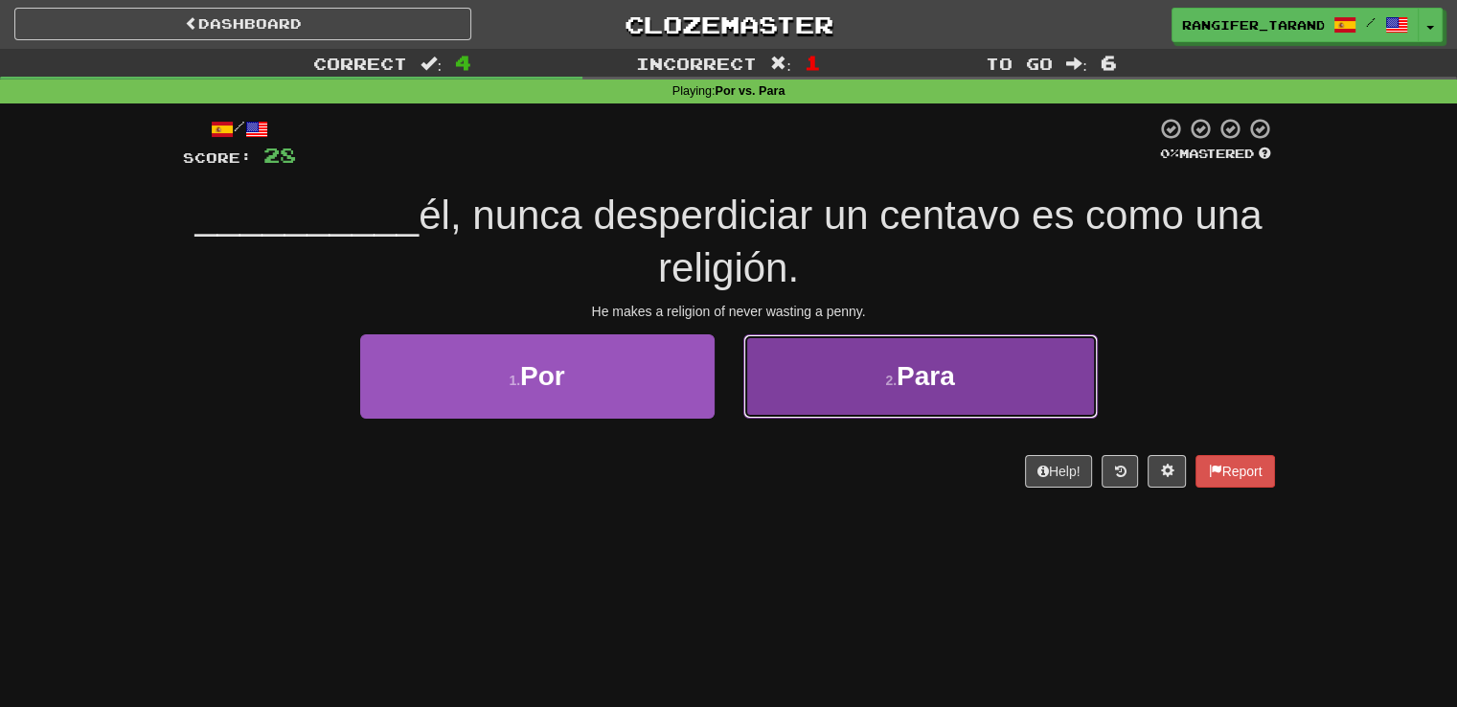
click at [797, 373] on button "2 . Para" at bounding box center [920, 375] width 354 height 83
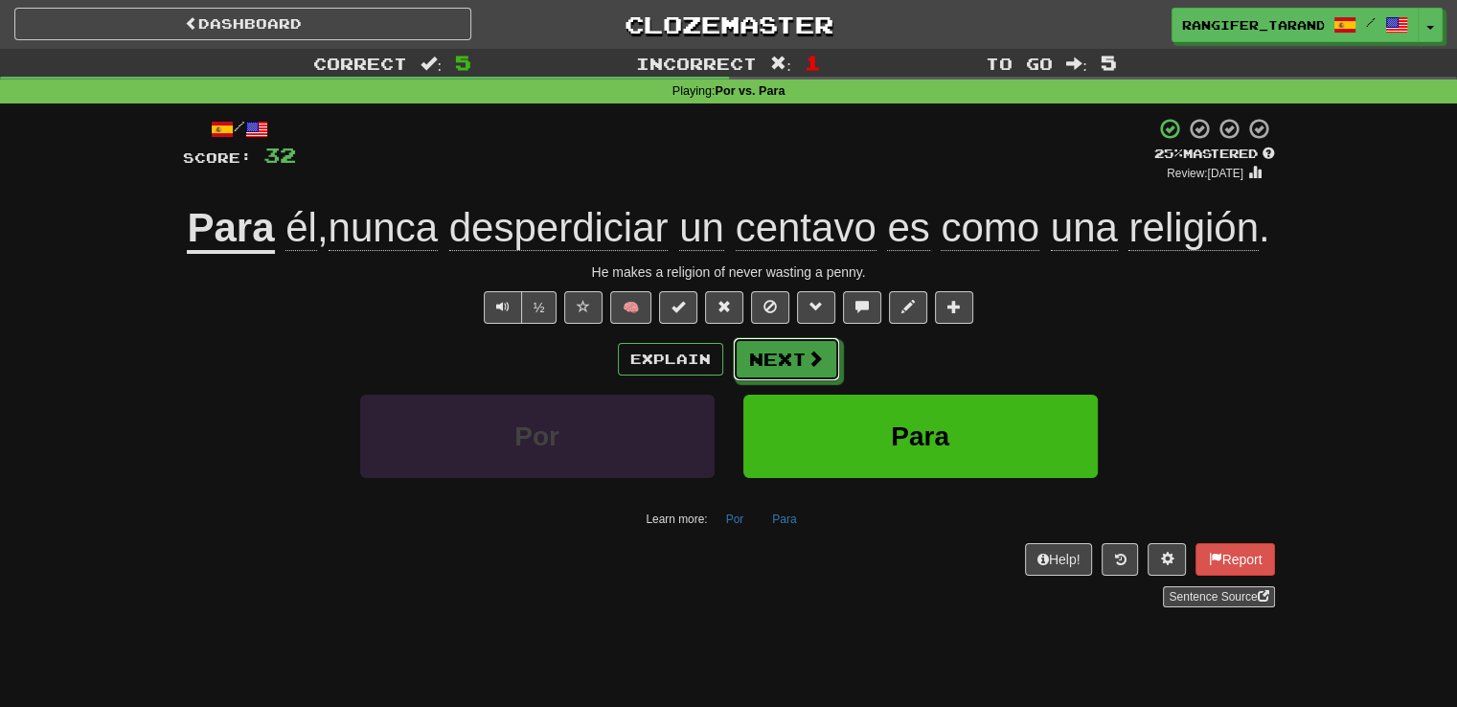
click at [818, 367] on span at bounding box center [815, 358] width 17 height 17
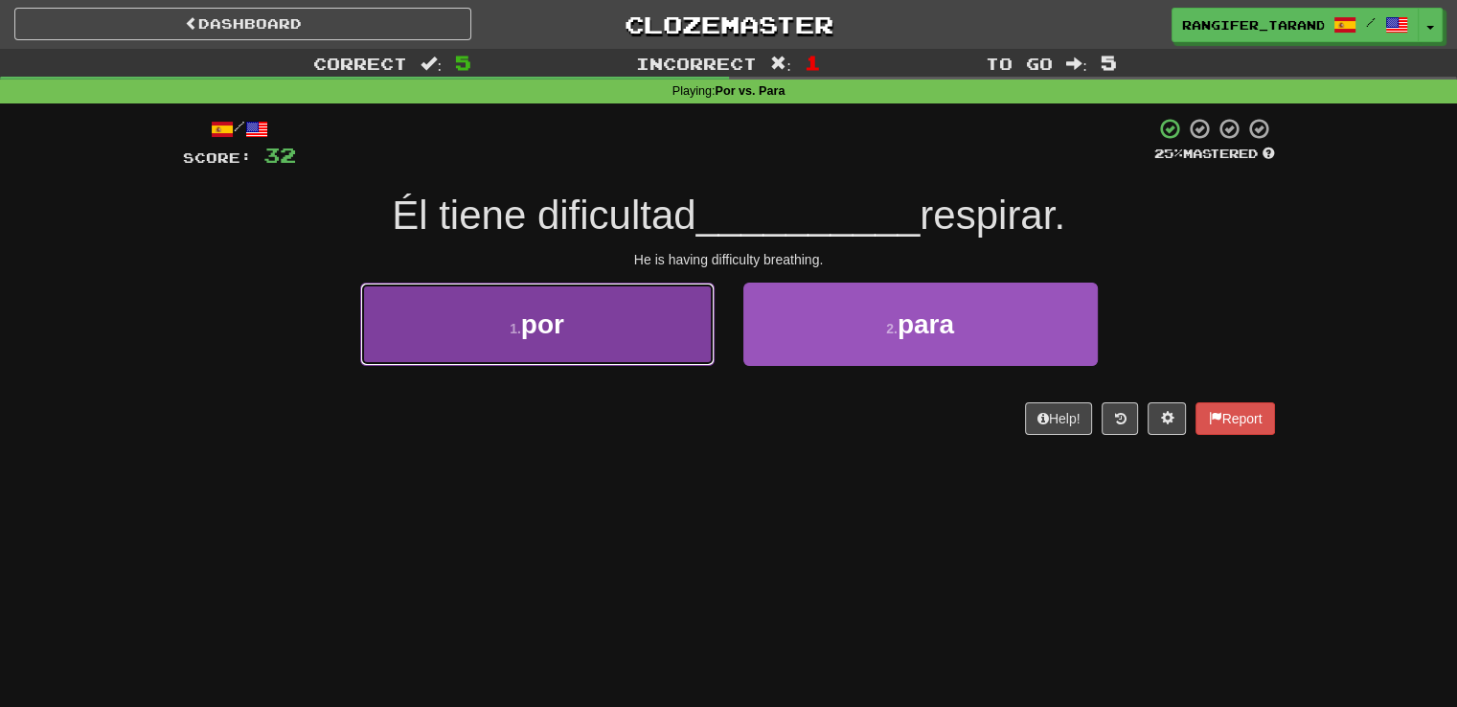
click at [690, 330] on button "1 . por" at bounding box center [537, 324] width 354 height 83
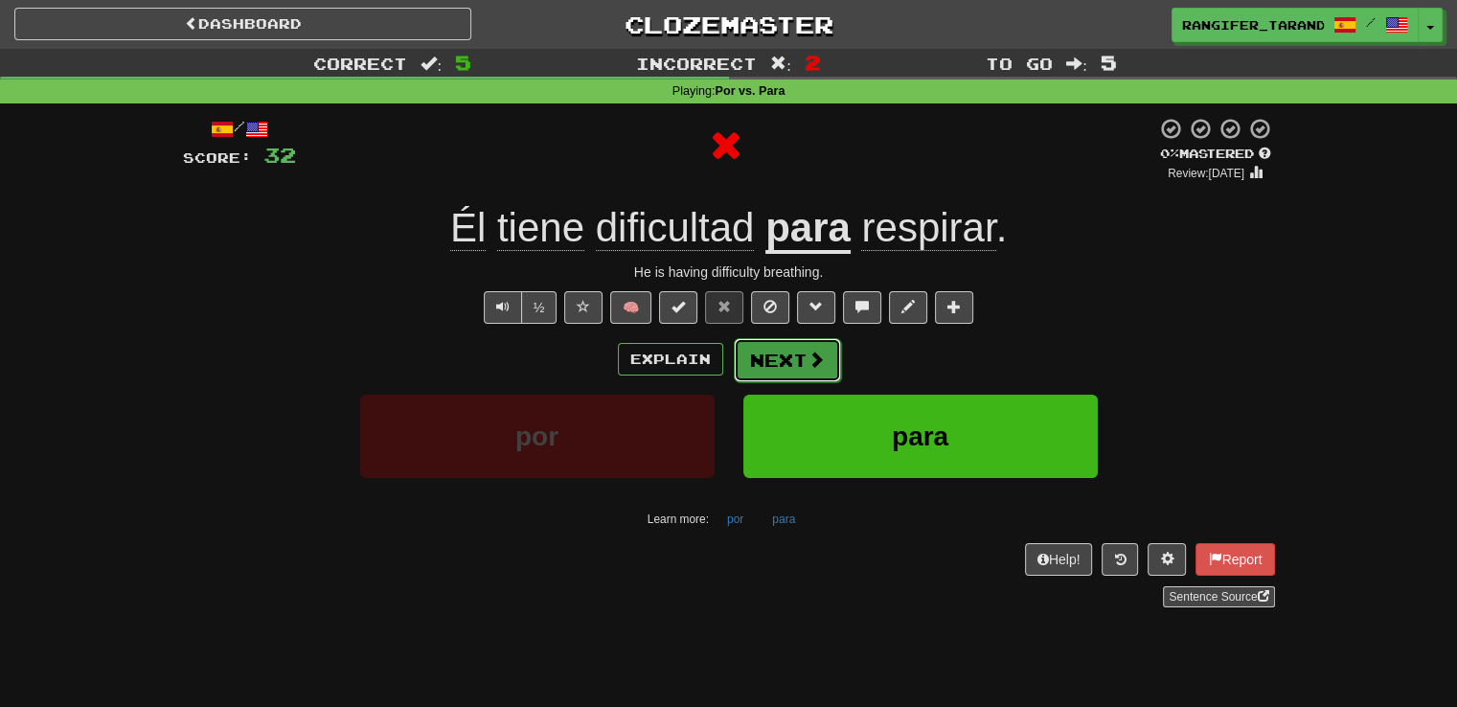
click at [812, 357] on span at bounding box center [815, 359] width 17 height 17
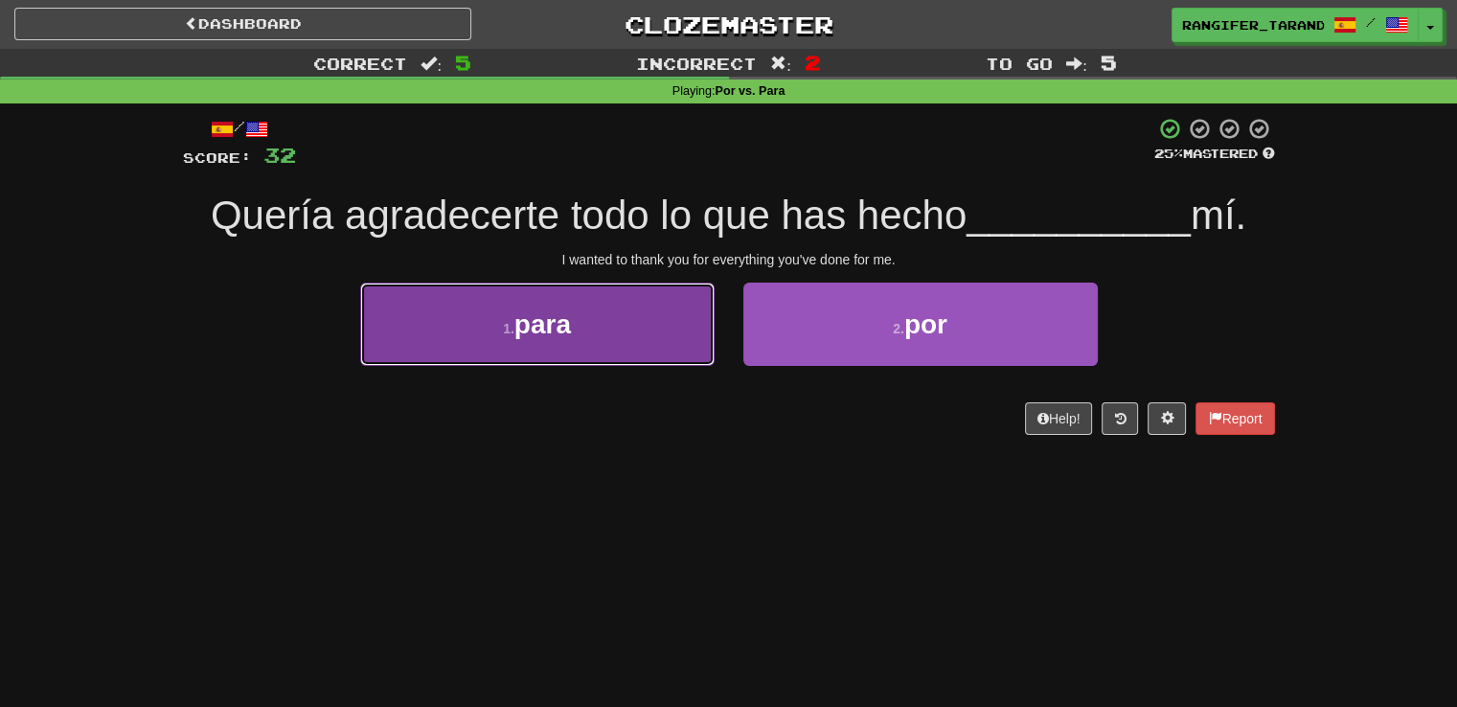
click at [635, 338] on button "1 . para" at bounding box center [537, 324] width 354 height 83
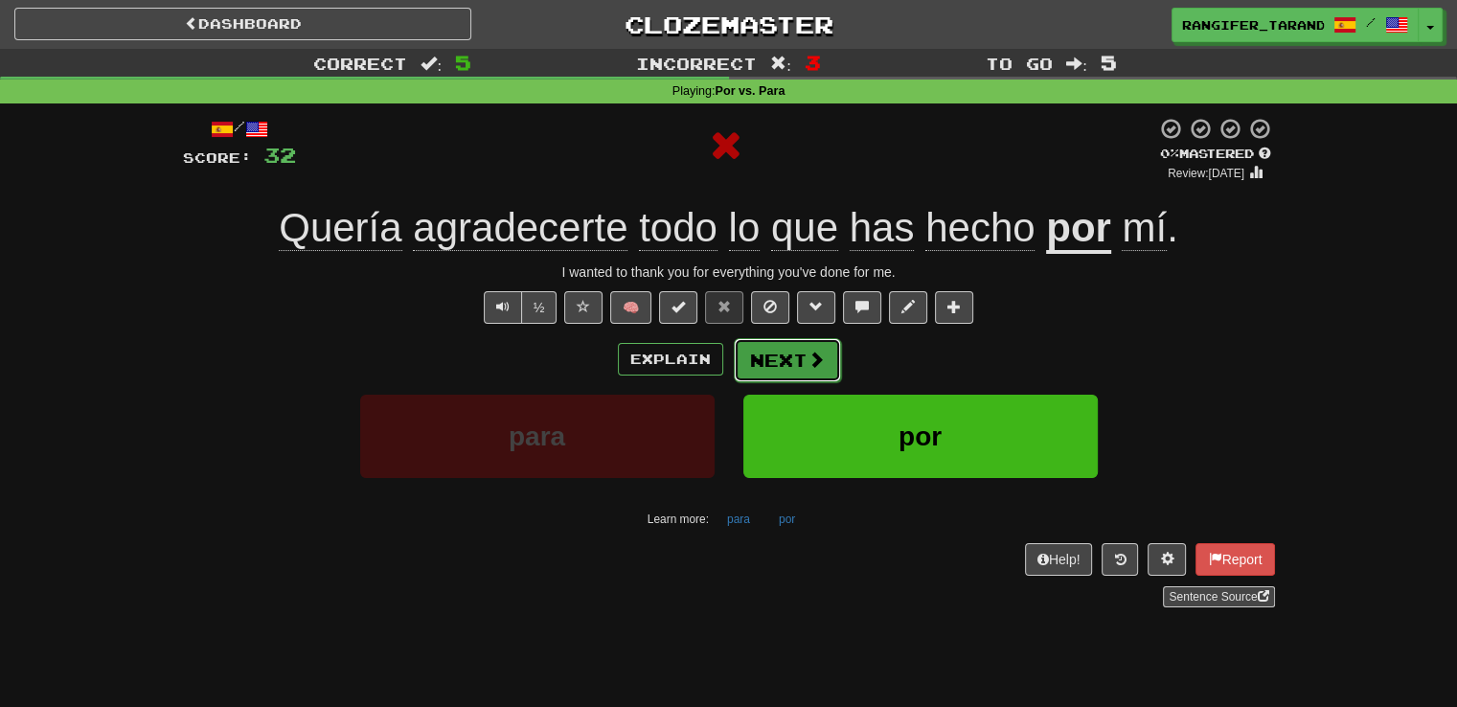
click at [812, 365] on span at bounding box center [815, 359] width 17 height 17
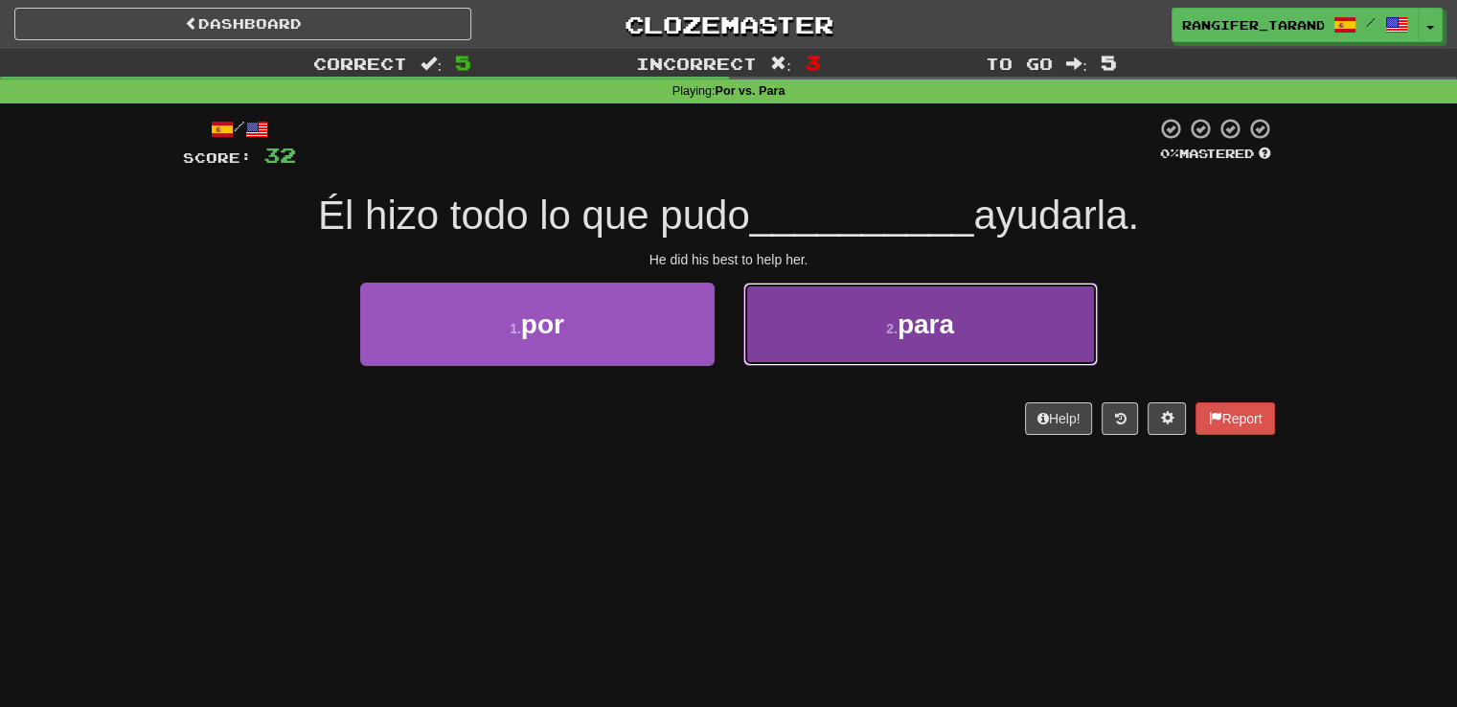
click at [797, 342] on button "2 . para" at bounding box center [920, 324] width 354 height 83
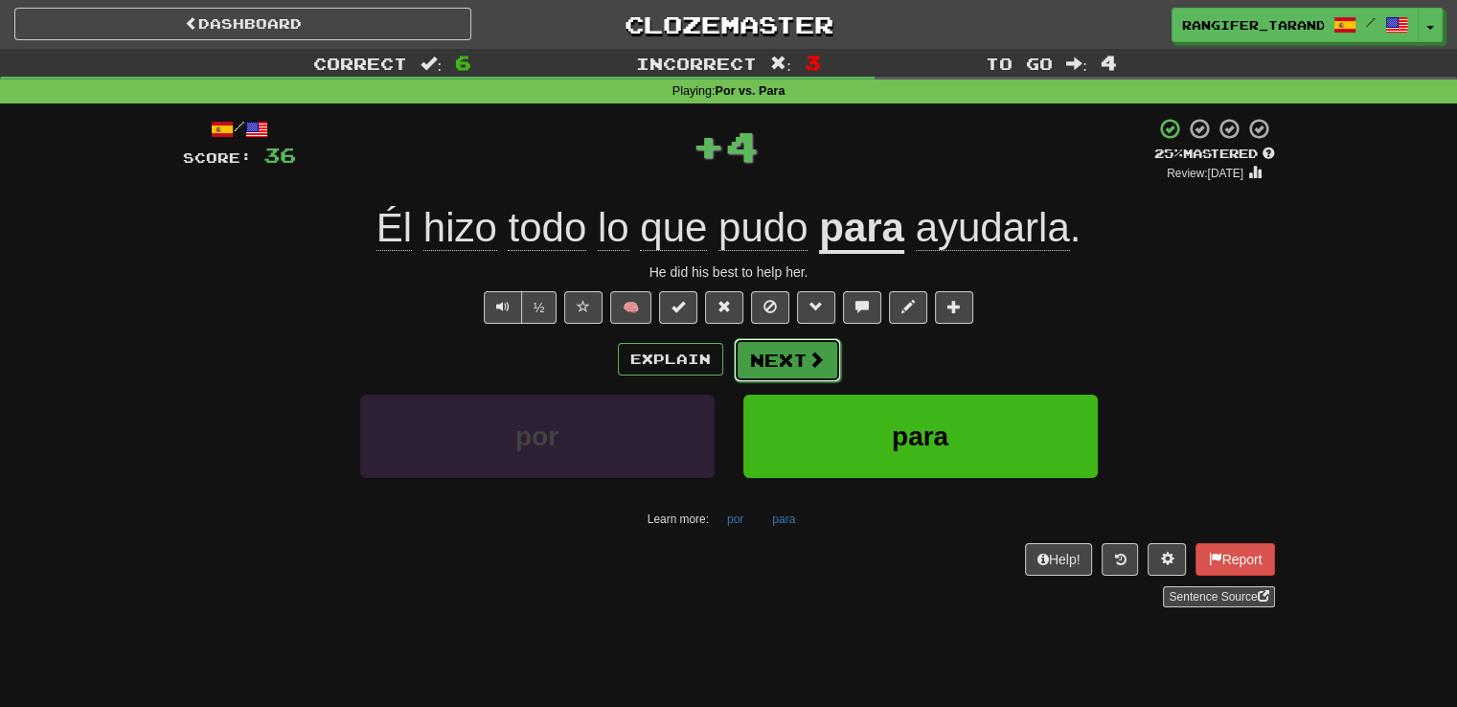
click at [797, 361] on button "Next" at bounding box center [787, 360] width 107 height 44
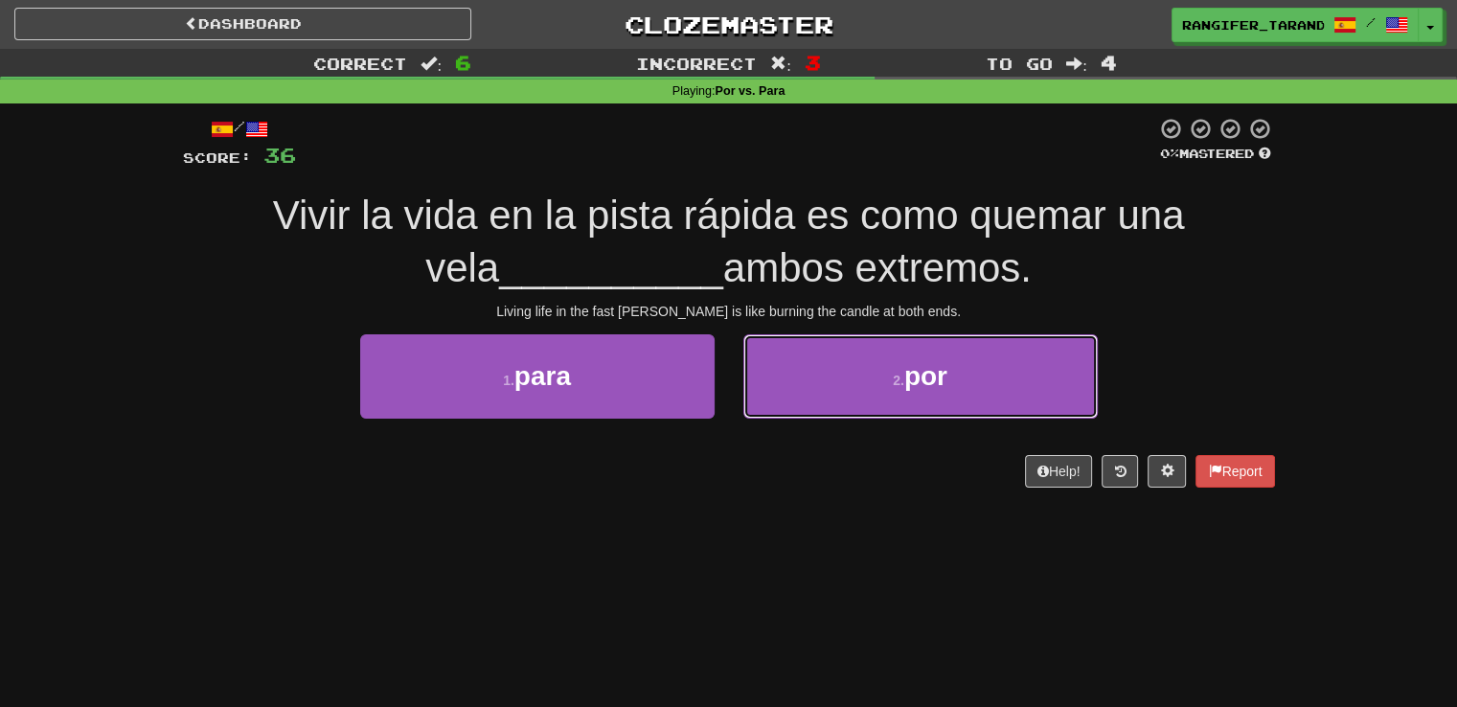
click at [800, 384] on button "2 . por" at bounding box center [920, 375] width 354 height 83
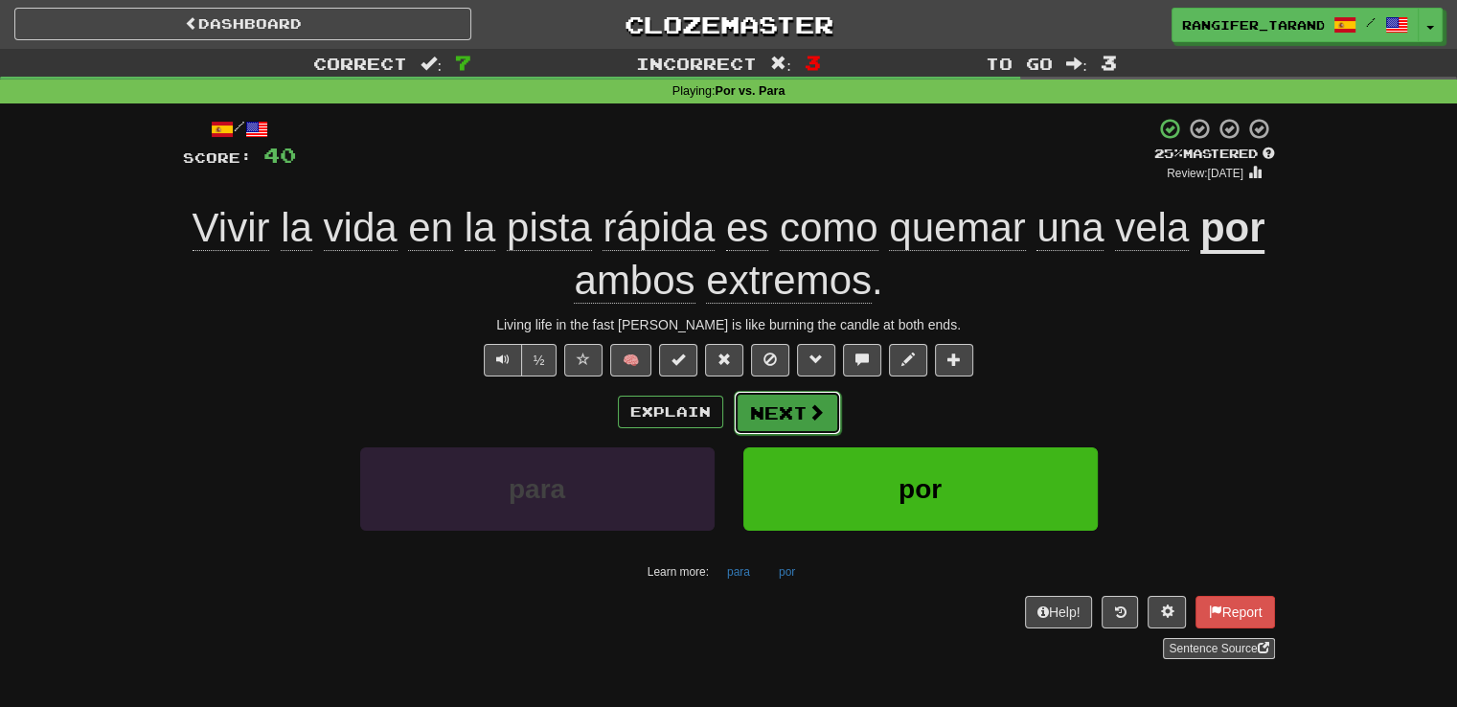
click at [785, 420] on button "Next" at bounding box center [787, 413] width 107 height 44
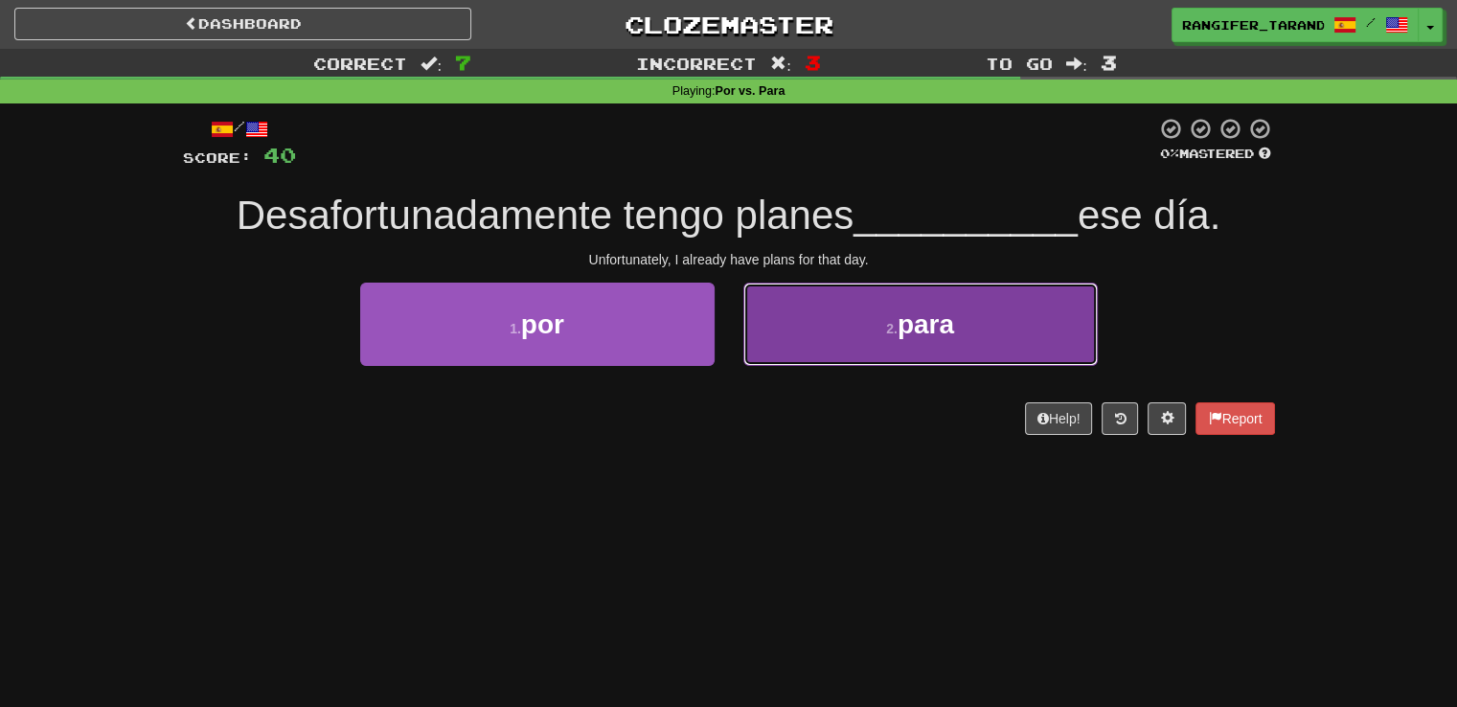
click at [802, 342] on button "2 . para" at bounding box center [920, 324] width 354 height 83
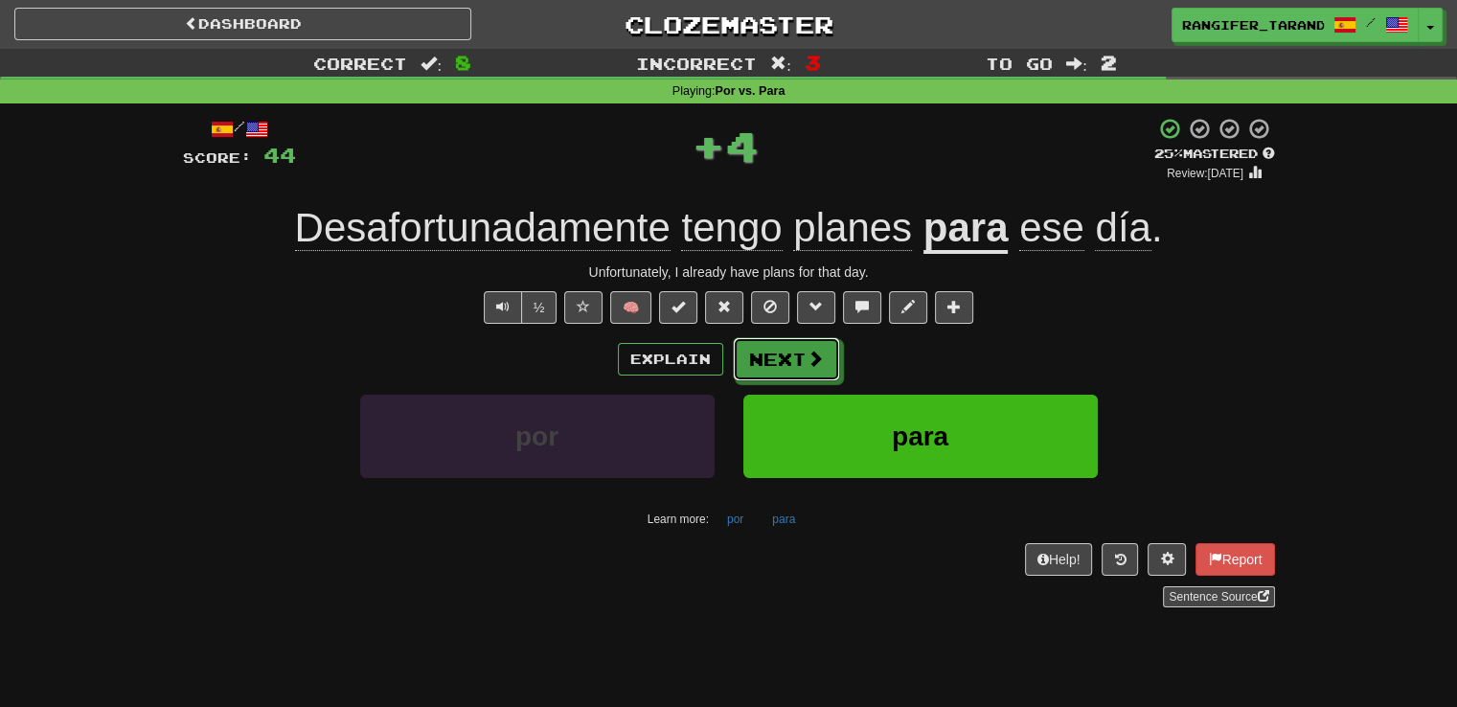
click at [806, 369] on button "Next" at bounding box center [786, 359] width 107 height 44
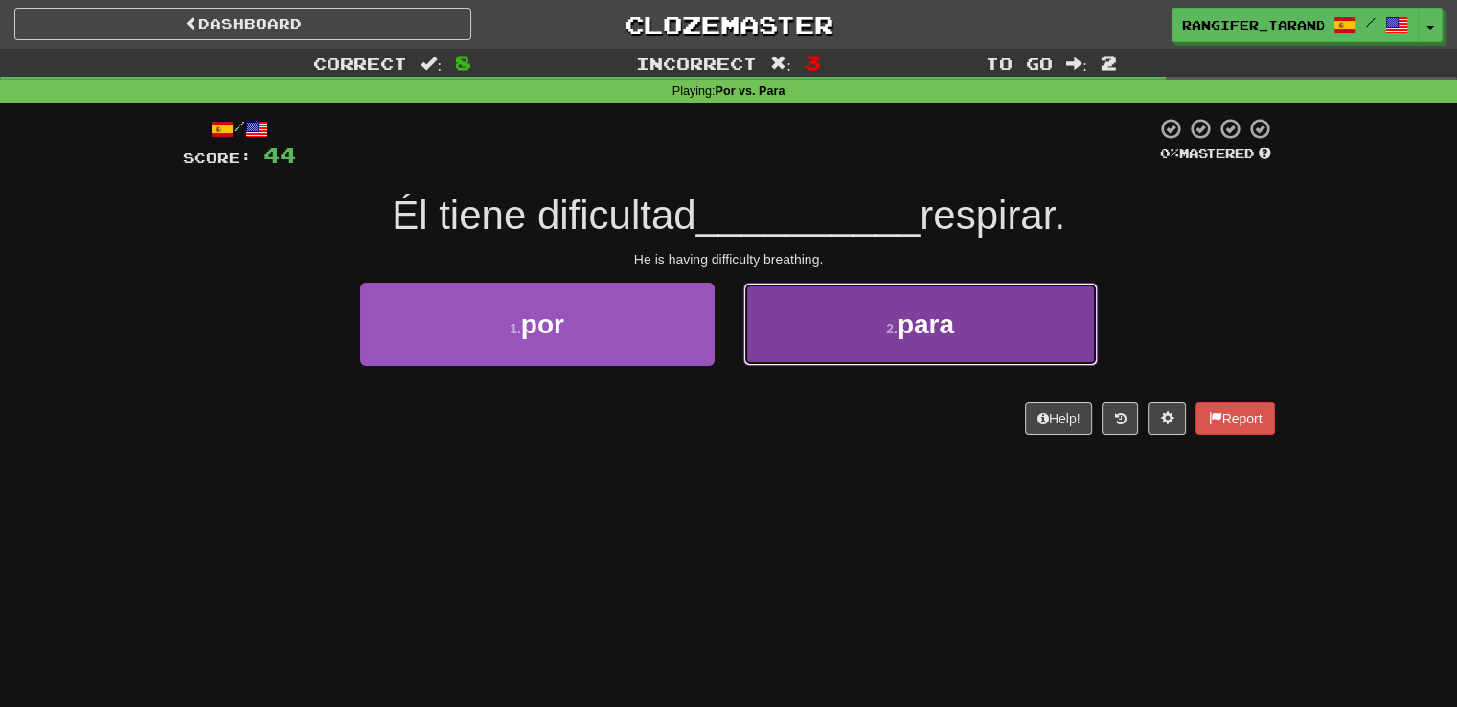
click at [787, 360] on button "2 . para" at bounding box center [920, 324] width 354 height 83
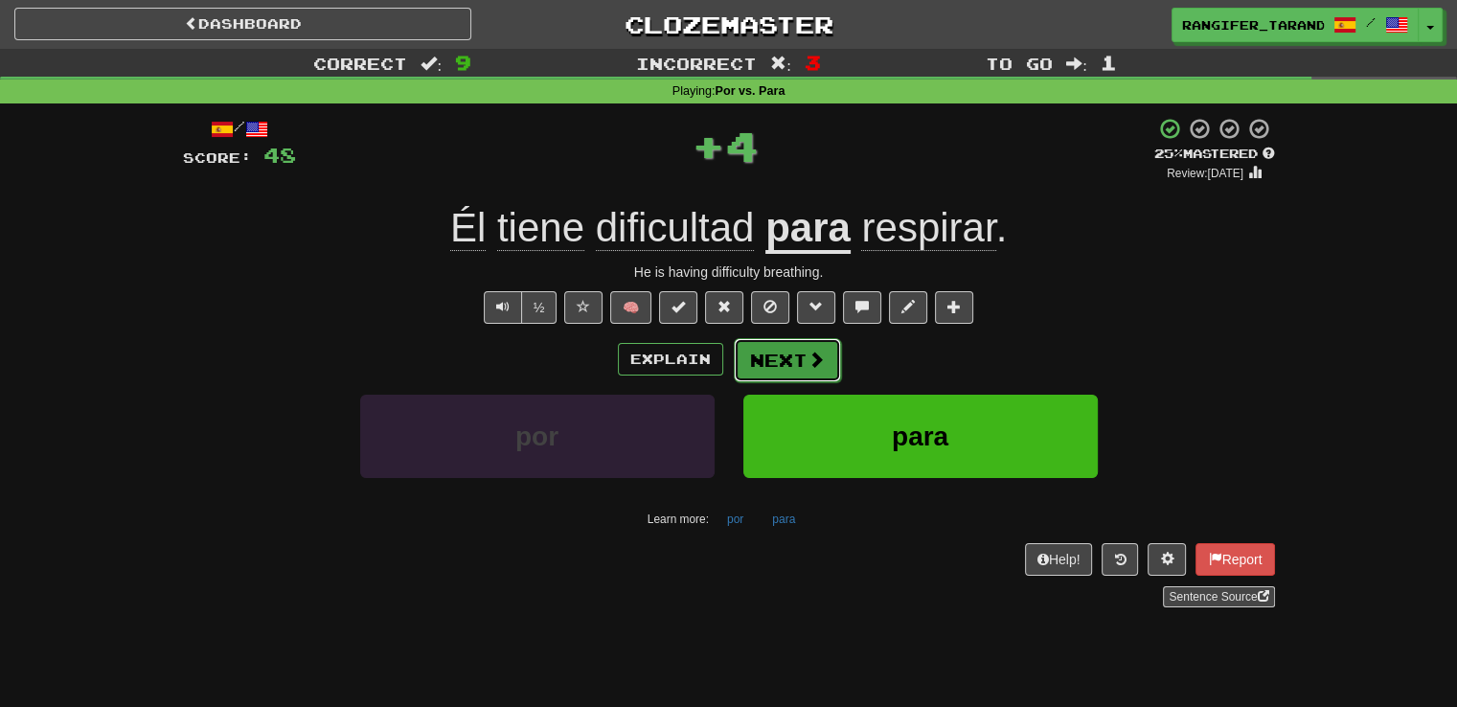
click at [809, 361] on span at bounding box center [815, 359] width 17 height 17
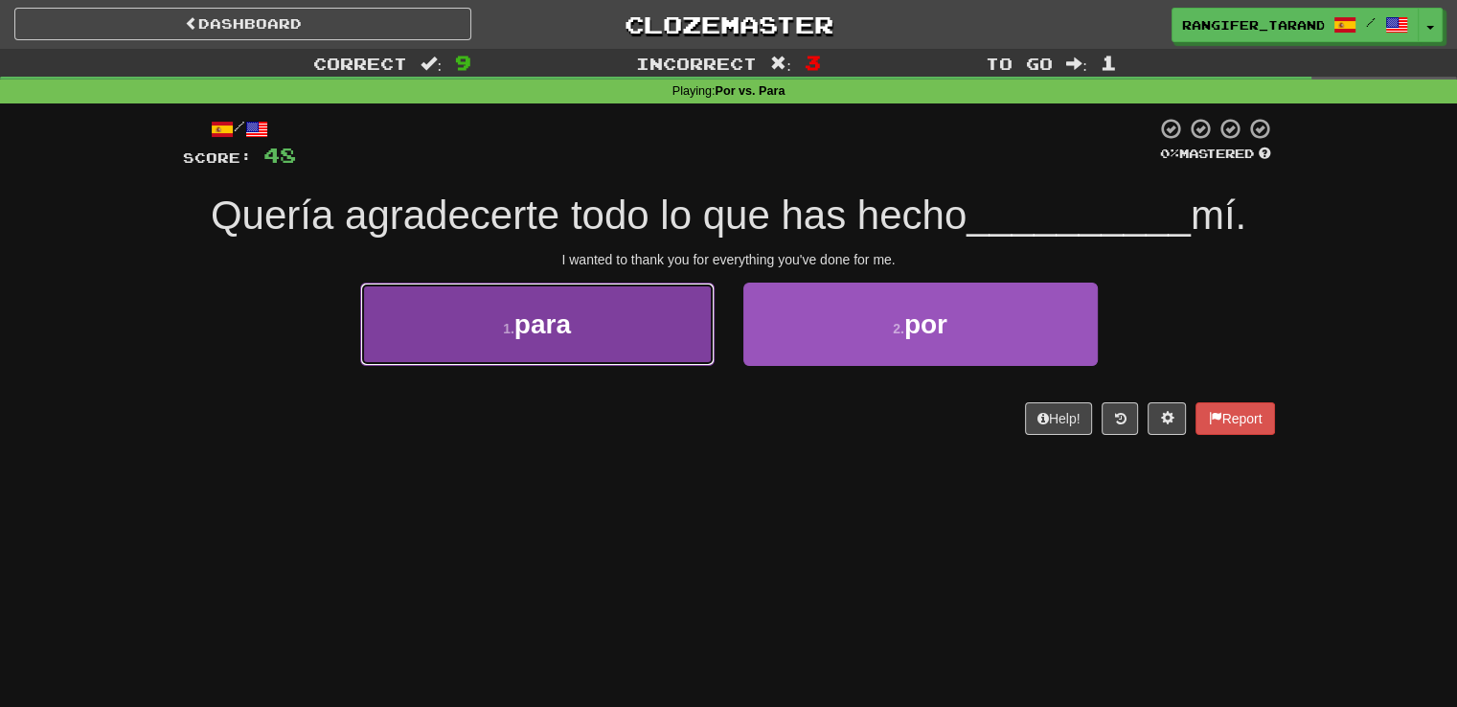
click at [660, 356] on button "1 . para" at bounding box center [537, 324] width 354 height 83
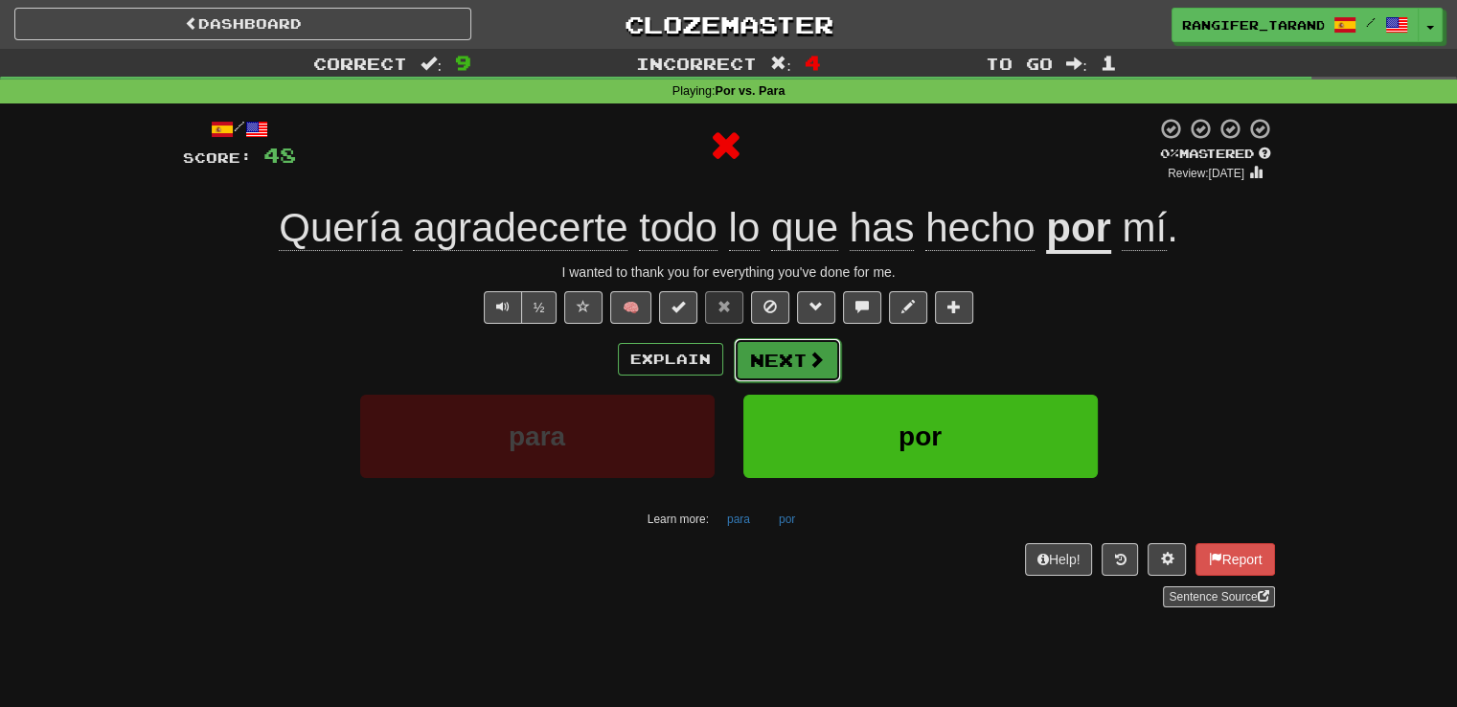
click at [783, 361] on button "Next" at bounding box center [787, 360] width 107 height 44
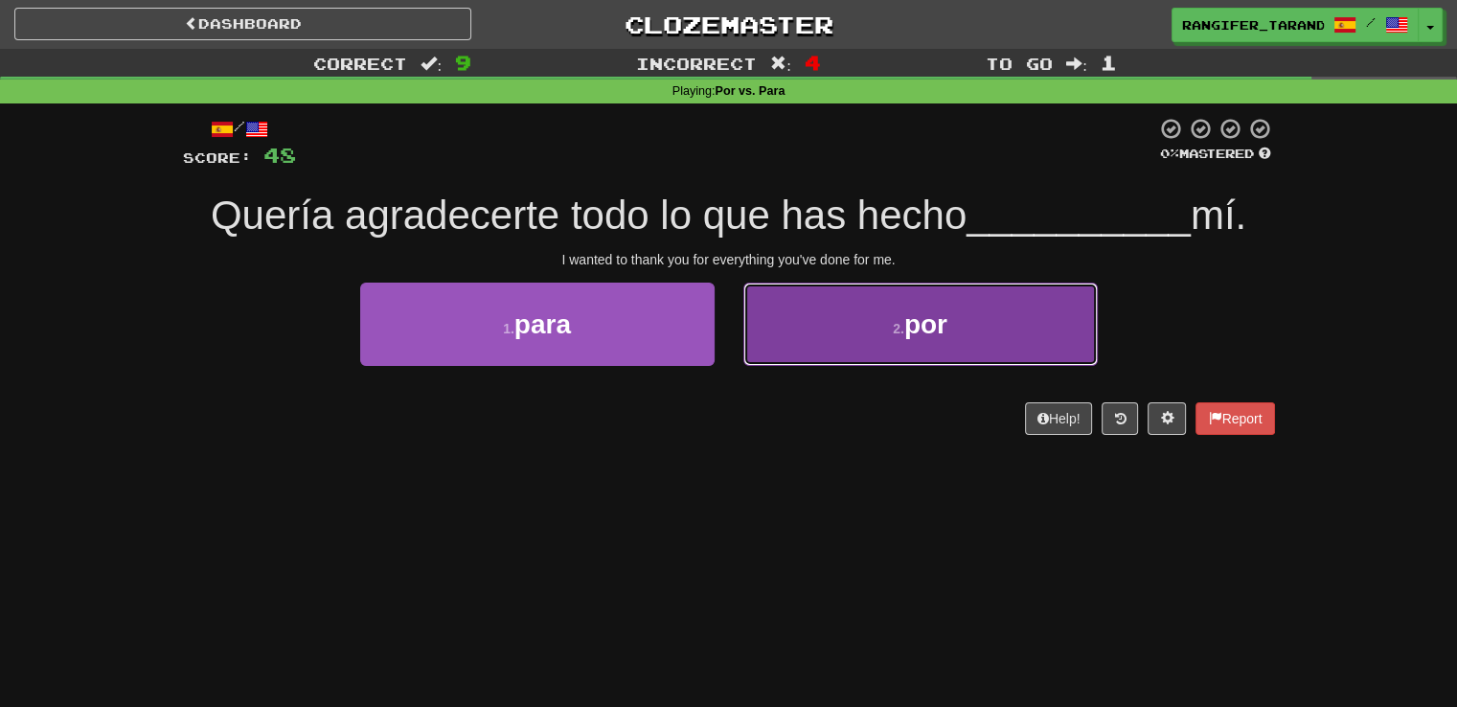
click at [797, 341] on button "2 . por" at bounding box center [920, 324] width 354 height 83
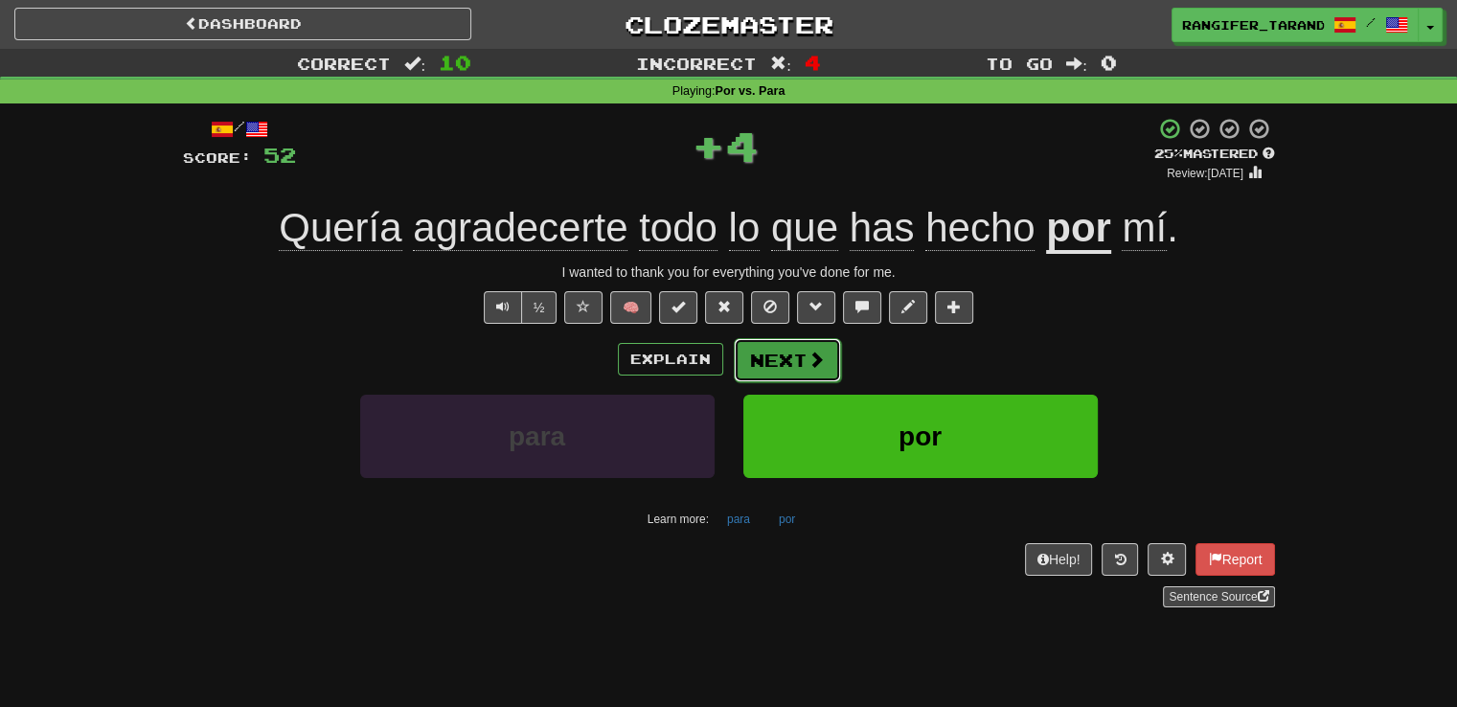
click at [792, 358] on button "Next" at bounding box center [787, 360] width 107 height 44
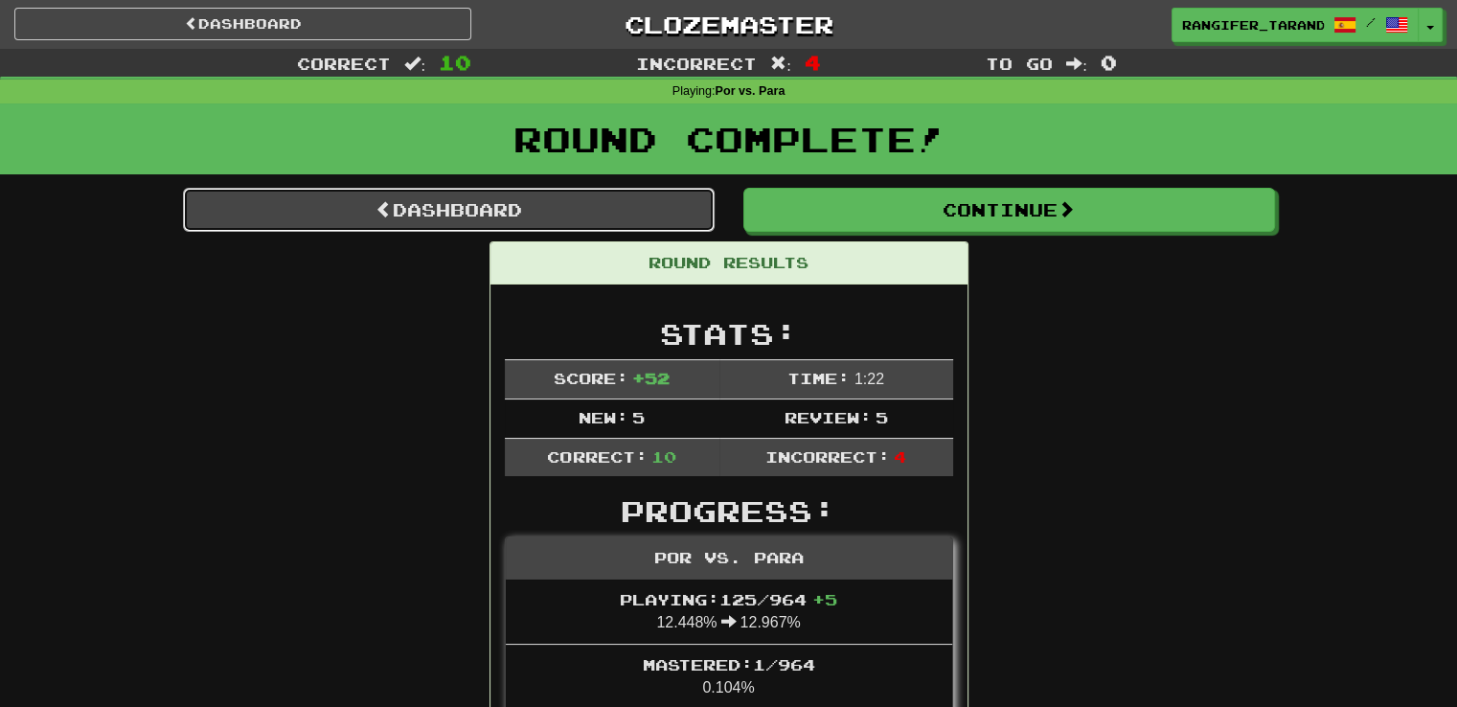
click at [580, 207] on link "Dashboard" at bounding box center [449, 210] width 532 height 44
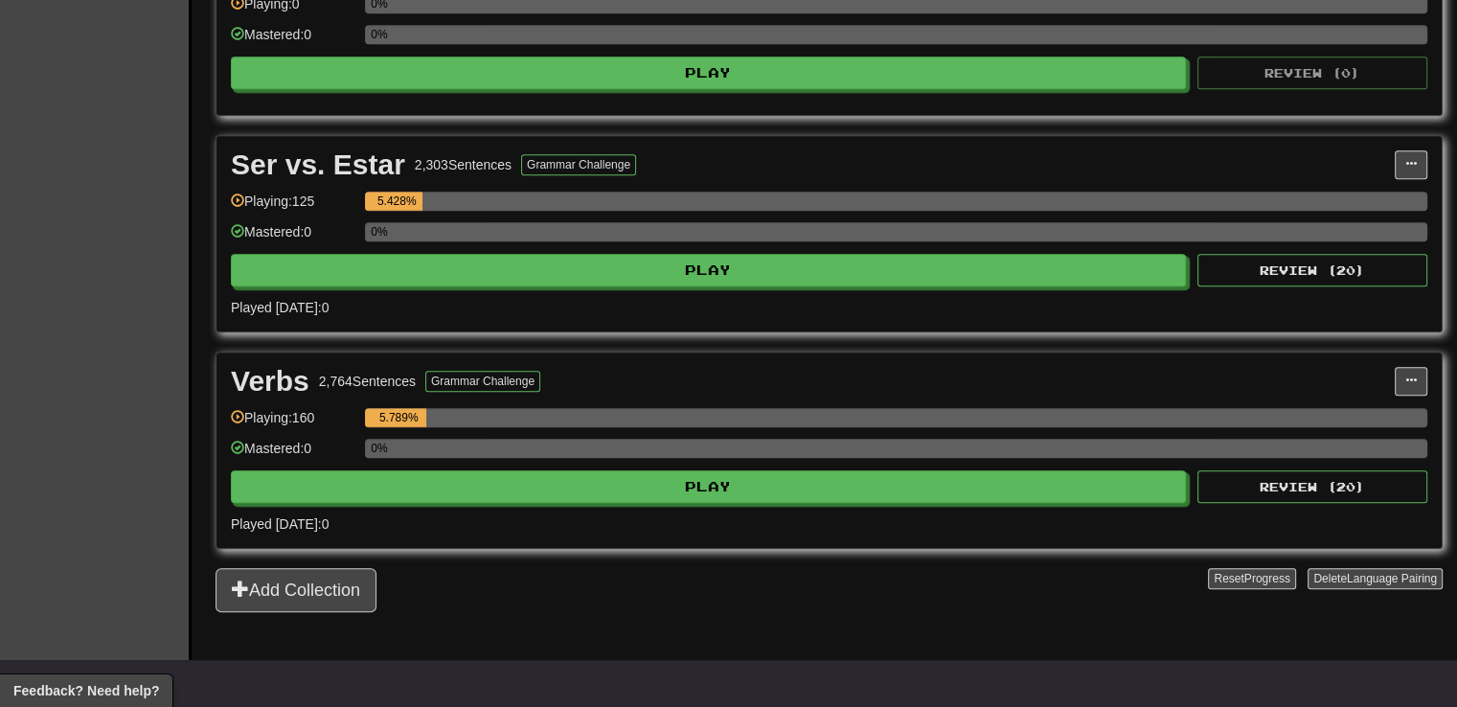
scroll to position [1564, 0]
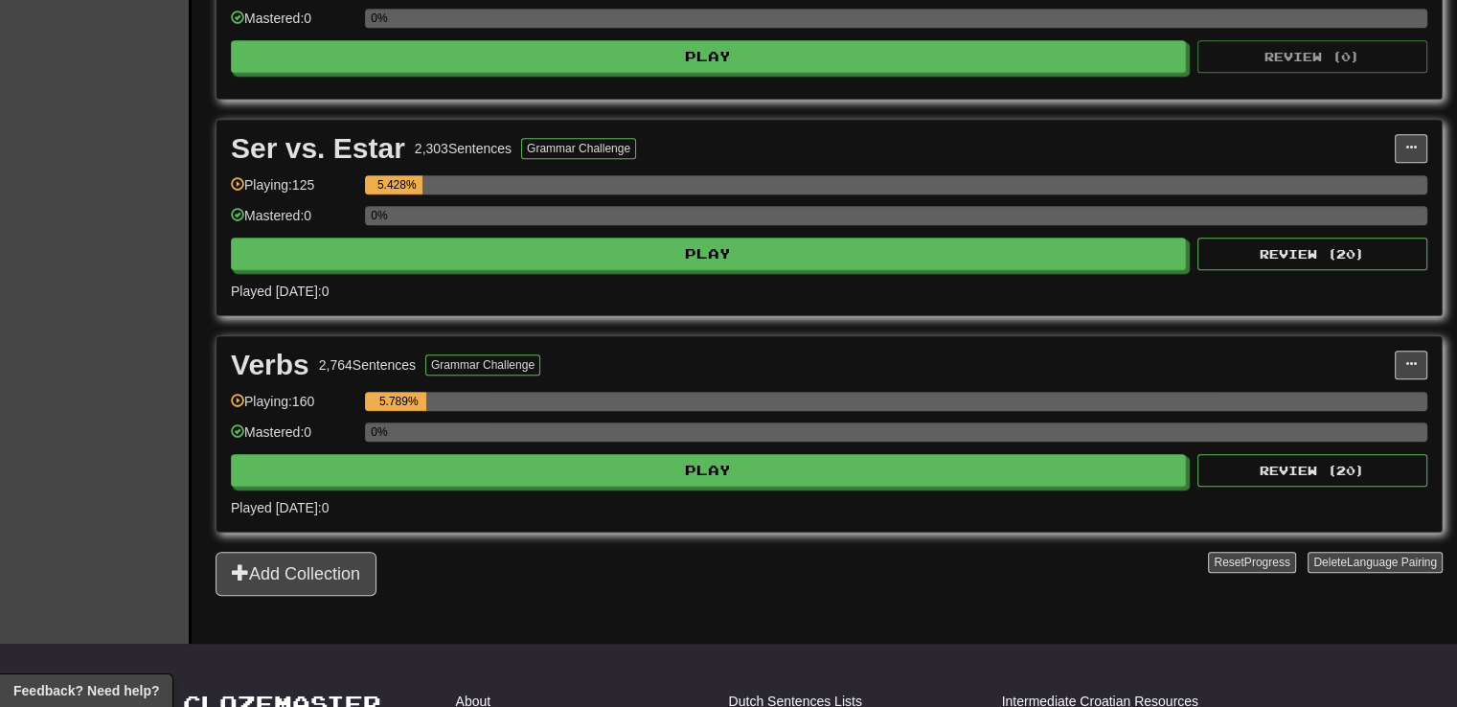
drag, startPoint x: 0, startPoint y: 0, endPoint x: 1470, endPoint y: 537, distance: 1565.5
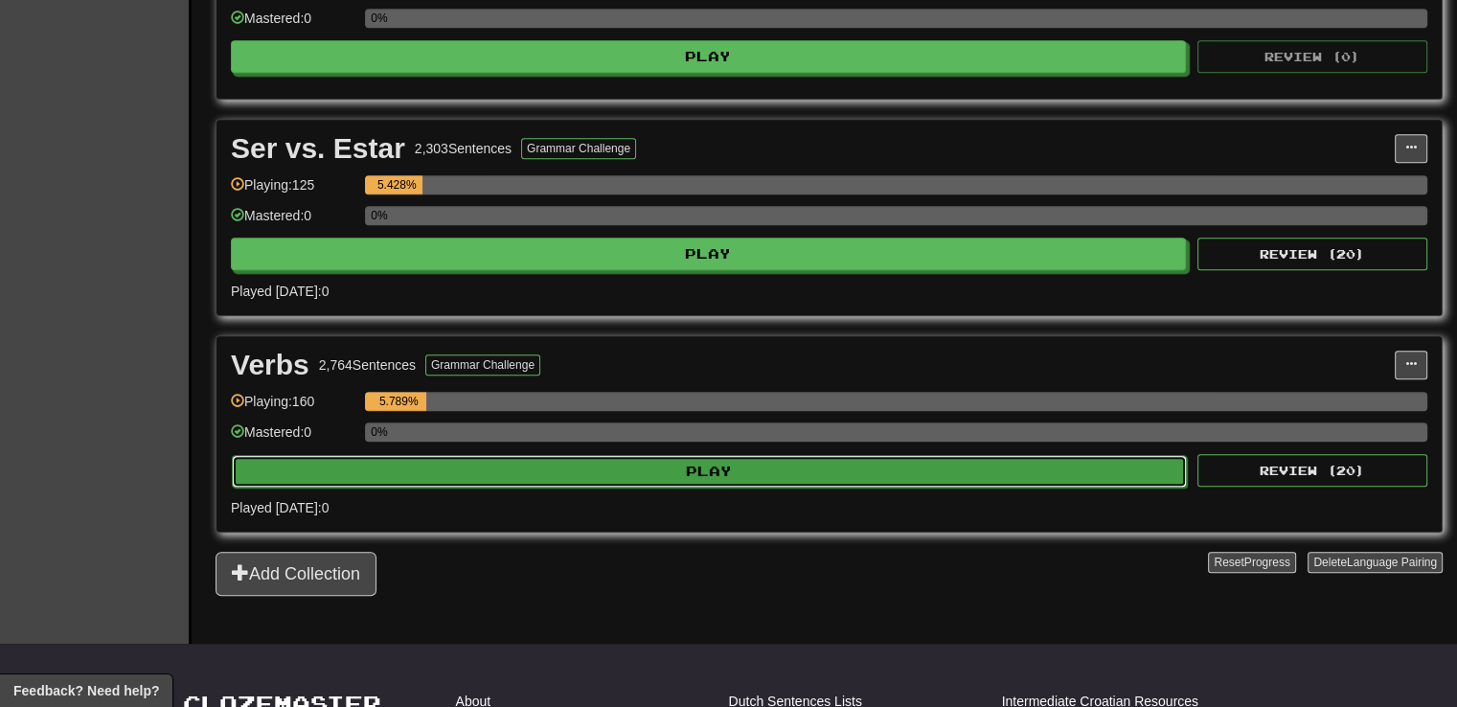
click at [748, 461] on button "Play" at bounding box center [709, 471] width 955 height 33
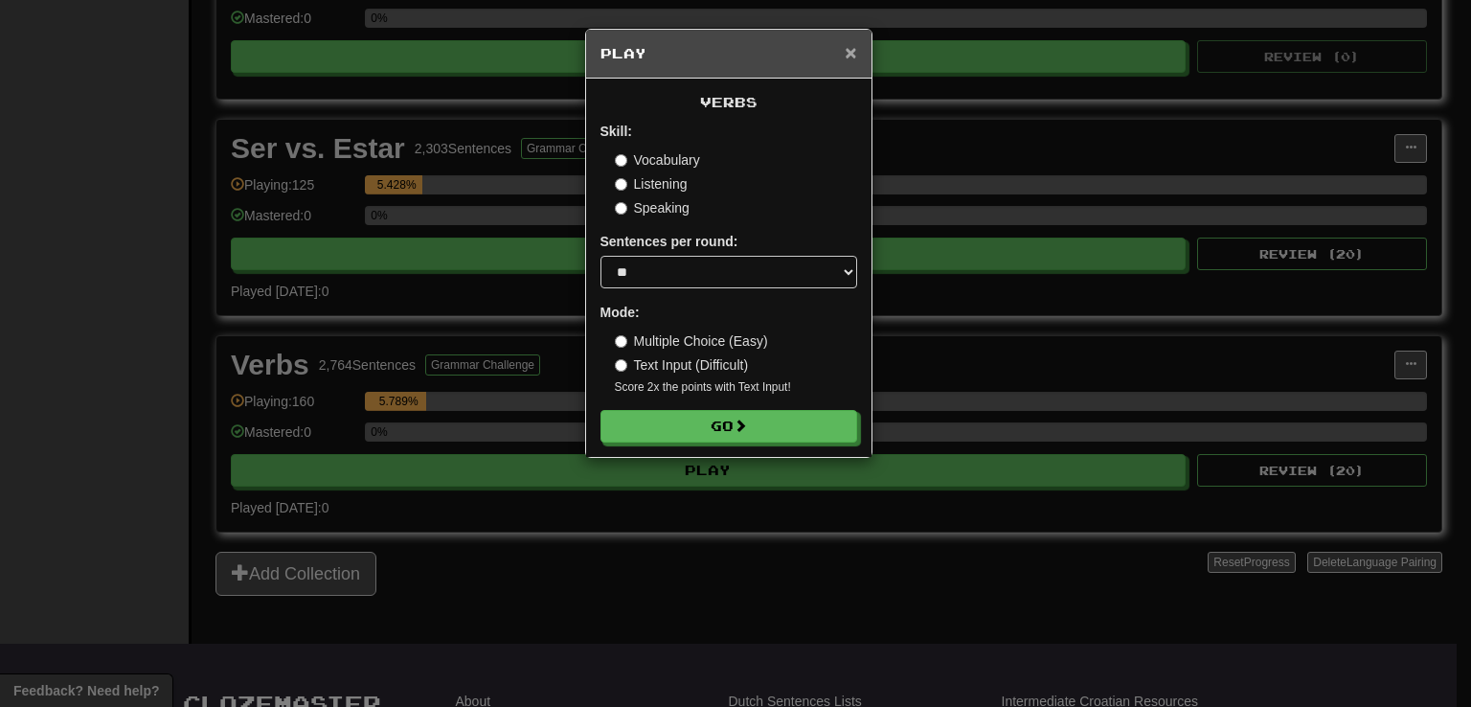
click at [850, 45] on span "×" at bounding box center [850, 52] width 11 height 22
